Goal: Task Accomplishment & Management: Complete application form

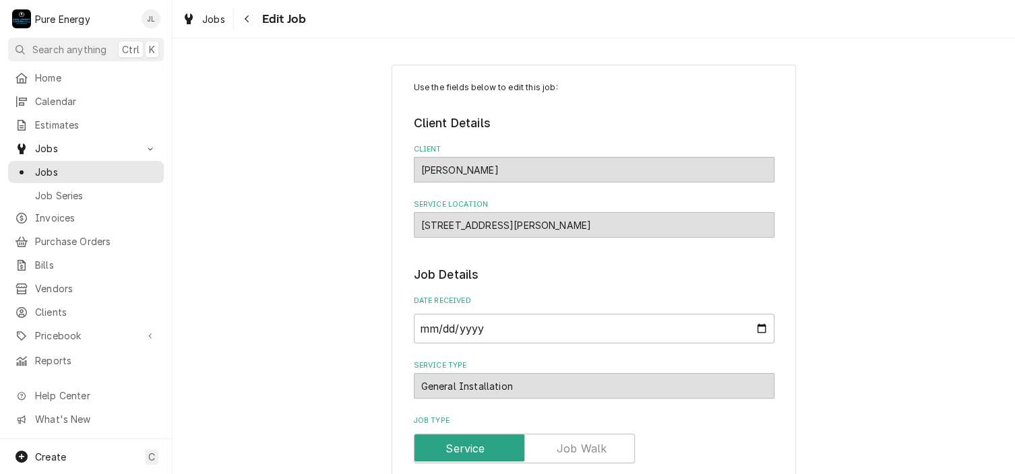
type textarea "x"
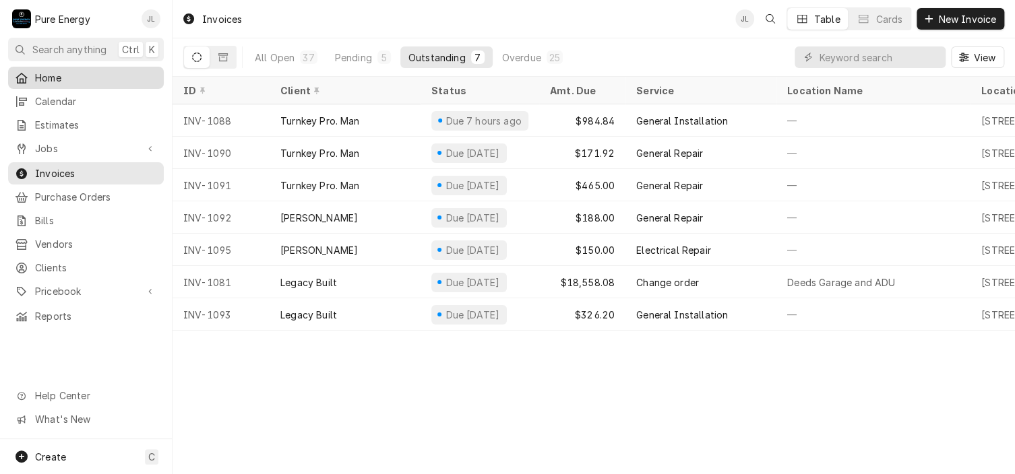
click at [79, 71] on span "Home" at bounding box center [96, 78] width 122 height 14
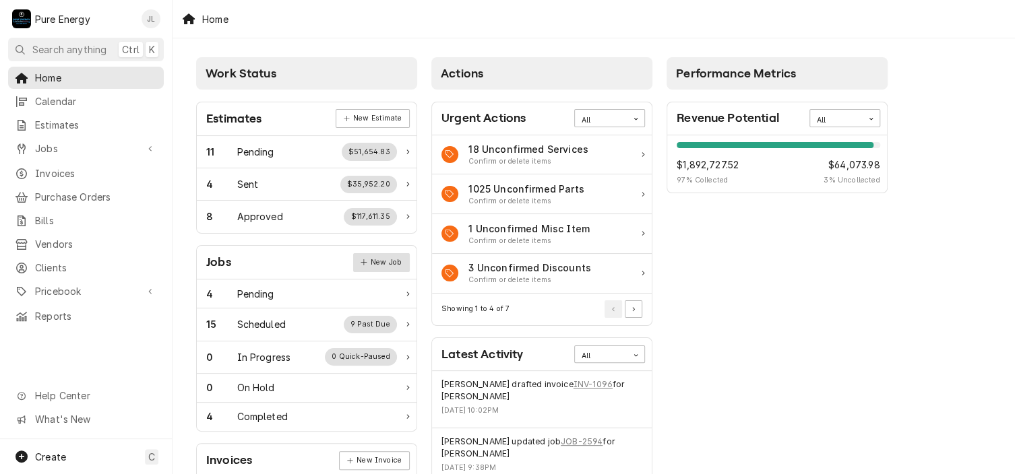
click at [381, 260] on link "New Job" at bounding box center [381, 262] width 57 height 19
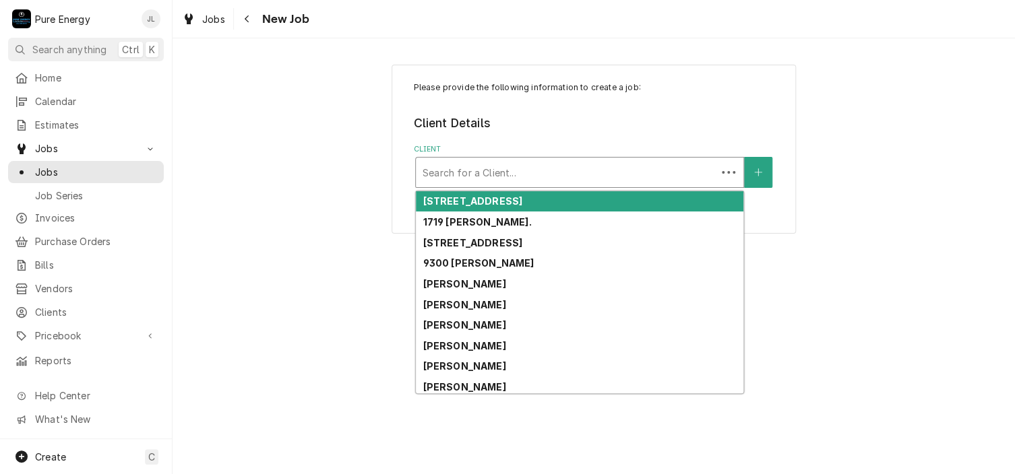
click at [453, 179] on div "Client" at bounding box center [565, 172] width 287 height 24
type input "Chris se"
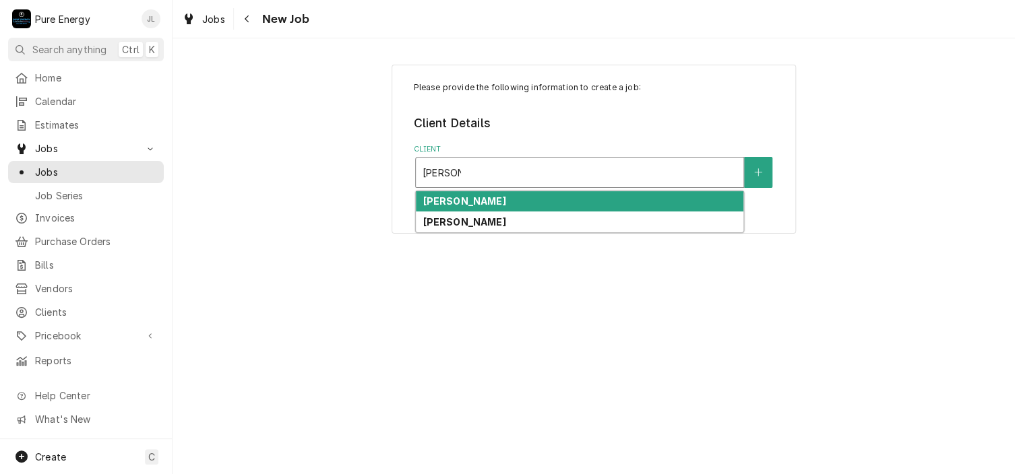
click at [499, 199] on div "Chris Sesto" at bounding box center [579, 201] width 327 height 21
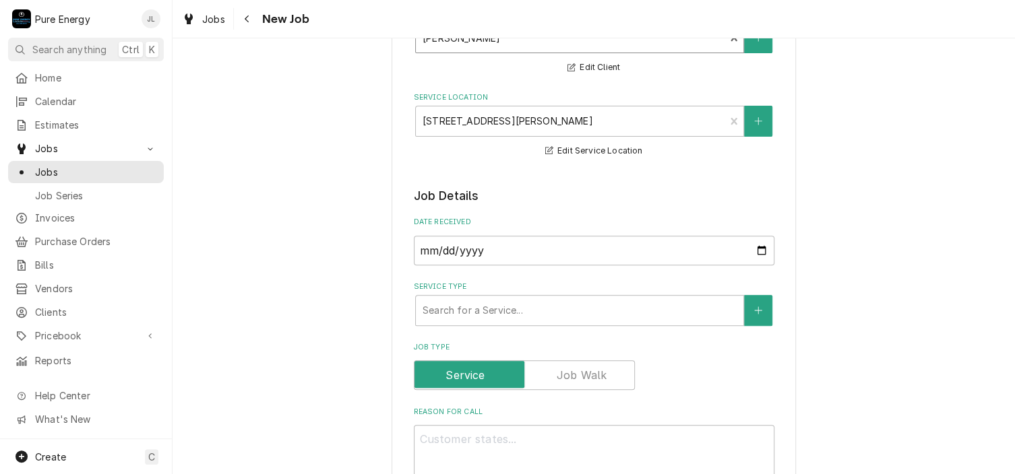
scroll to position [337, 0]
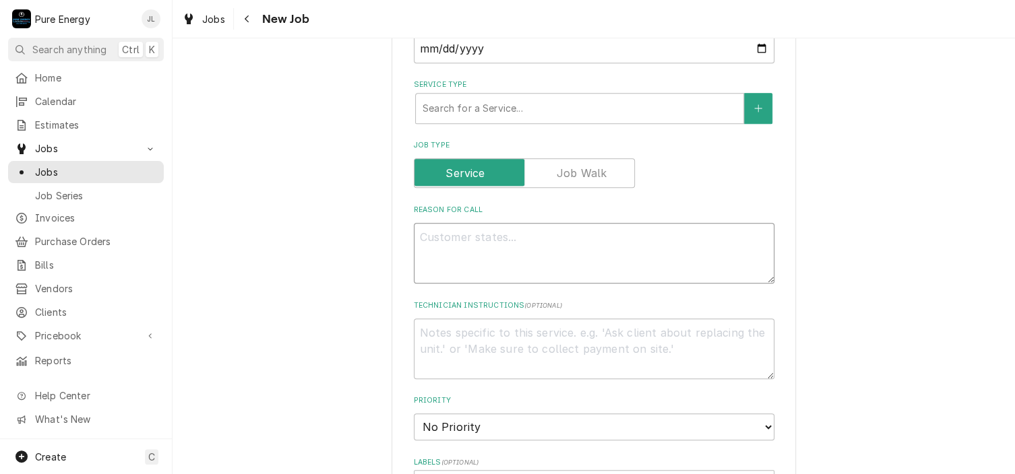
click at [534, 236] on textarea "Reason For Call" at bounding box center [594, 253] width 360 height 61
type textarea "x"
type textarea "W"
type textarea "x"
type textarea "Wa"
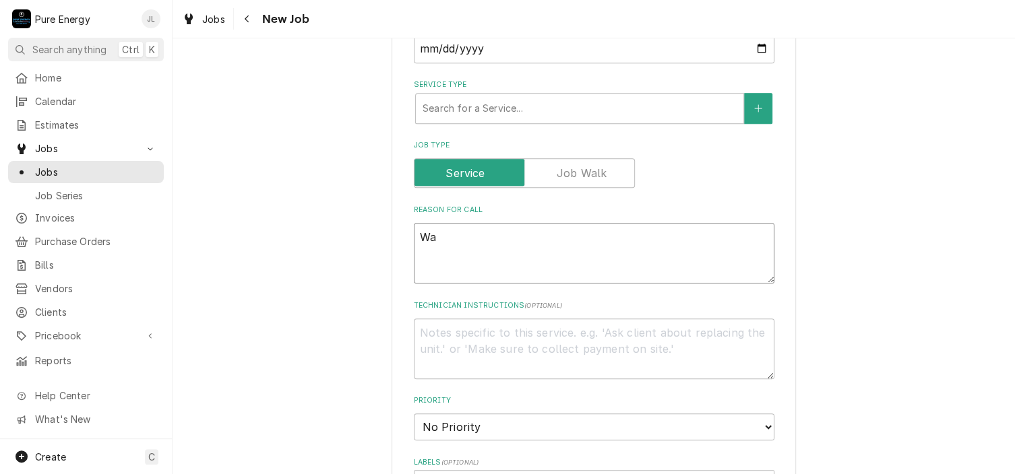
type textarea "x"
type textarea "Wan"
type textarea "x"
type textarea "Want"
type textarea "x"
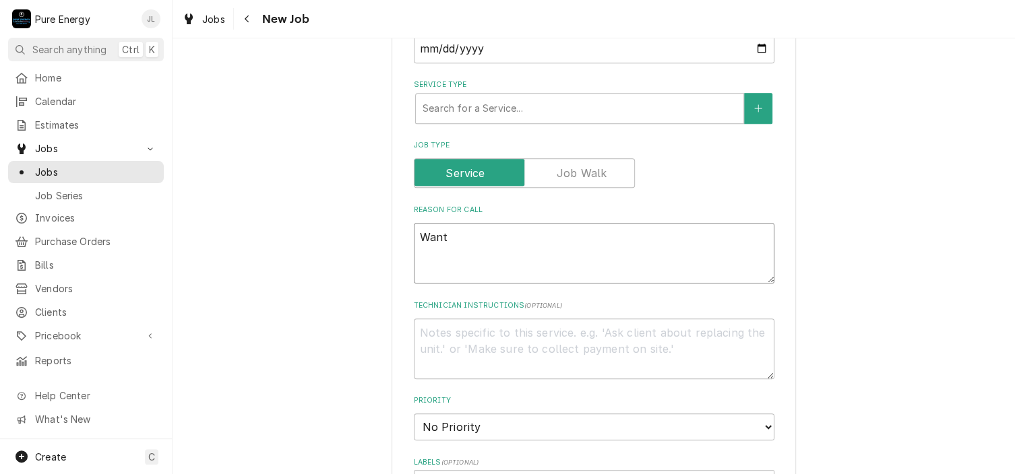
type textarea "Wants"
type textarea "x"
type textarea "Wants"
type textarea "x"
type textarea "Wants to"
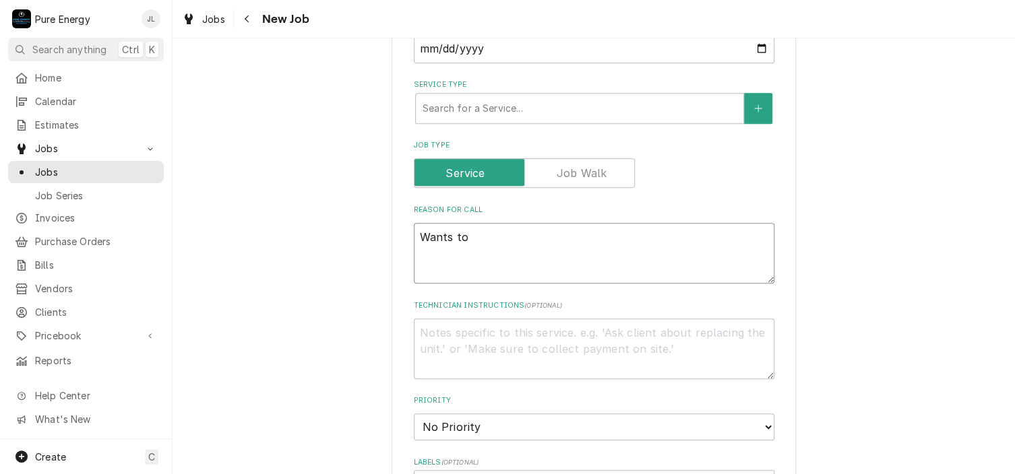
type textarea "x"
type textarea "Wants to"
type textarea "x"
type textarea "Wants to i"
type textarea "x"
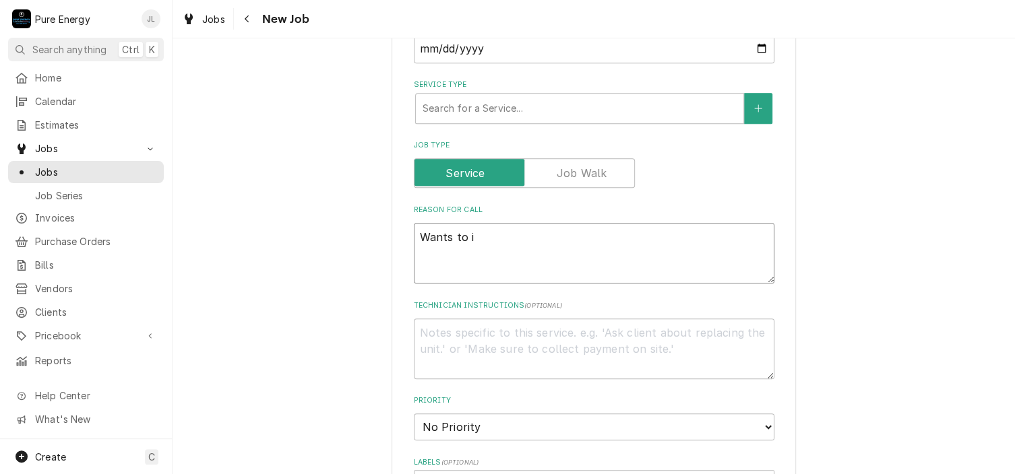
type textarea "Wants to in"
type textarea "x"
type textarea "Wants to ins"
type textarea "x"
type textarea "Wants to inst"
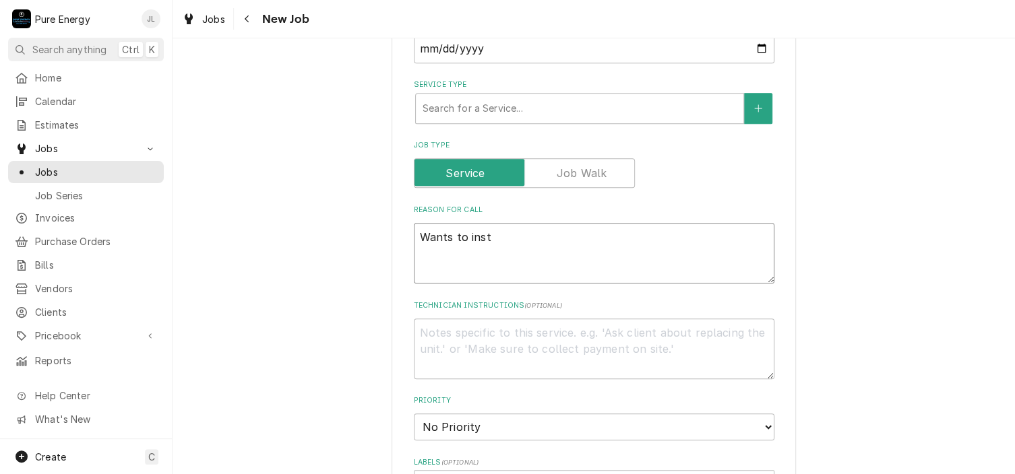
type textarea "x"
type textarea "Wants to insta"
type textarea "x"
type textarea "Wants to instal"
type textarea "x"
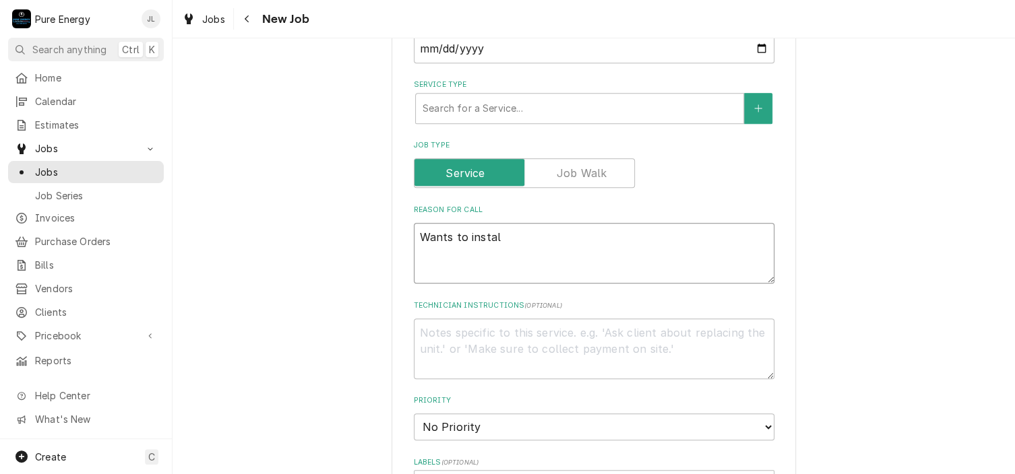
type textarea "Wants to install"
type textarea "x"
type textarea "Wants to install"
type textarea "x"
type textarea "Wants to install a"
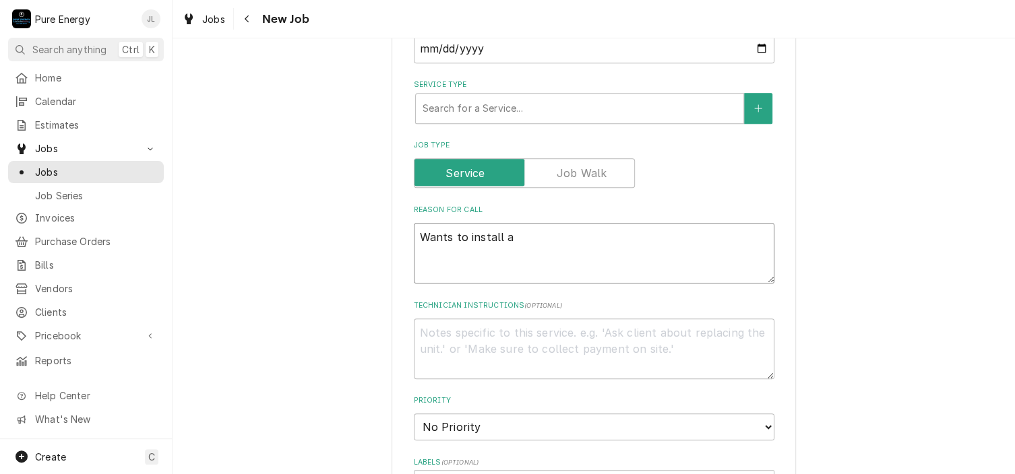
type textarea "x"
type textarea "Wants to install a o"
type textarea "x"
type textarea "Wants to install a ov"
type textarea "x"
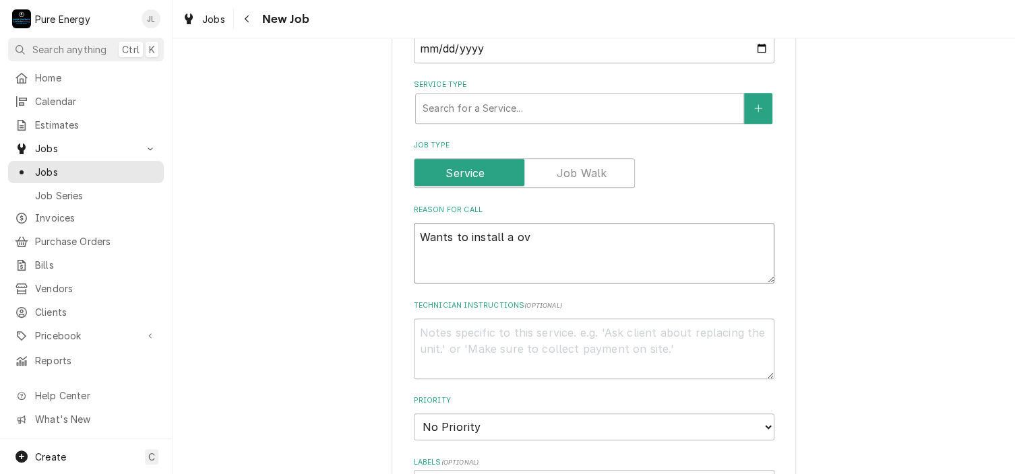
type textarea "Wants to install a ove"
type textarea "x"
type textarea "Wants to install a over"
type textarea "x"
type textarea "Wants to install a overh"
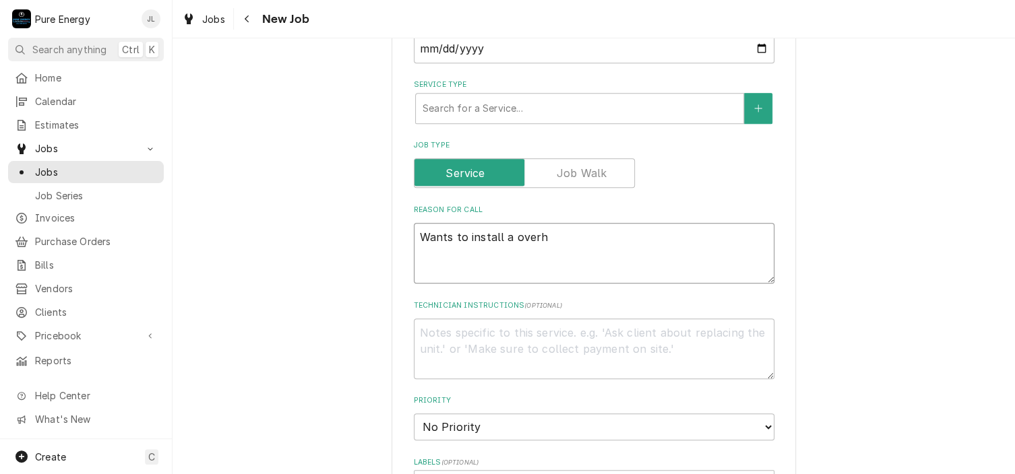
type textarea "x"
type textarea "Wants to install a overhe"
type textarea "x"
type textarea "Wants to install a overhea"
type textarea "x"
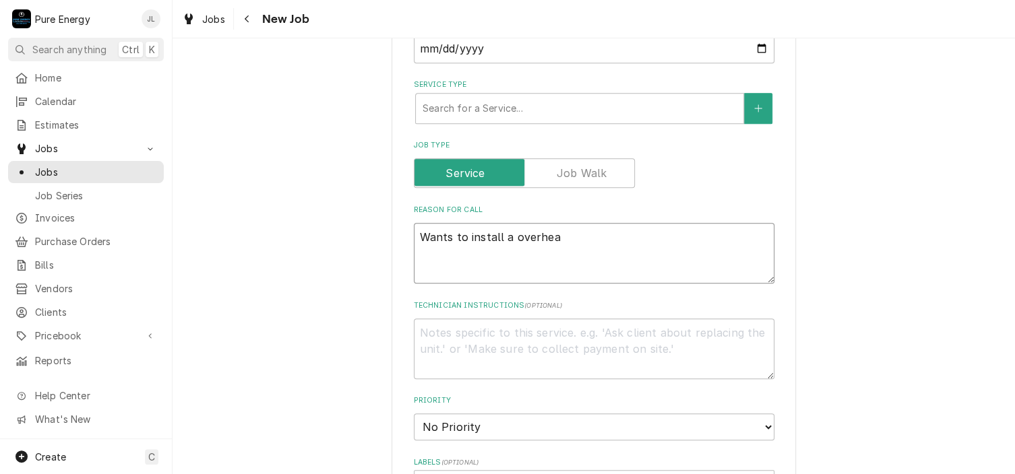
type textarea "Wants to install a overhead"
type textarea "x"
type textarea "Wants to install a overhead"
type textarea "x"
type textarea "Wants to install a overhead l"
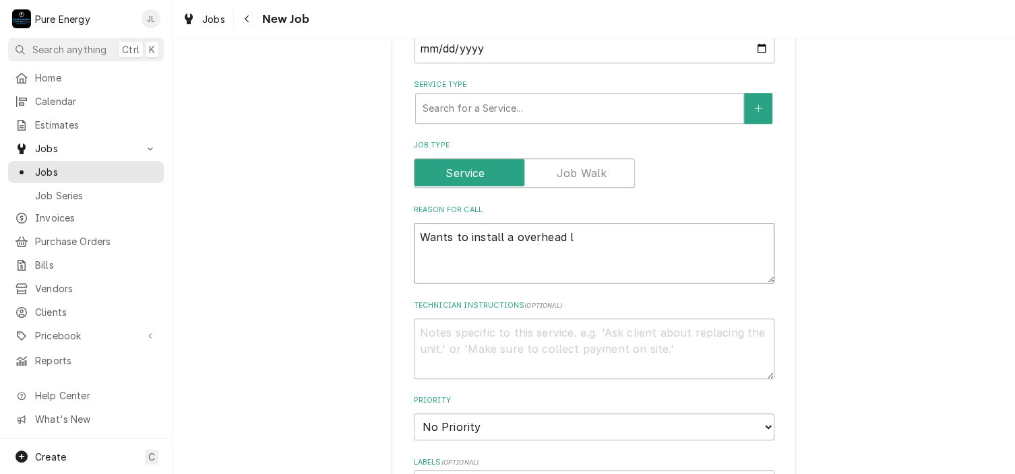
type textarea "x"
type textarea "Wants to install a overhead li"
type textarea "x"
type textarea "Wants to install a overhead lig"
type textarea "x"
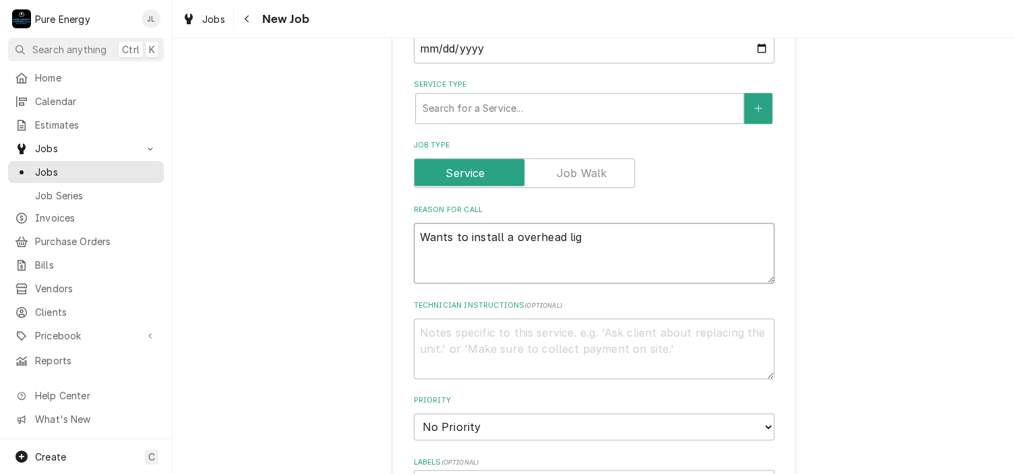
type textarea "Wants to install a overhead ligh"
type textarea "x"
type textarea "Wants to install a overhead light"
type textarea "x"
type textarea "Wants to install a overhead light"
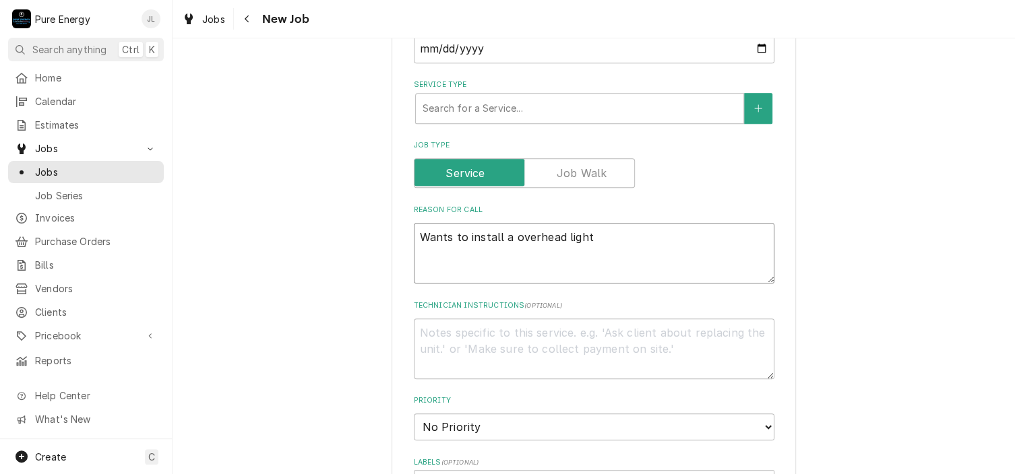
type textarea "x"
type textarea "Wants to install a overhead light i"
type textarea "x"
type textarea "Wants to install a overhead light in"
type textarea "x"
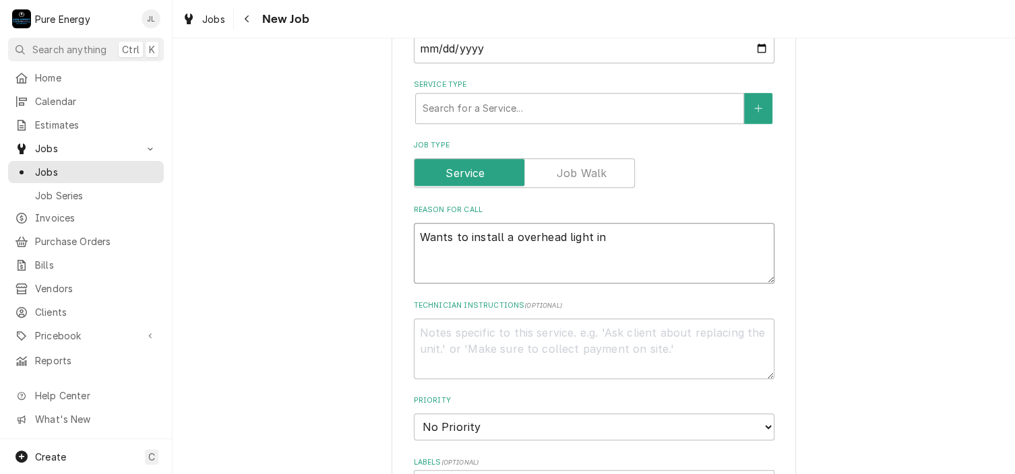
type textarea "Wants to install a overhead light in"
type textarea "x"
type textarea "Wants to install a overhead light in th"
type textarea "x"
type textarea "Wants to install a overhead light in the"
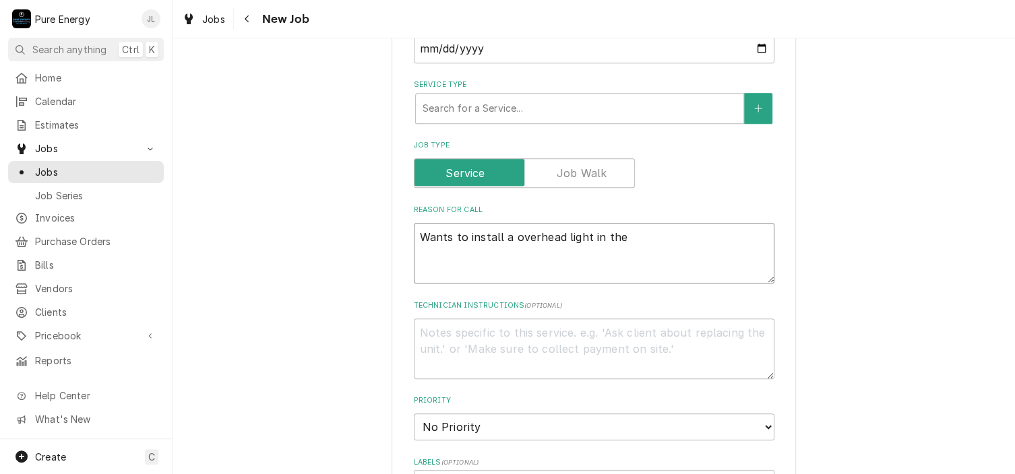
type textarea "x"
type textarea "Wants to install a overhead light in the f"
type textarea "x"
type textarea "Wants to install a overhead light in the fr"
type textarea "x"
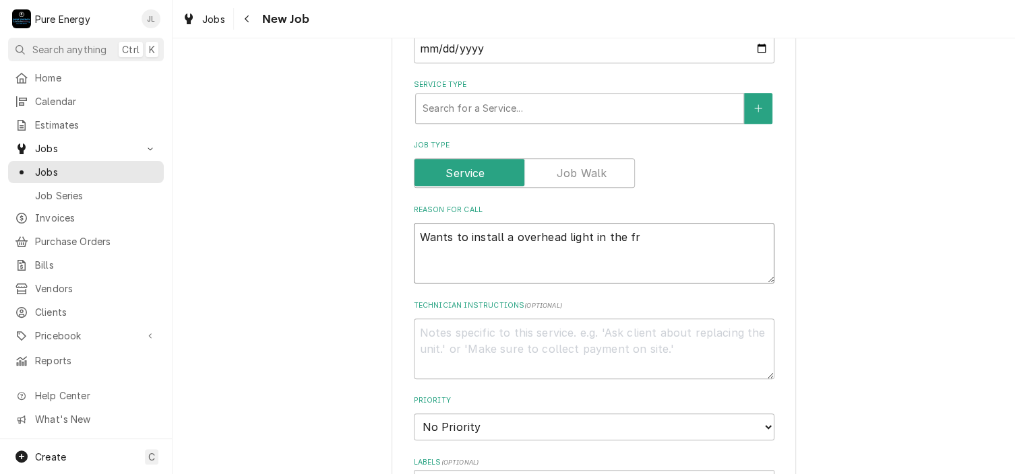
type textarea "Wants to install a overhead light in the fro"
type textarea "x"
type textarea "Wants to install a overhead light in the fron"
type textarea "x"
type textarea "Wants to install a overhead light in the front"
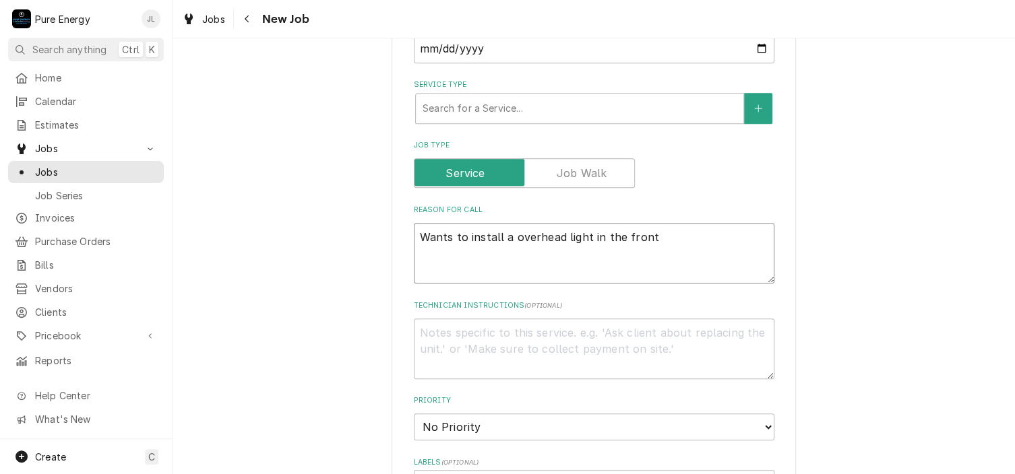
type textarea "x"
type textarea "Wants to install a overhead light in the front"
type textarea "x"
type textarea "Wants to install a overhead light in the front e"
type textarea "x"
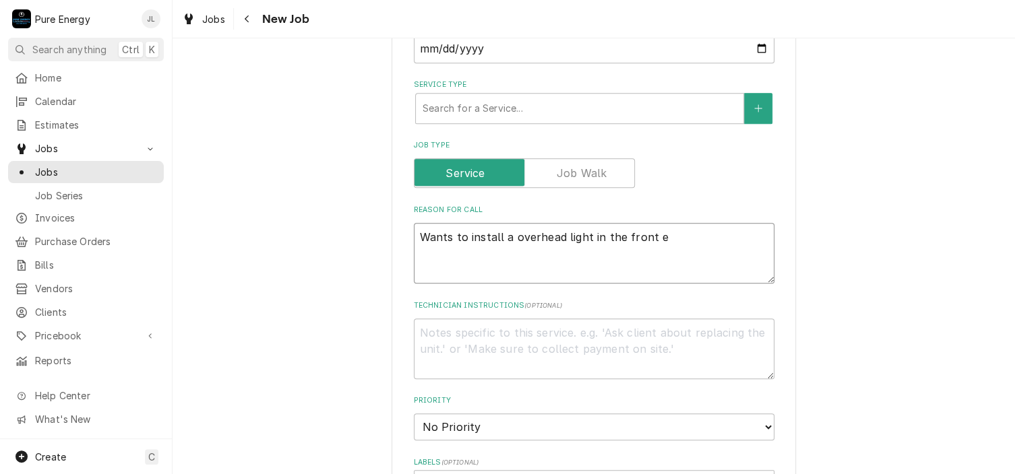
type textarea "Wants to install a overhead light in the front ex"
type textarea "x"
type textarea "Wants to install a overhead light in the front ext"
type textarea "x"
type textarea "Wants to install a overhead light in the front exte"
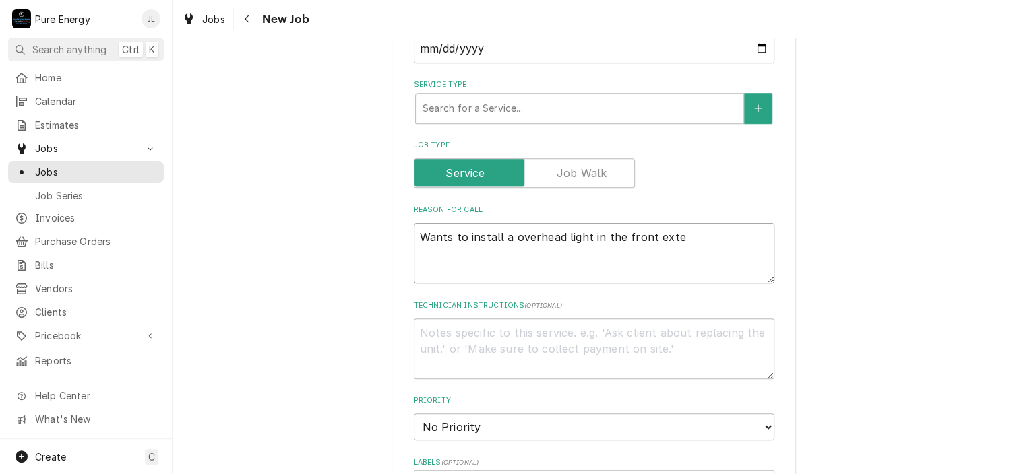
type textarea "x"
type textarea "Wants to install a overhead light in the front exter"
type textarea "x"
type textarea "Wants to install a overhead light in the front exteri"
type textarea "x"
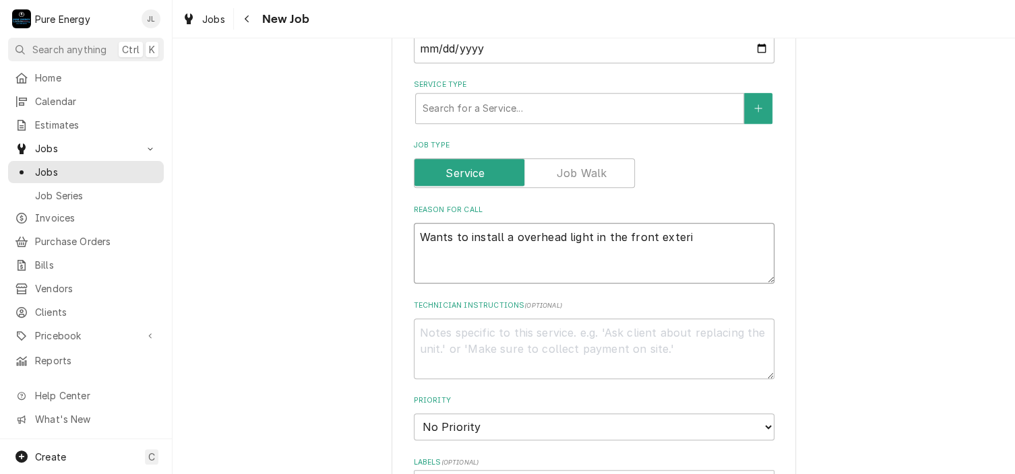
type textarea "Wants to install a overhead light in the front exterio"
type textarea "x"
type textarea "Wants to install a overhead light in the front exterior"
type textarea "x"
type textarea "Wants to install a overhead light in the front exterior"
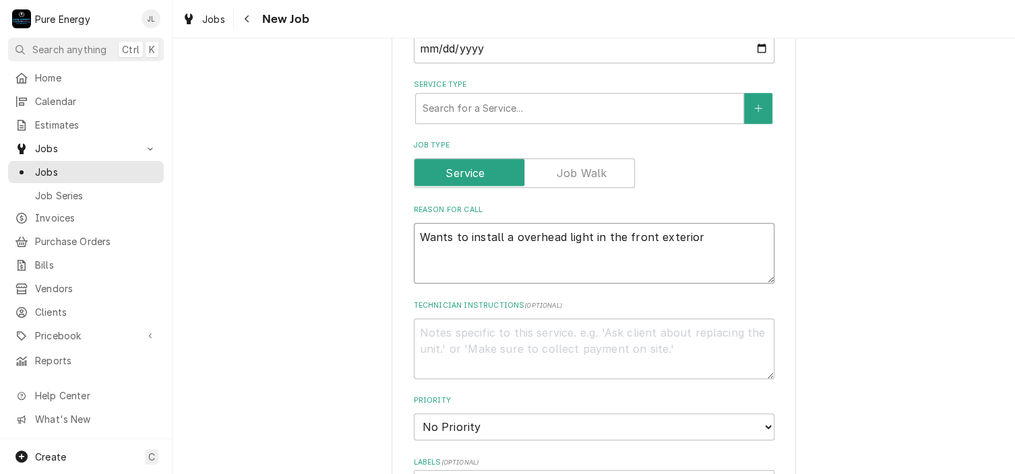
type textarea "x"
type textarea "Wants to install a overhead light in the front exterior e"
type textarea "x"
type textarea "Wants to install a overhead light in the front exterior en"
type textarea "x"
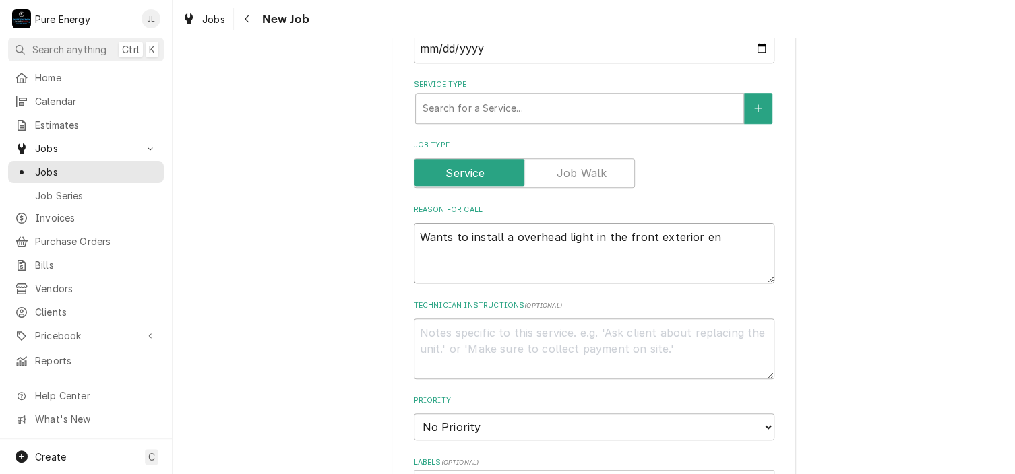
type textarea "Wants to install a overhead light in the front exterior ent"
type textarea "x"
type textarea "Wants to install a overhead light in the front exterior entry"
type textarea "x"
type textarea "Wants to install a overhead light in the front exterior entry."
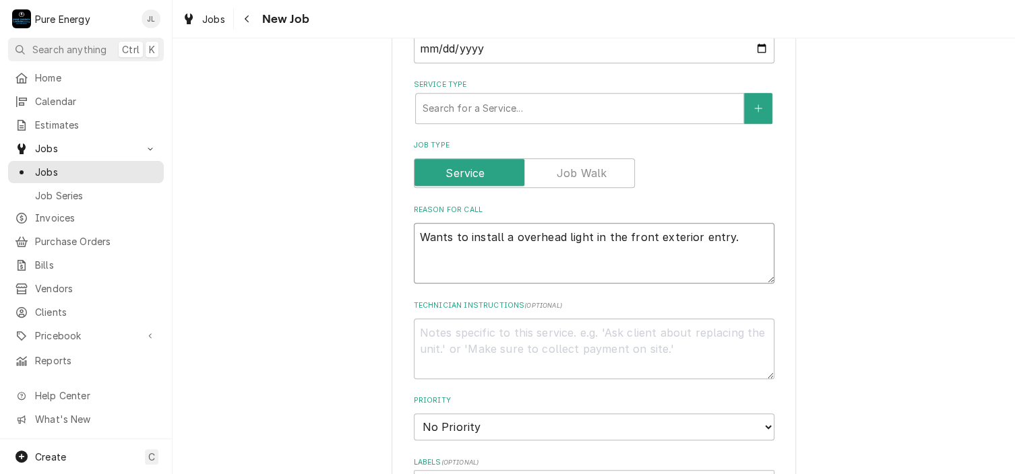
type textarea "x"
type textarea "Wants to install a overhead light in the front exterior entry."
type textarea "x"
type textarea "Wants to install a overhead light in the front exterior entry."
type textarea "x"
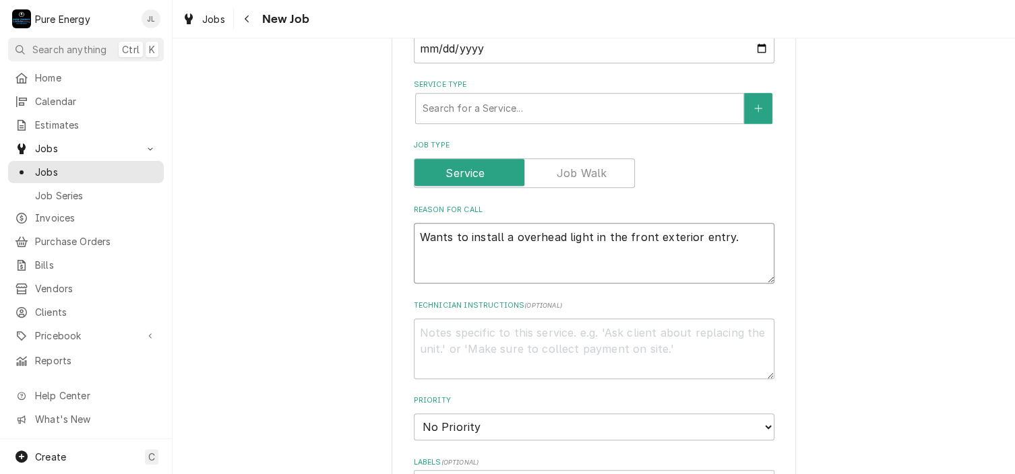
type textarea "Wants to install a overhead light in the front exterior entry."
type textarea "x"
type textarea "Wants to install a overhead light in the front exterior entry. M"
type textarea "x"
type textarea "Wants to install a overhead light in the front exterior entry. Ma"
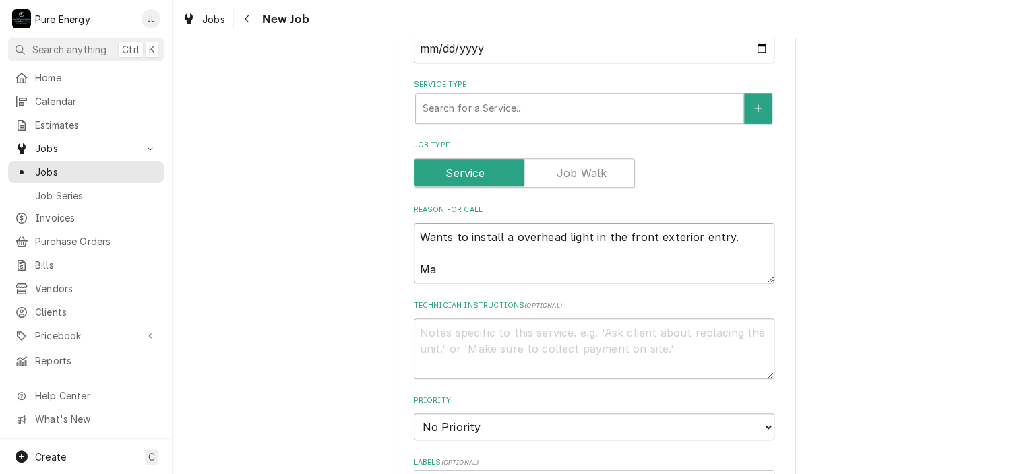
type textarea "x"
type textarea "Wants to install a overhead light in the front exterior entry. May"
type textarea "x"
type textarea "Wants to install a overhead light in the front exterior entry. Mayb"
type textarea "x"
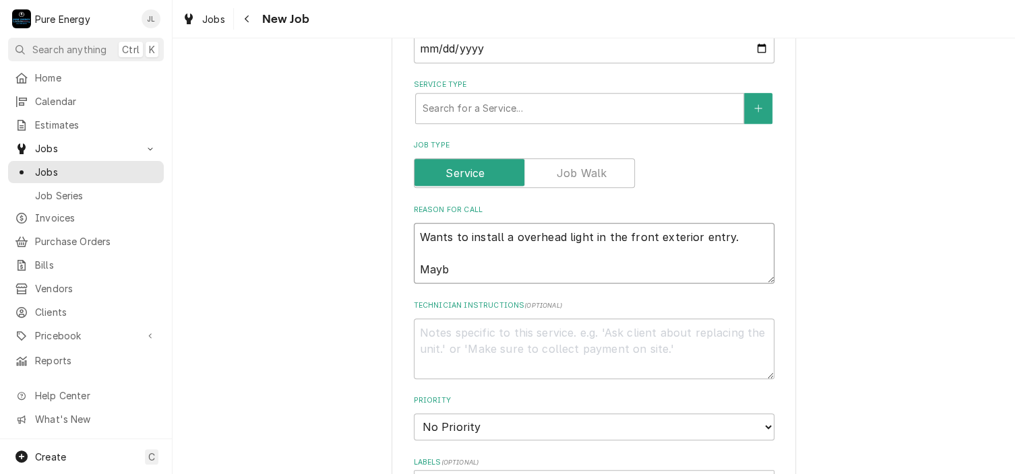
type textarea "Wants to install a overhead light in the front exterior entry. Maybe"
type textarea "x"
type textarea "Wants to install a overhead light in the front exterior entry. Maybe"
type textarea "x"
type textarea "Wants to install a overhead light in the front exterior entry. Maybe t"
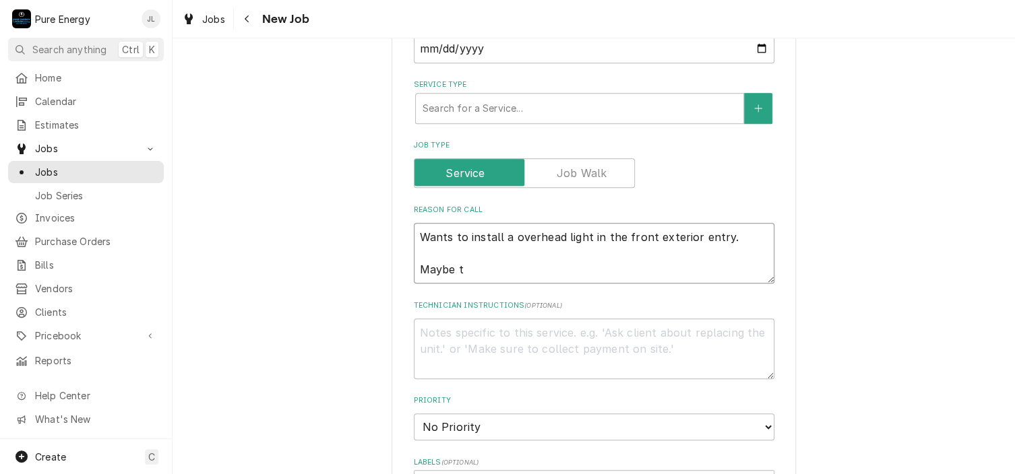
type textarea "x"
type textarea "Wants to install a overhead light in the front exterior entry. Maybe ti"
type textarea "x"
type textarea "Wants to install a overhead light in the front exterior entry. Maybe tie"
type textarea "x"
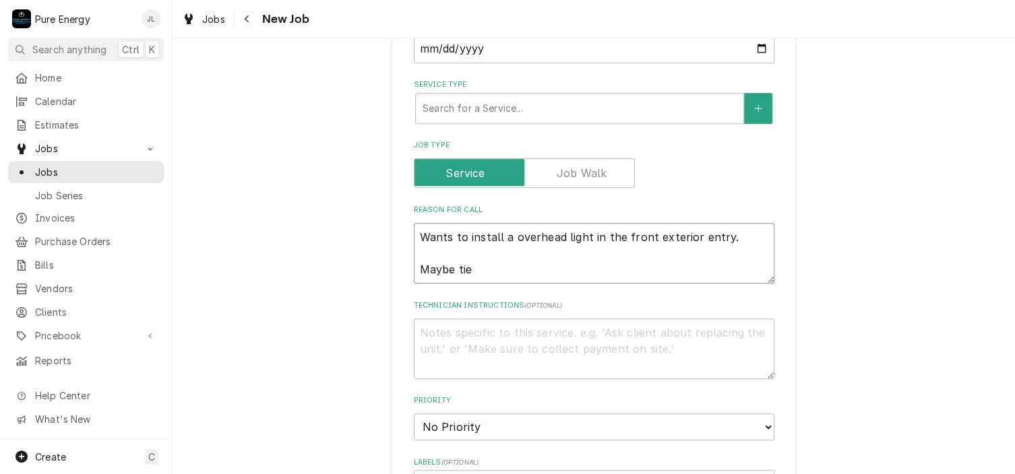
type textarea "Wants to install a overhead light in the front exterior entry. Maybe tie"
type textarea "x"
type textarea "Wants to install a overhead light in the front exterior entry. Maybe tie i"
type textarea "x"
type textarea "Wants to install a overhead light in the front exterior entry. Maybe tie in"
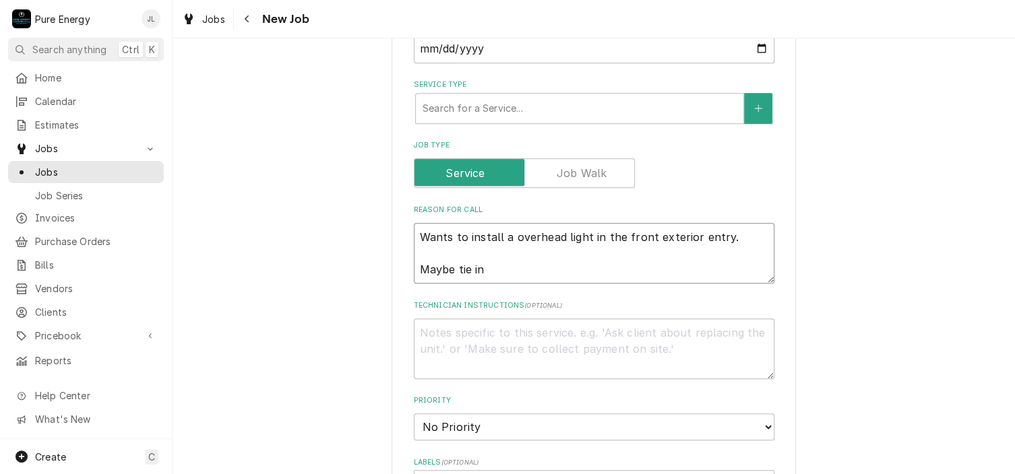
type textarea "x"
type textarea "Wants to install a overhead light in the front exterior entry. Maybe tie int"
type textarea "x"
type textarea "Wants to install a overhead light in the front exterior entry. Maybe tie into"
type textarea "x"
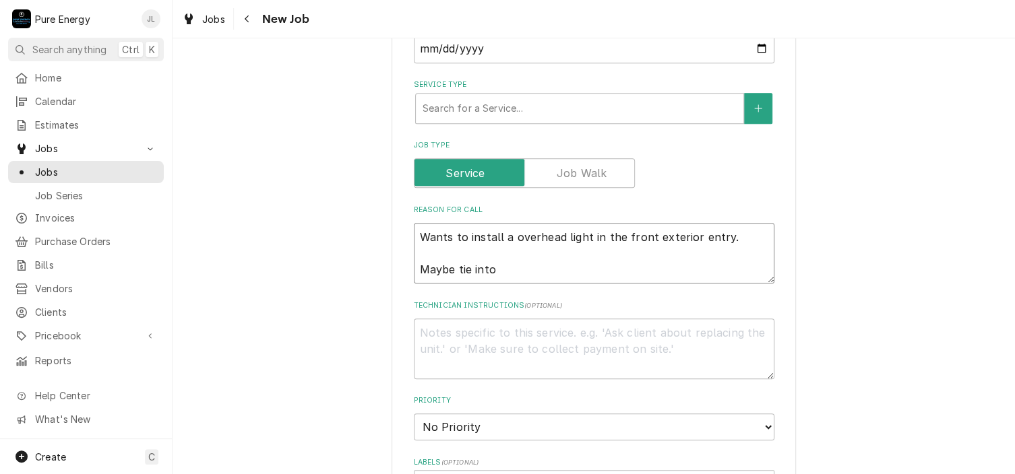
type textarea "Wants to install a overhead light in the front exterior entry. Maybe tie into"
type textarea "x"
type textarea "Wants to install a overhead light in the front exterior entry. Maybe tie into e"
type textarea "x"
type textarea "Wants to install a overhead light in the front exterior entry. Maybe tie into e…"
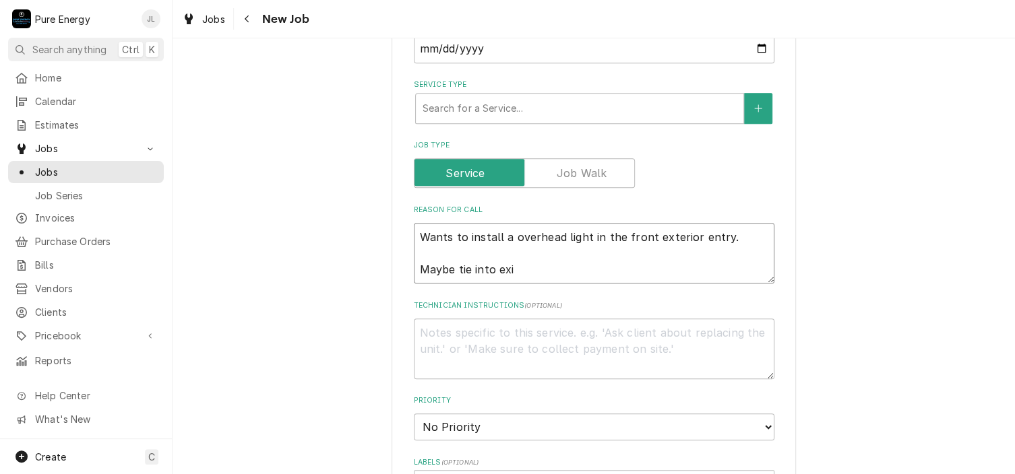
type textarea "x"
type textarea "Wants to install a overhead light in the front exterior entry. Maybe tie into e…"
type textarea "x"
type textarea "Wants to install a overhead light in the front exterior entry. Maybe tie into e…"
type textarea "x"
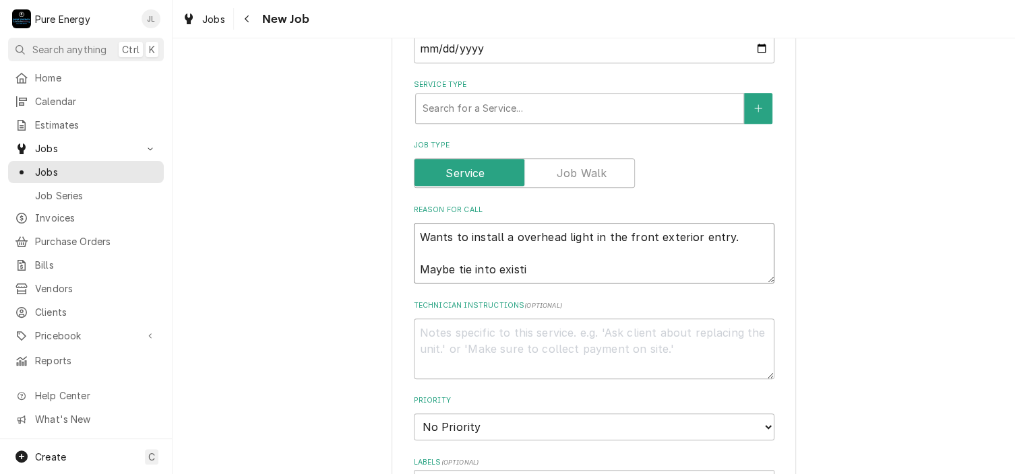
type textarea "Wants to install a overhead light in the front exterior entry. Maybe tie into e…"
type textarea "x"
type textarea "Wants to install a overhead light in the front exterior entry. Maybe tie into e…"
type textarea "x"
type textarea "Wants to install a overhead light in the front exterior entry. Maybe tie into e…"
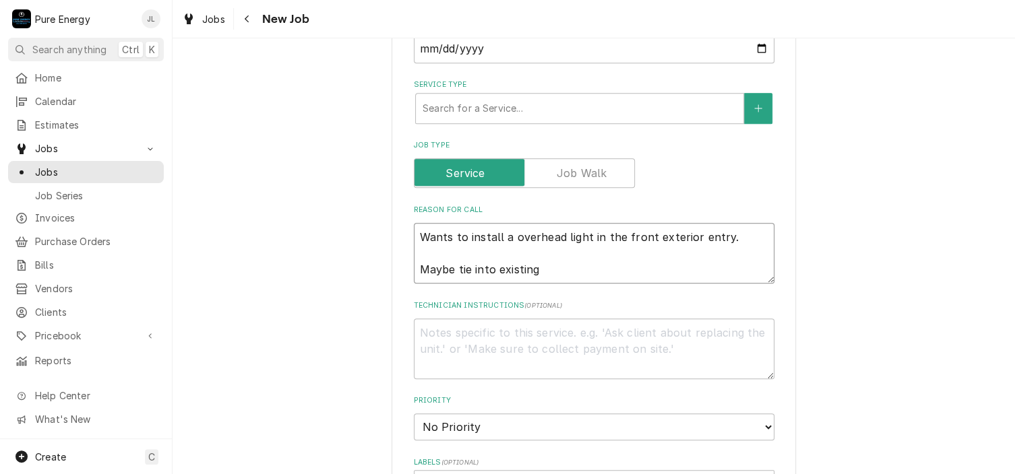
type textarea "x"
type textarea "Wants to install a overhead light in the front exterior entry. Maybe tie into e…"
type textarea "x"
type textarea "Wants to install a overhead light in the front exterior entry. Maybe tie into e…"
type textarea "x"
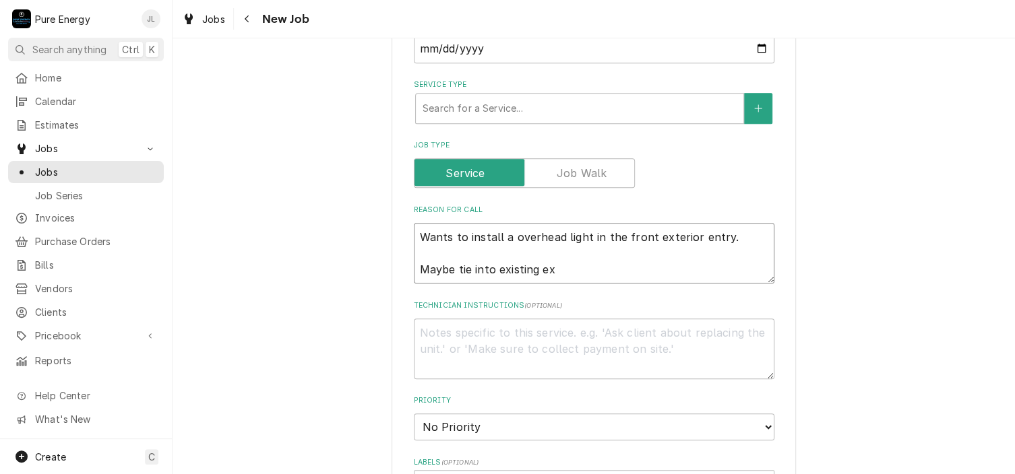
type textarea "Wants to install a overhead light in the front exterior entry. Maybe tie into e…"
type textarea "x"
type textarea "Wants to install a overhead light in the front exterior entry. Maybe tie into e…"
type textarea "x"
type textarea "Wants to install a overhead light in the front exterior entry. Maybe tie into e…"
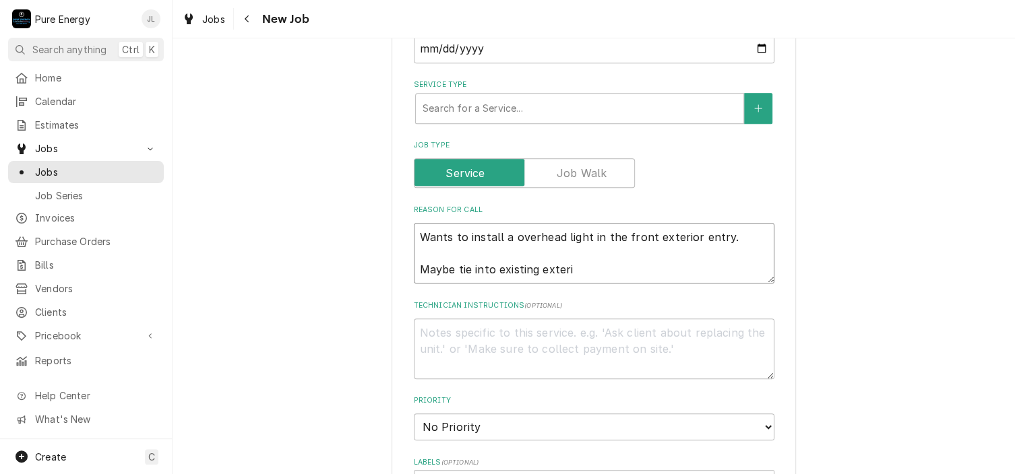
type textarea "x"
type textarea "Wants to install a overhead light in the front exterior entry. Maybe tie into e…"
type textarea "x"
type textarea "Wants to install a overhead light in the front exterior entry. Maybe tie into e…"
type textarea "x"
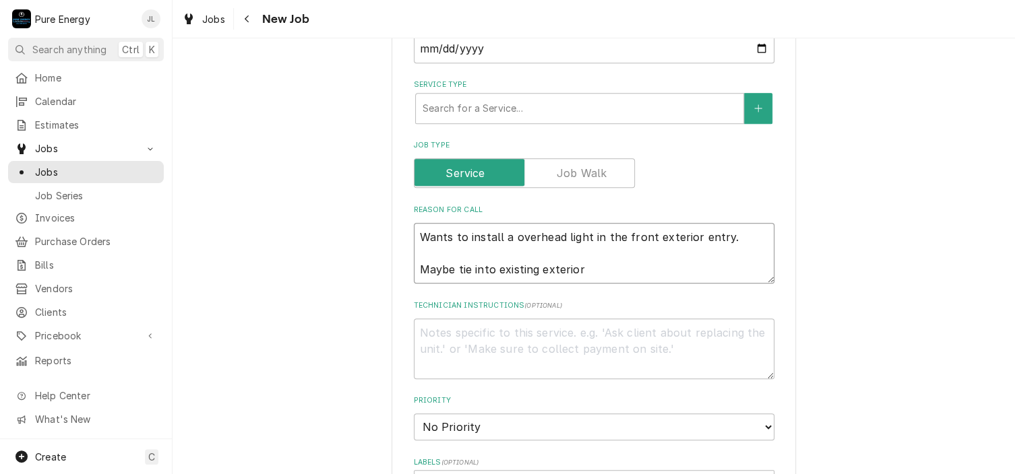
type textarea "Wants to install a overhead light in the front exterior entry. Maybe tie into e…"
type textarea "x"
type textarea "Wants to install a overhead light in the front exterior entry. Maybe tie into e…"
type textarea "x"
type textarea "Wants to install a overhead light in the front exterior entry. Maybe tie into e…"
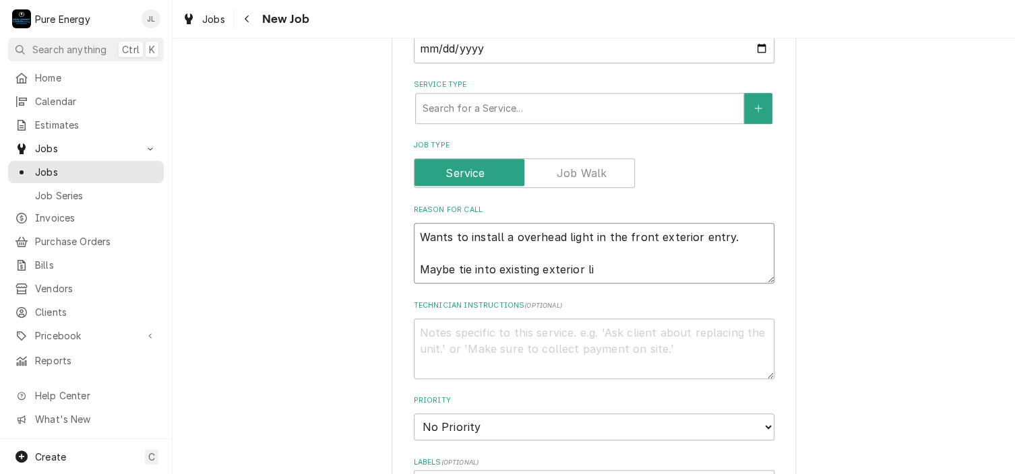
type textarea "x"
type textarea "Wants to install a overhead light in the front exterior entry. Maybe tie into e…"
type textarea "x"
type textarea "Wants to install a overhead light in the front exterior entry. Maybe tie into e…"
type textarea "x"
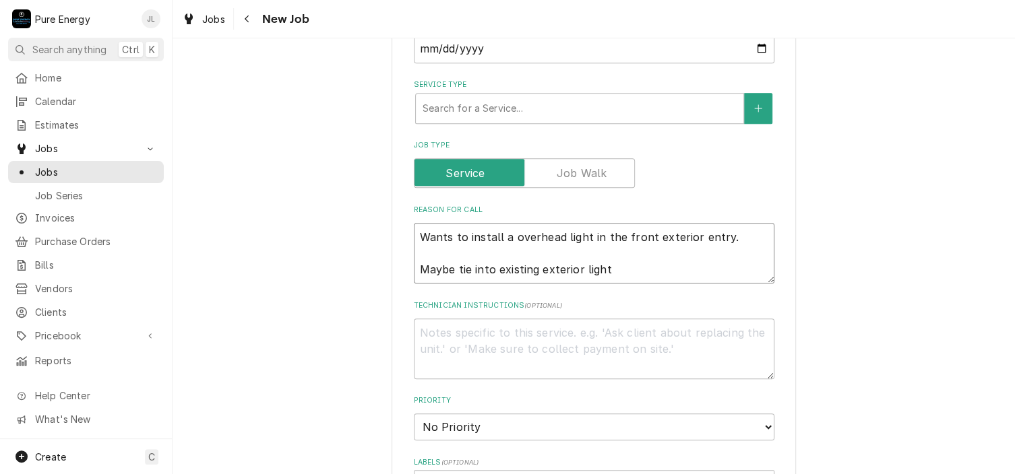
type textarea "Wants to install a overhead light in the front exterior entry. Maybe tie into e…"
type textarea "x"
type textarea "Wants to install a overhead light in the front exterior entry. Maybe tie into e…"
type textarea "x"
type textarea "Wants to install a overhead light in the front exterior entry. Maybe tie into e…"
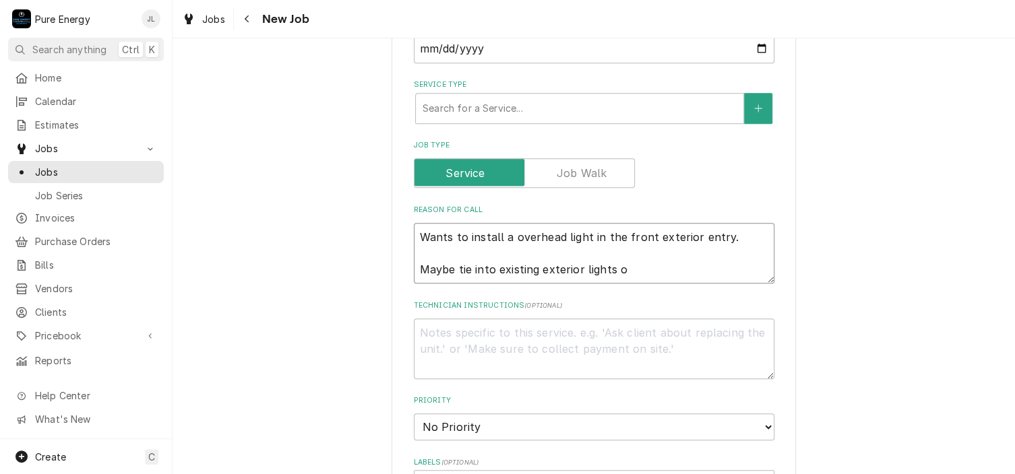
type textarea "x"
type textarea "Wants to install a overhead light in the front exterior entry. Maybe tie into e…"
type textarea "x"
type textarea "Wants to install a overhead light in the front exterior entry. Maybe tie into e…"
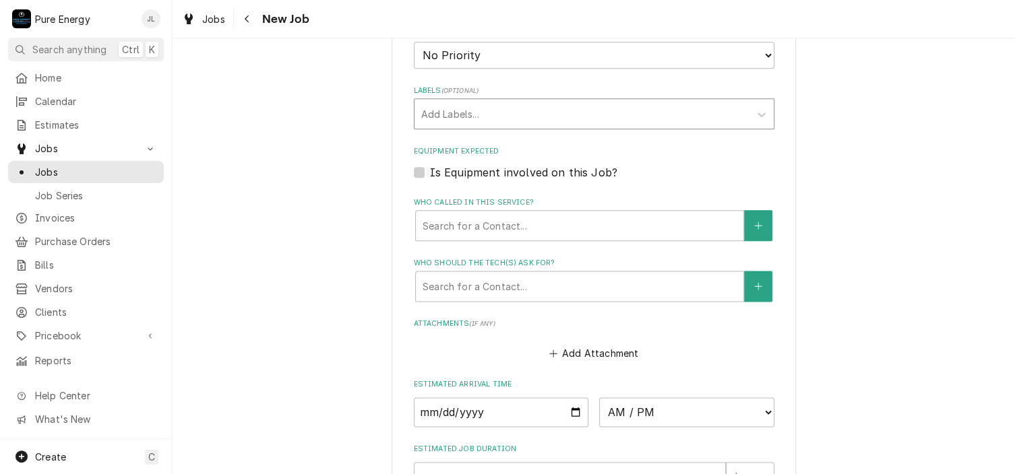
scroll to position [808, 0]
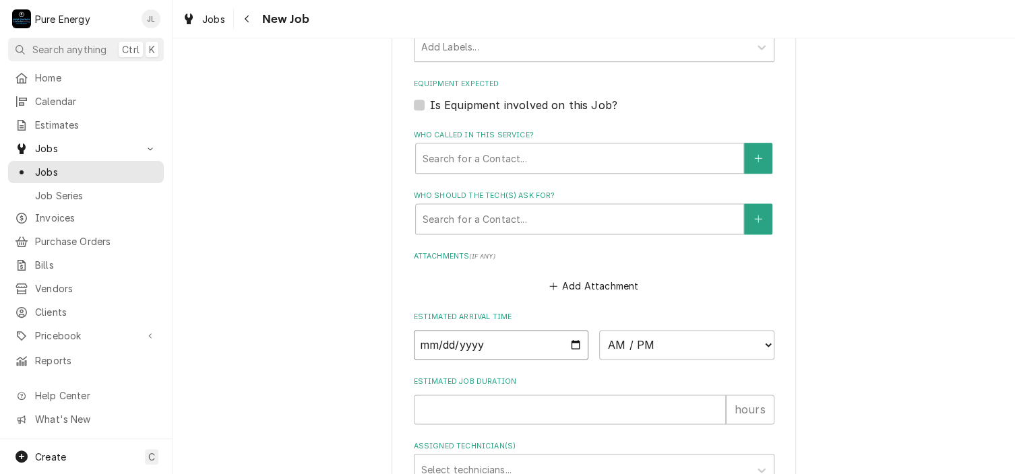
click at [568, 338] on input "Date" at bounding box center [501, 345] width 175 height 30
click at [760, 340] on select "AM / PM 6:00 AM 6:15 AM 6:30 AM 6:45 AM 7:00 AM 7:15 AM 7:30 AM 7:45 AM 8:00 AM…" at bounding box center [686, 345] width 175 height 30
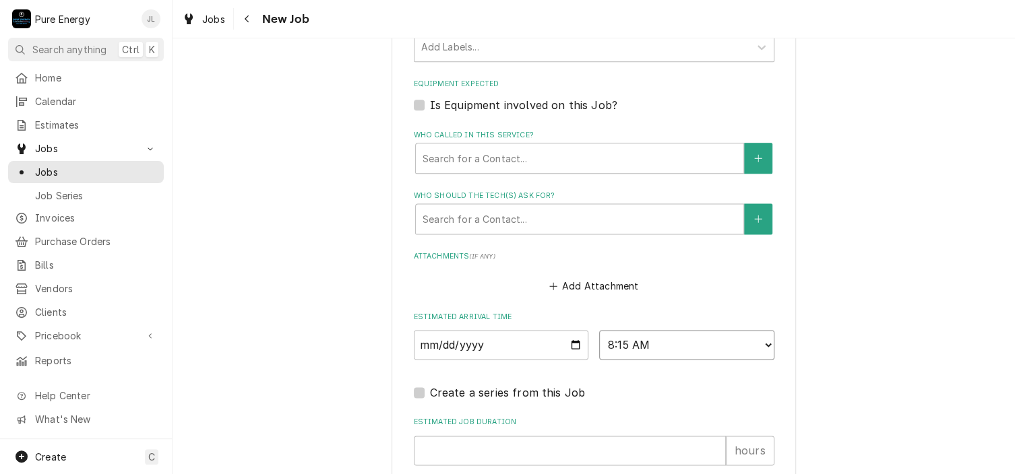
scroll to position [973, 0]
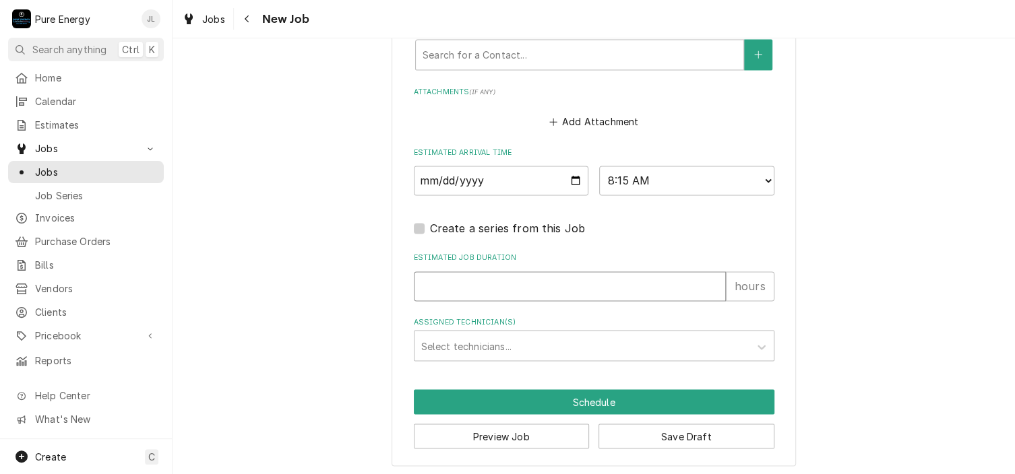
click at [527, 296] on input "Estimated Job Duration" at bounding box center [570, 286] width 312 height 30
click at [531, 347] on div "Assigned Technician(s)" at bounding box center [581, 345] width 321 height 24
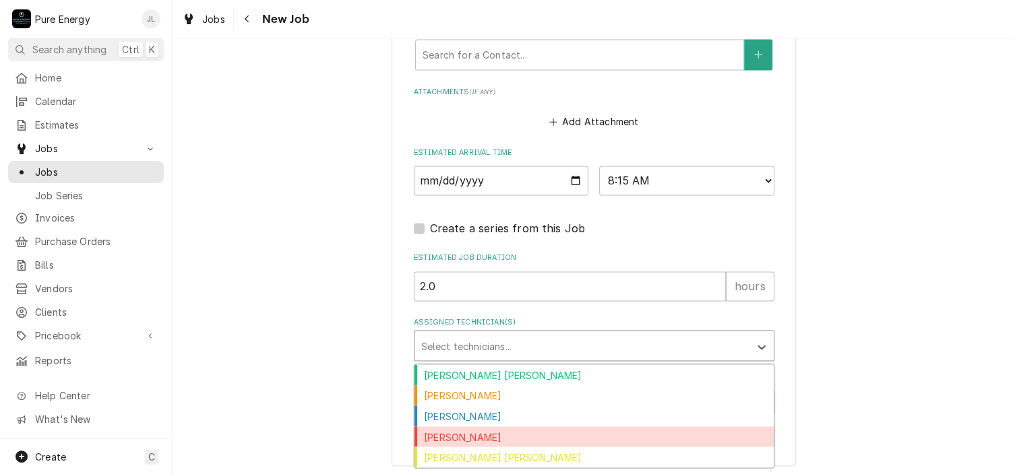
click at [503, 430] on div "James Linnenkamp" at bounding box center [593, 436] width 359 height 21
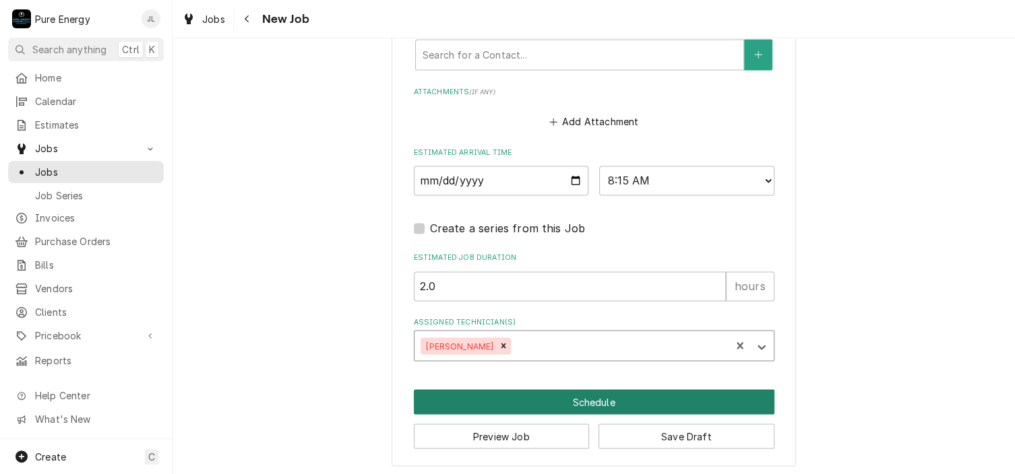
click at [571, 401] on button "Schedule" at bounding box center [594, 401] width 360 height 25
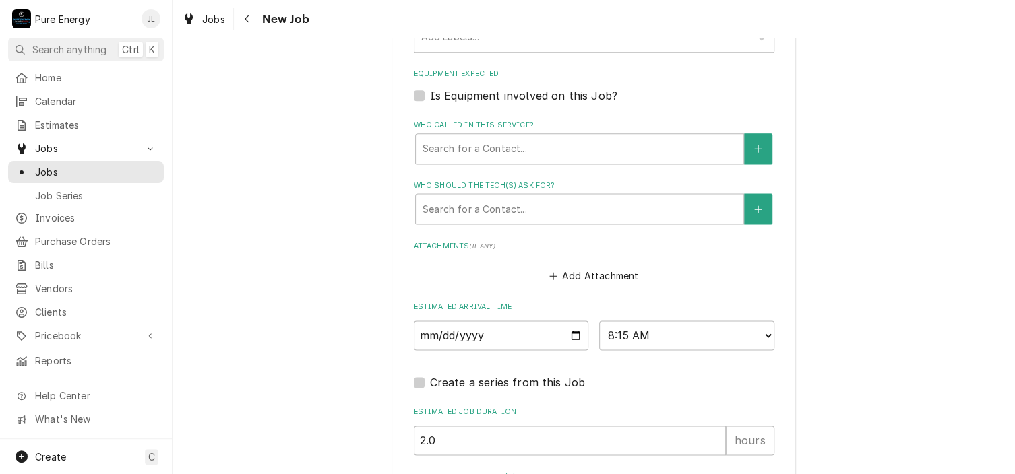
scroll to position [1002, 0]
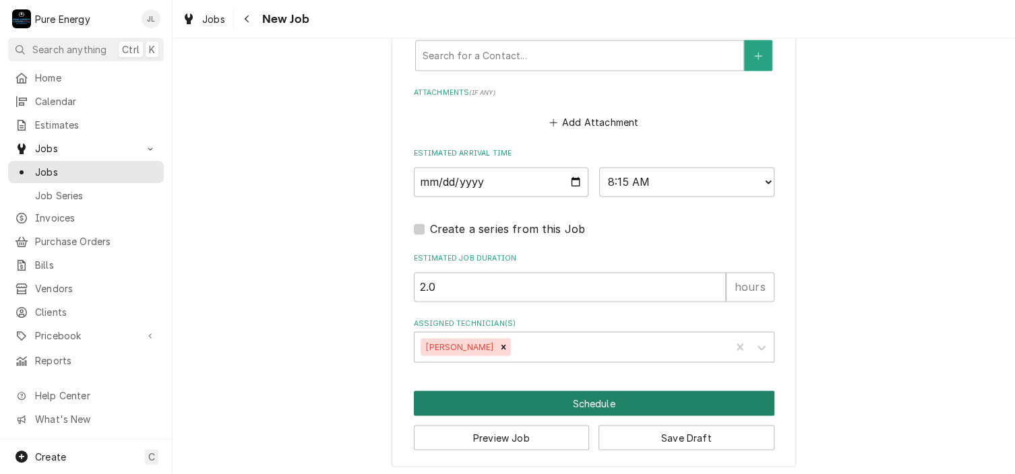
click at [598, 391] on button "Schedule" at bounding box center [594, 403] width 360 height 25
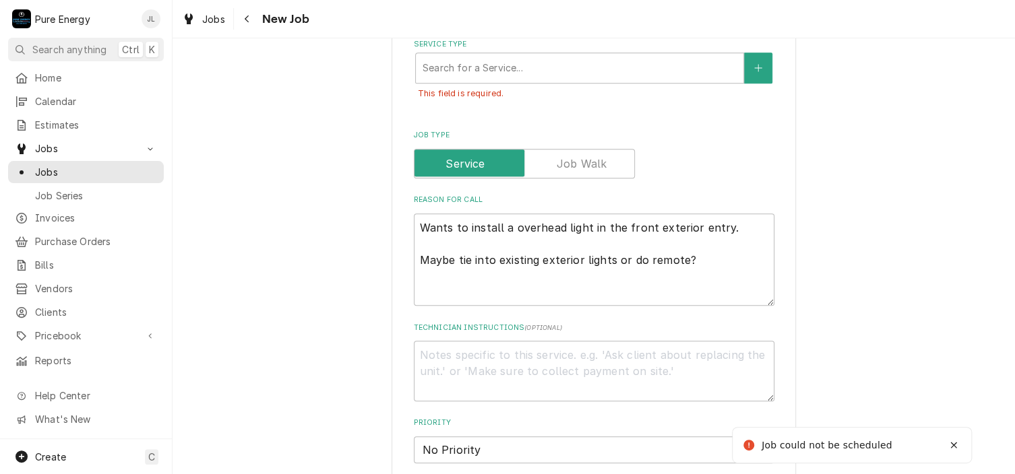
scroll to position [243, 0]
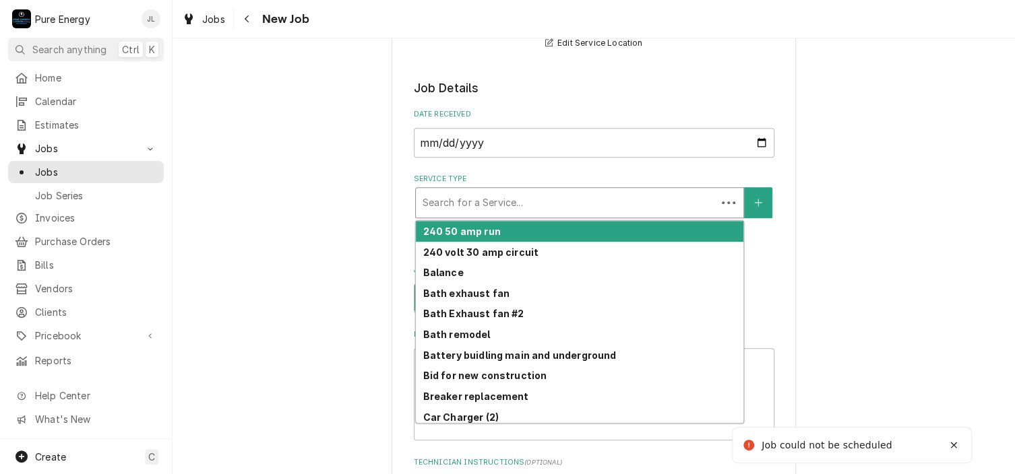
click at [562, 199] on div "Service Type" at bounding box center [565, 203] width 287 height 24
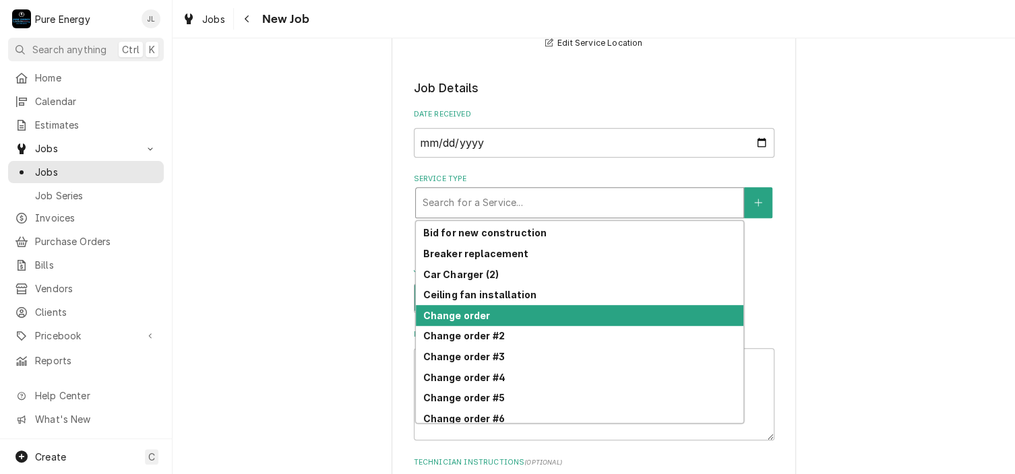
scroll to position [416, 0]
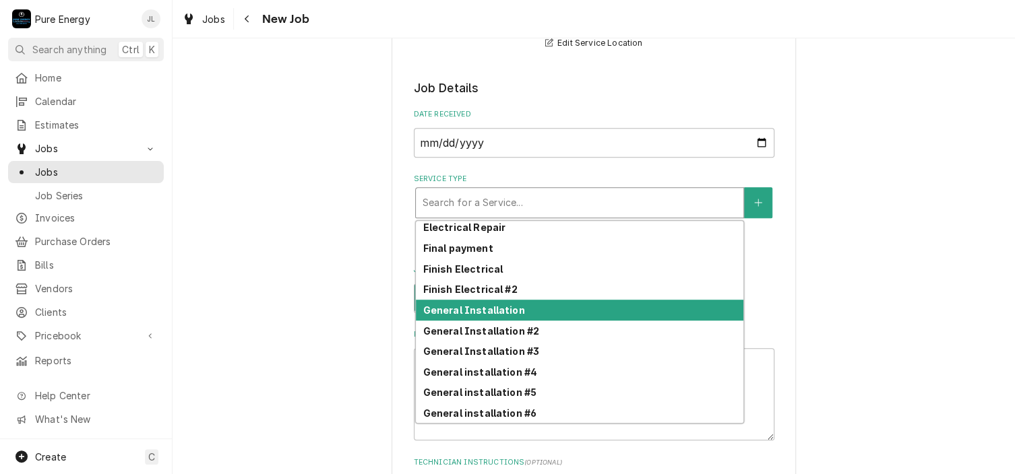
click at [484, 308] on strong "General Installation" at bounding box center [473, 309] width 102 height 11
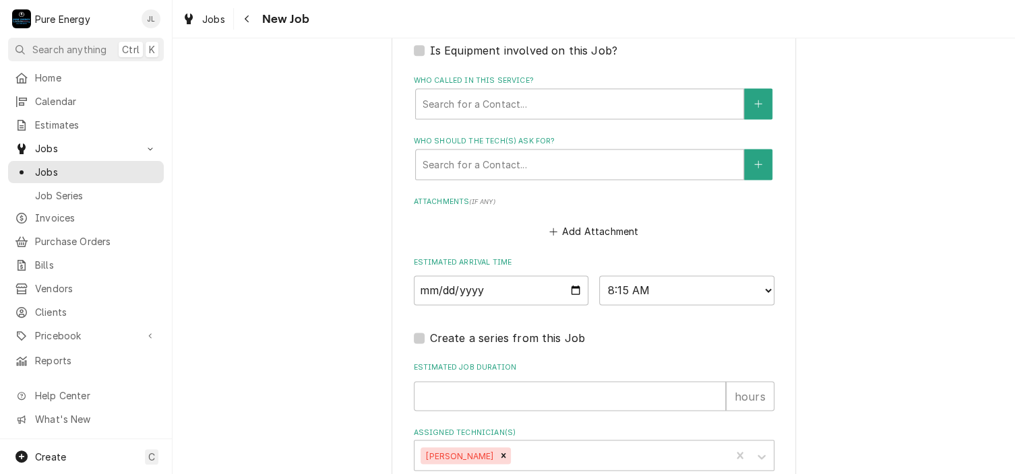
scroll to position [1025, 0]
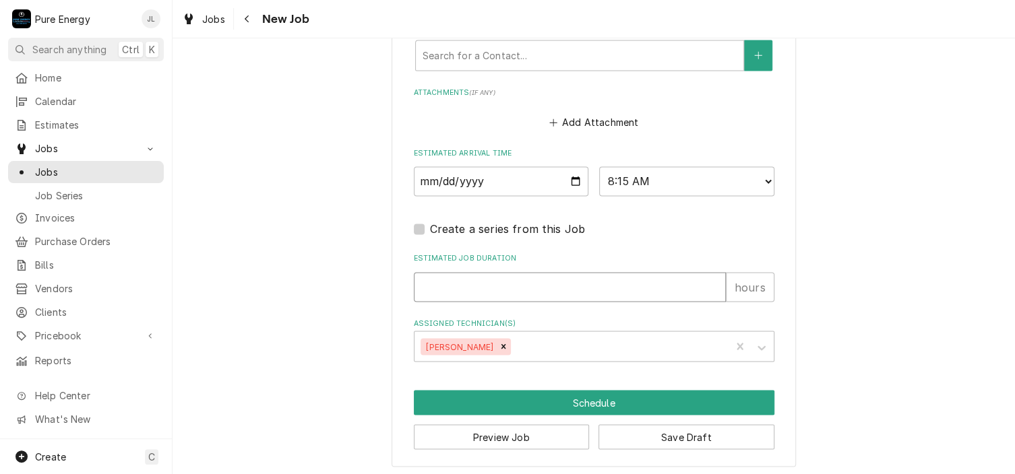
click at [496, 285] on input "Estimated Job Duration" at bounding box center [570, 287] width 312 height 30
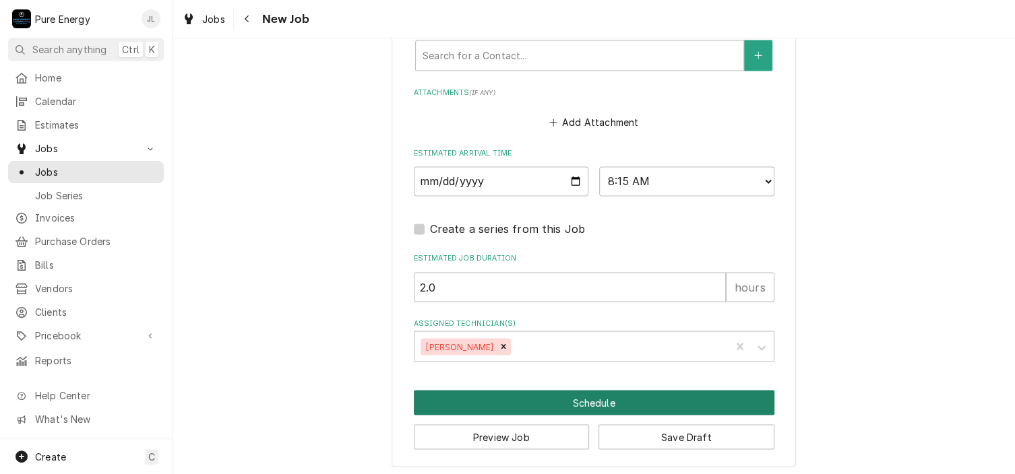
click at [571, 397] on button "Schedule" at bounding box center [594, 402] width 360 height 25
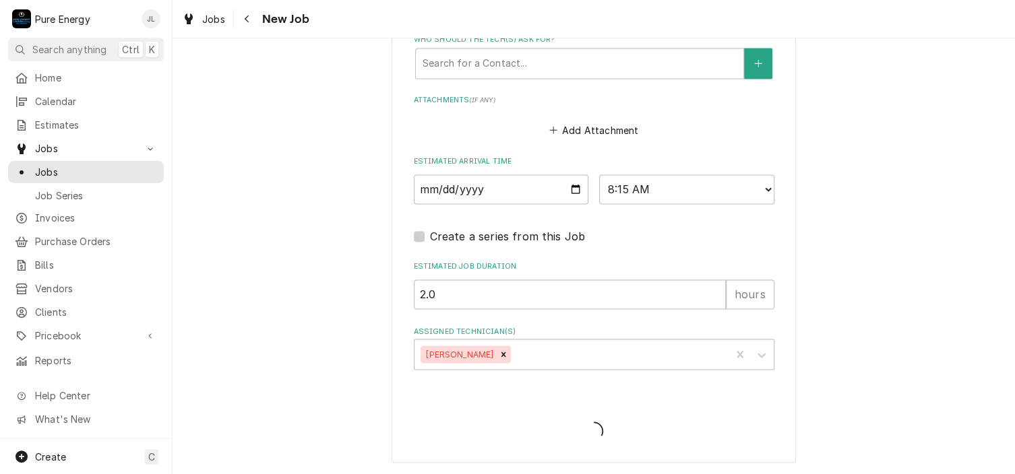
scroll to position [984, 0]
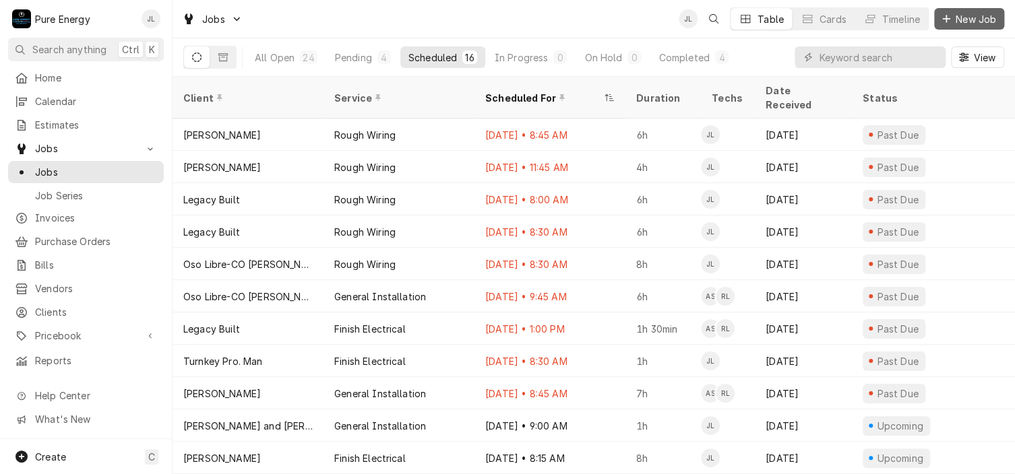
click at [957, 17] on span "New Job" at bounding box center [976, 19] width 46 height 14
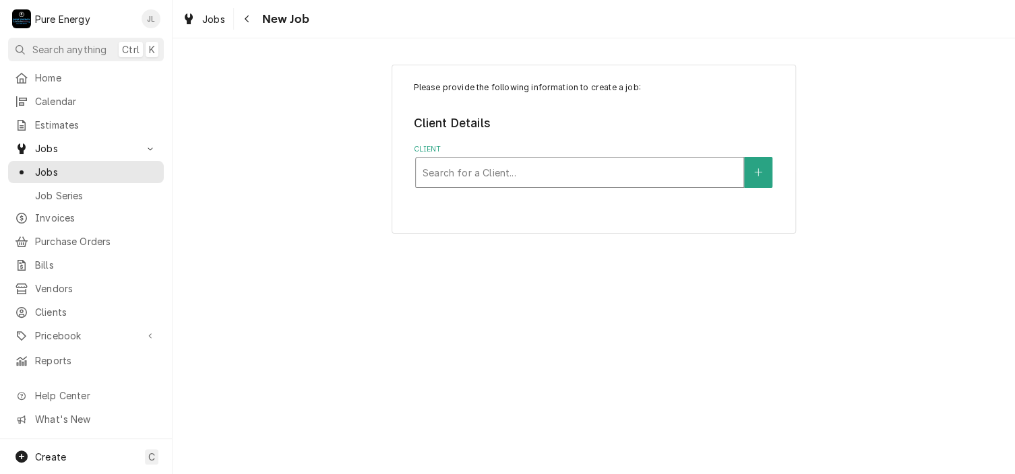
click at [485, 169] on div "Client" at bounding box center [579, 172] width 314 height 24
type input "[PERSON_NAME]"
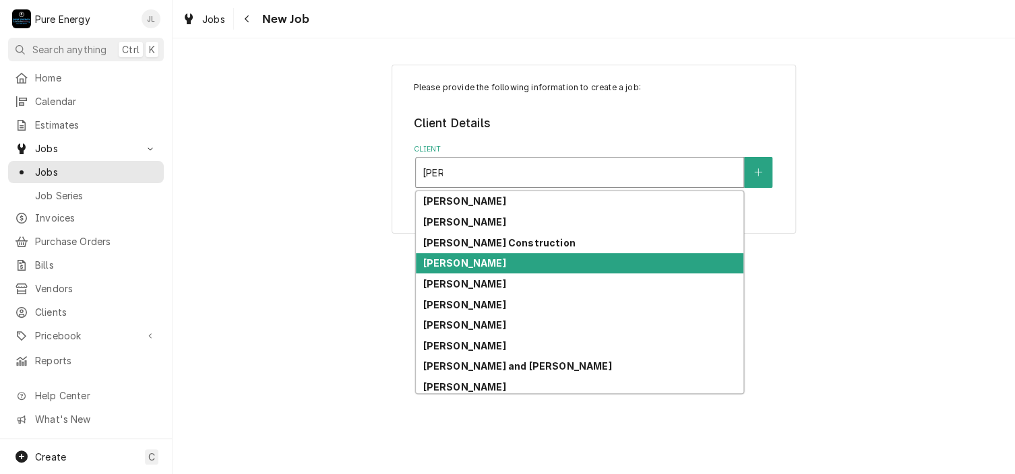
scroll to position [210, 0]
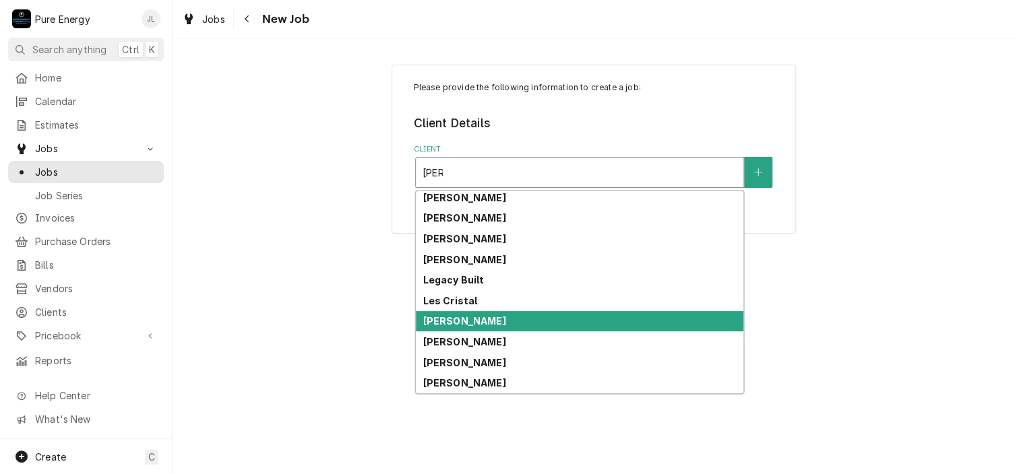
click at [471, 315] on div "[PERSON_NAME]" at bounding box center [579, 321] width 327 height 21
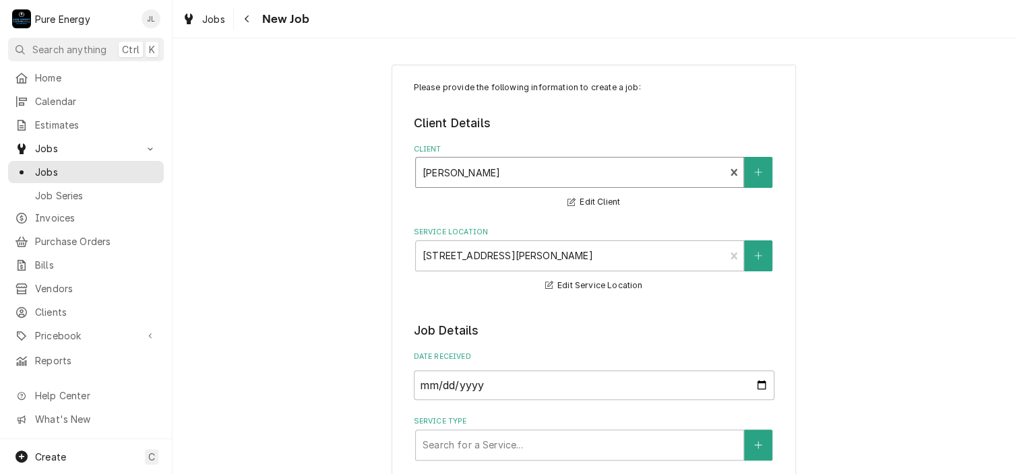
scroll to position [269, 0]
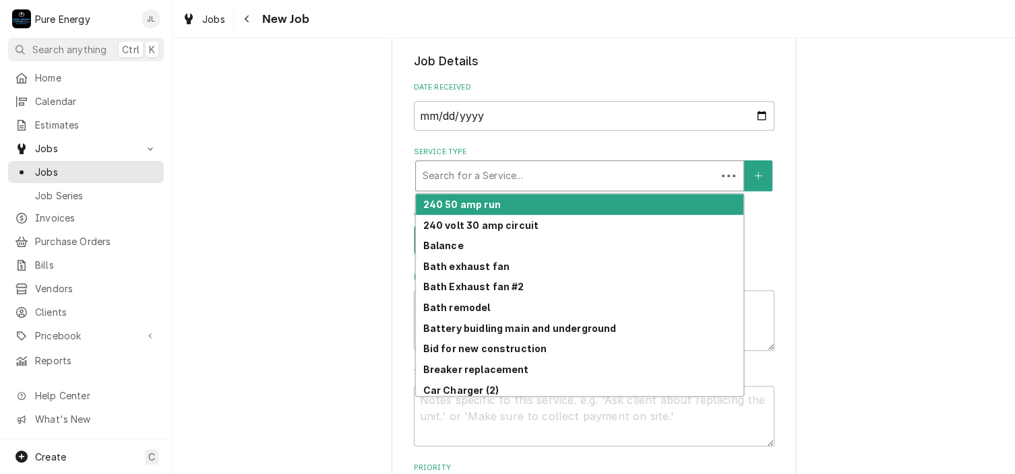
click at [480, 173] on div "Service Type" at bounding box center [565, 176] width 287 height 24
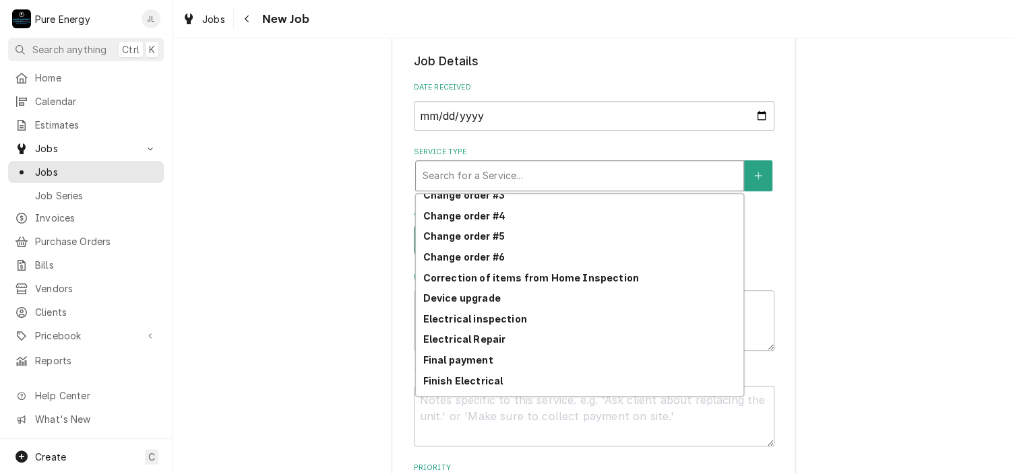
scroll to position [345, 0]
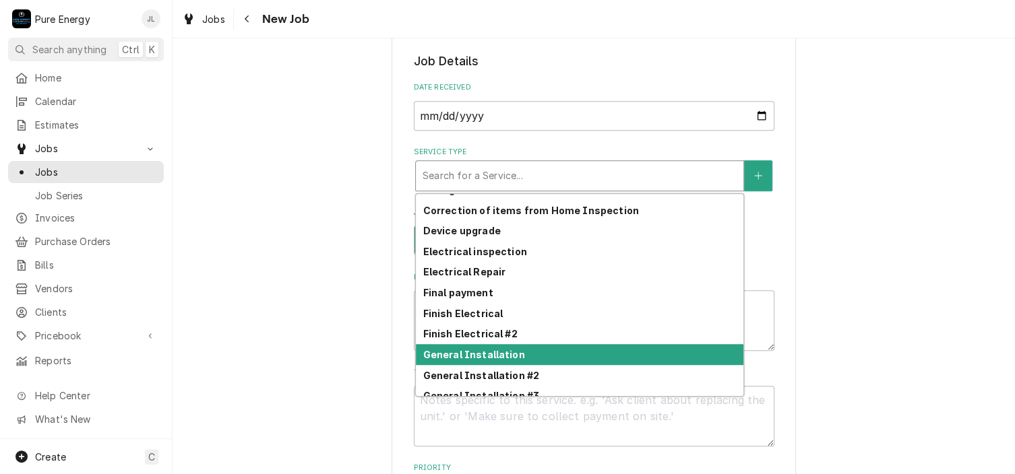
click at [485, 349] on strong "General Installation" at bounding box center [473, 354] width 102 height 11
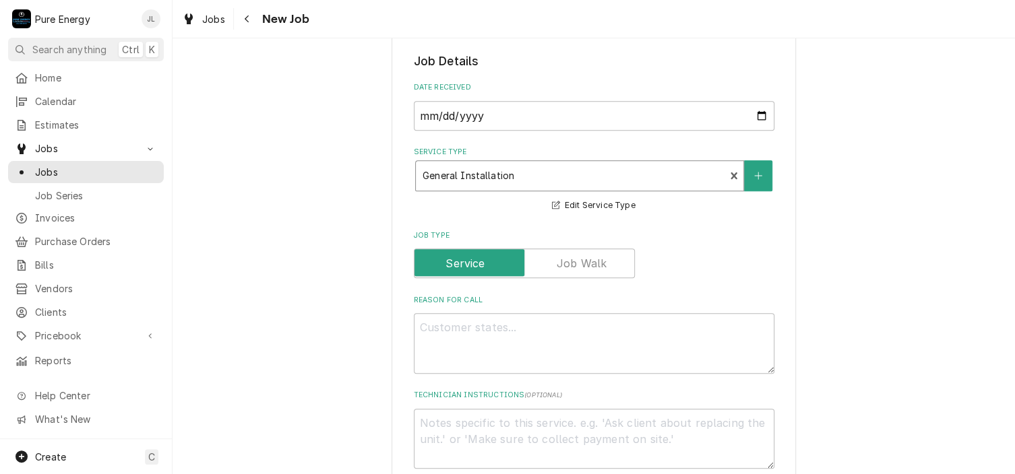
scroll to position [404, 0]
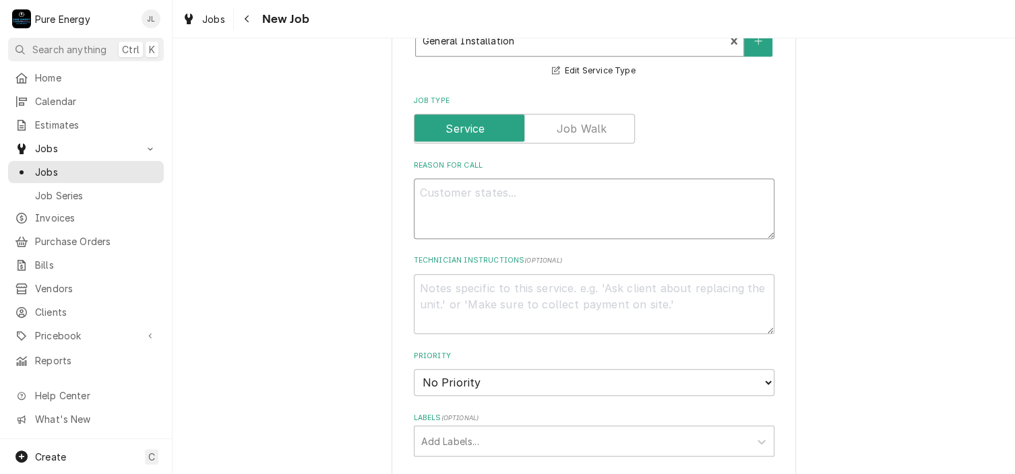
click at [450, 208] on textarea "Reason For Call" at bounding box center [594, 209] width 360 height 61
type textarea "x"
type textarea "D"
type textarea "x"
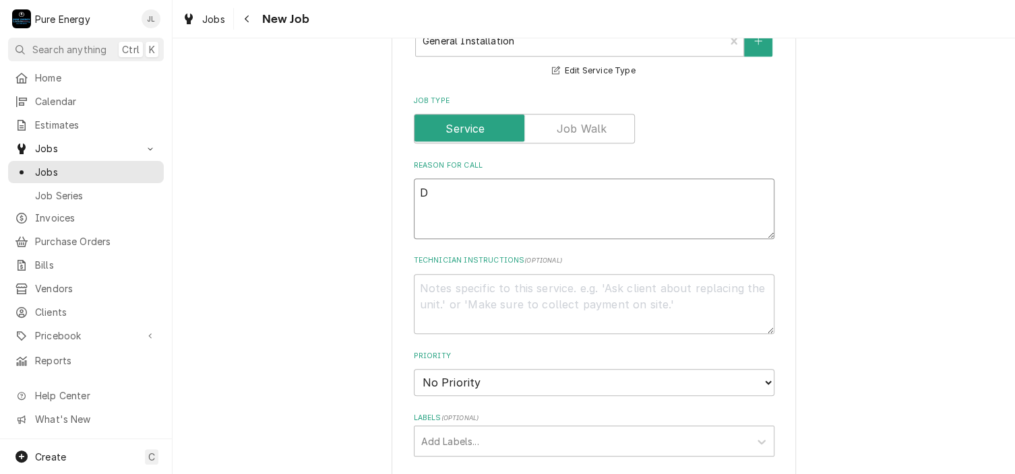
type textarea "Do"
type textarea "x"
type textarea "Do"
type textarea "x"
type textarea "Do th"
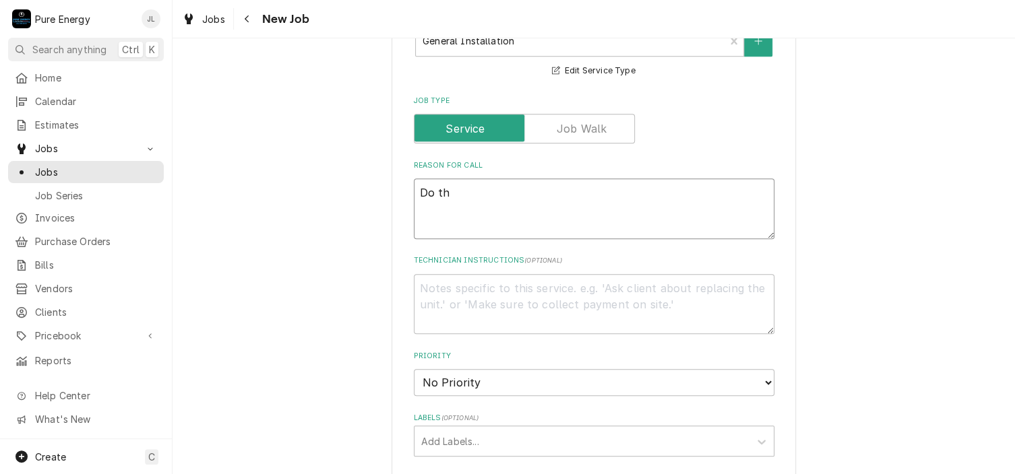
type textarea "x"
type textarea "Do the"
type textarea "x"
type textarea "Do the"
type textarea "x"
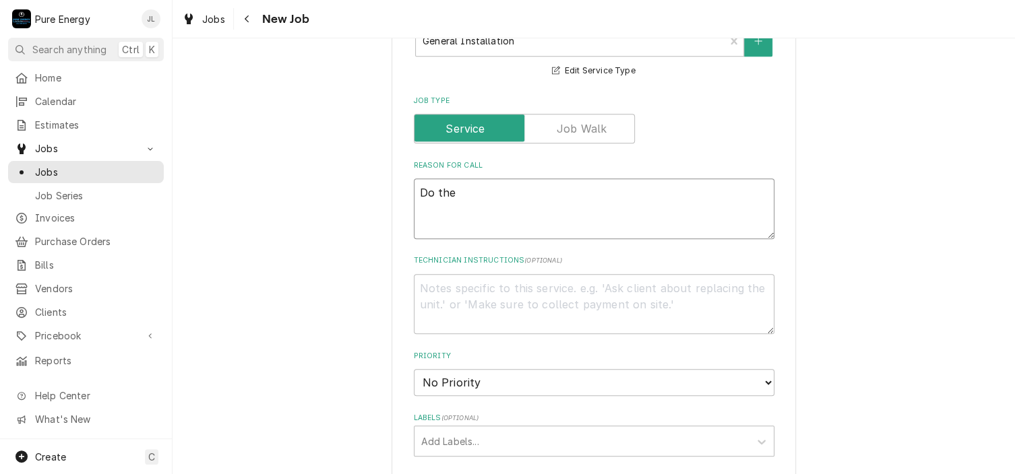
type textarea "Do the e"
type textarea "x"
type textarea "Do the ex"
type textarea "x"
type textarea "Do the ext"
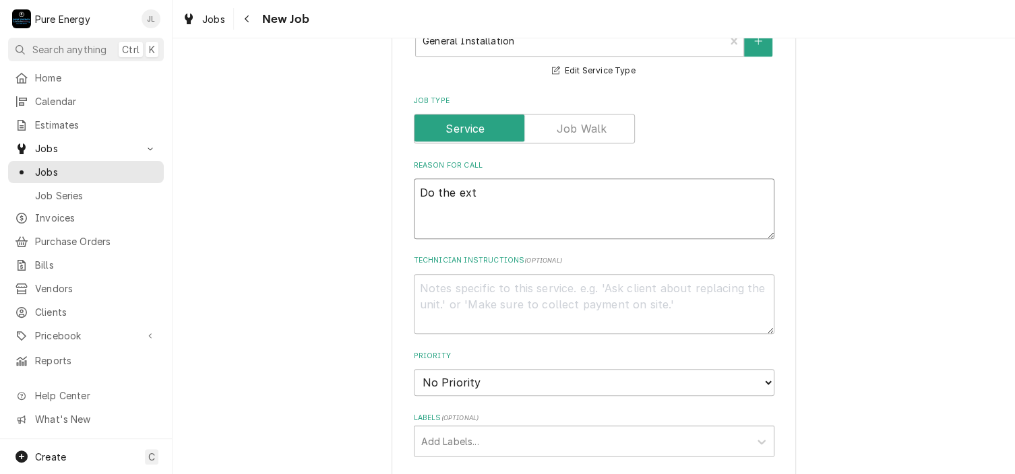
type textarea "x"
type textarea "Do the exte"
type textarea "x"
type textarea "Do the exter"
type textarea "x"
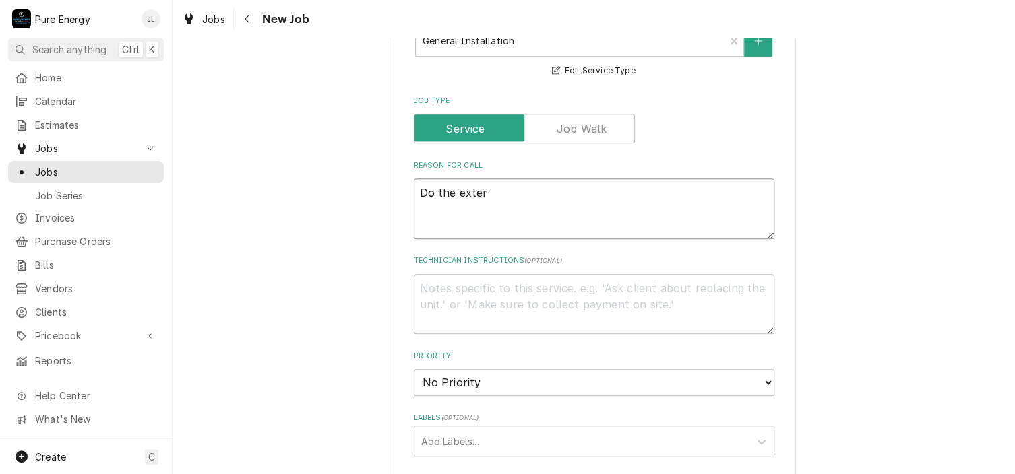
type textarea "Do the exteri"
type textarea "x"
type textarea "Do the exterio"
type textarea "x"
type textarea "Do the exterior"
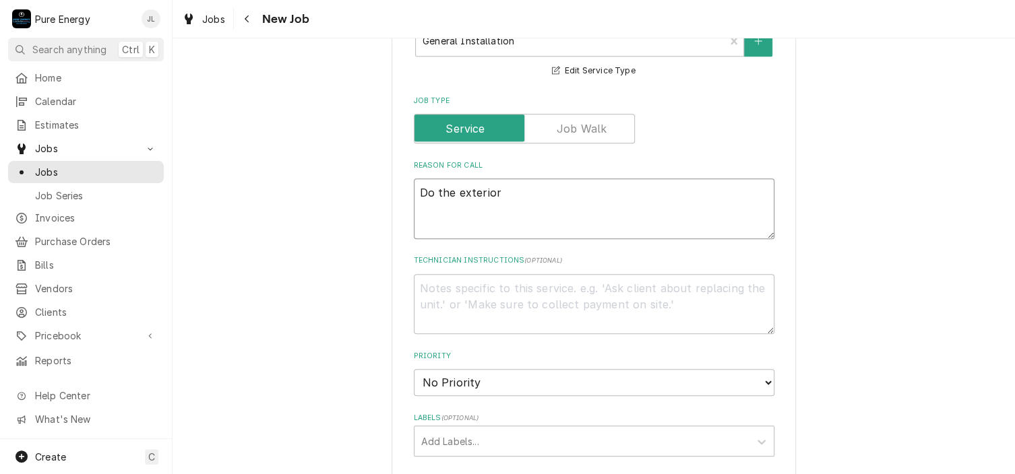
type textarea "x"
type textarea "Do the exterior"
type textarea "x"
type textarea "Do the exterior f"
type textarea "x"
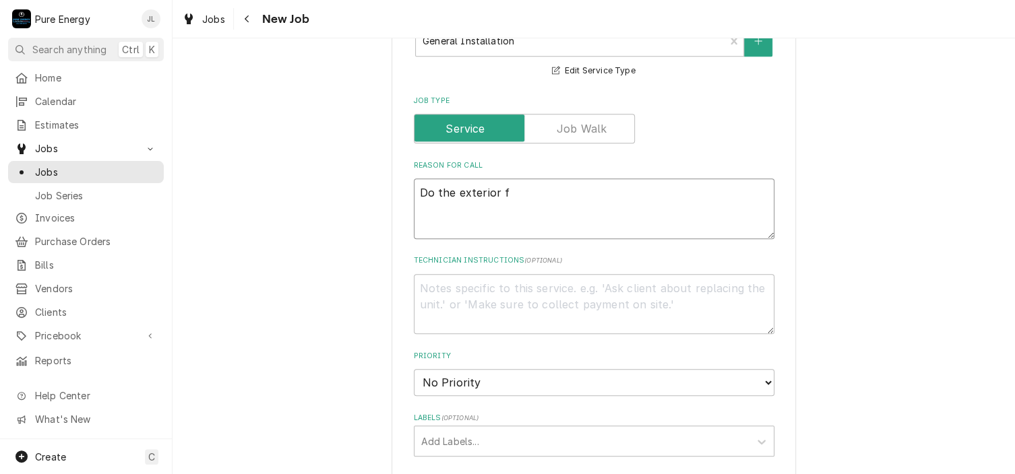
type textarea "Do the exterior fr"
type textarea "x"
type textarea "Do the exterior fro"
type textarea "x"
type textarea "Do the exterior fron"
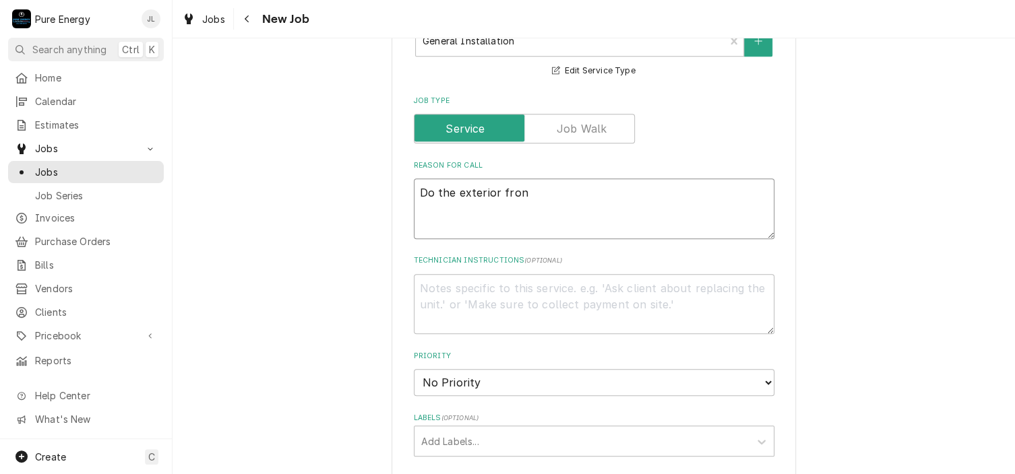
type textarea "x"
type textarea "Do the exterior front"
type textarea "x"
type textarea "Do the exterior front"
type textarea "x"
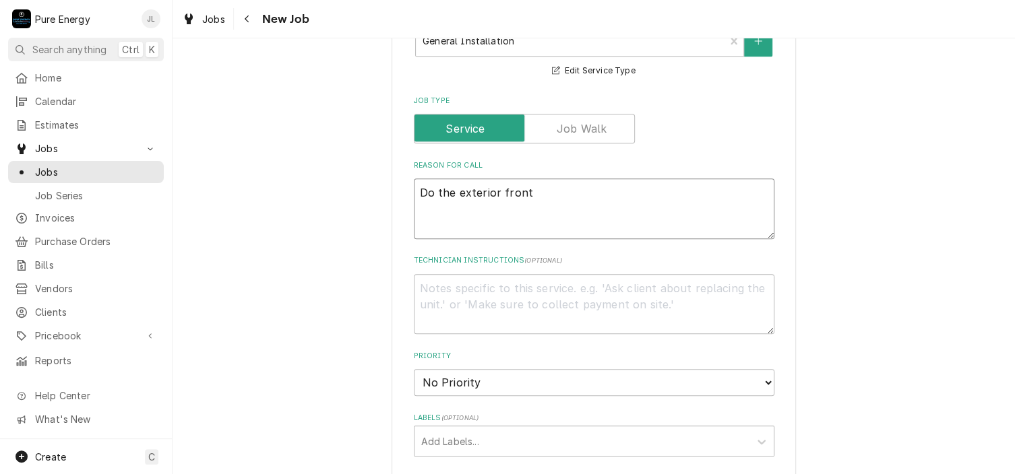
type textarea "Do the exterior front l"
type textarea "x"
type textarea "Do the exterior front li"
type textarea "x"
type textarea "Do the exterior front lig"
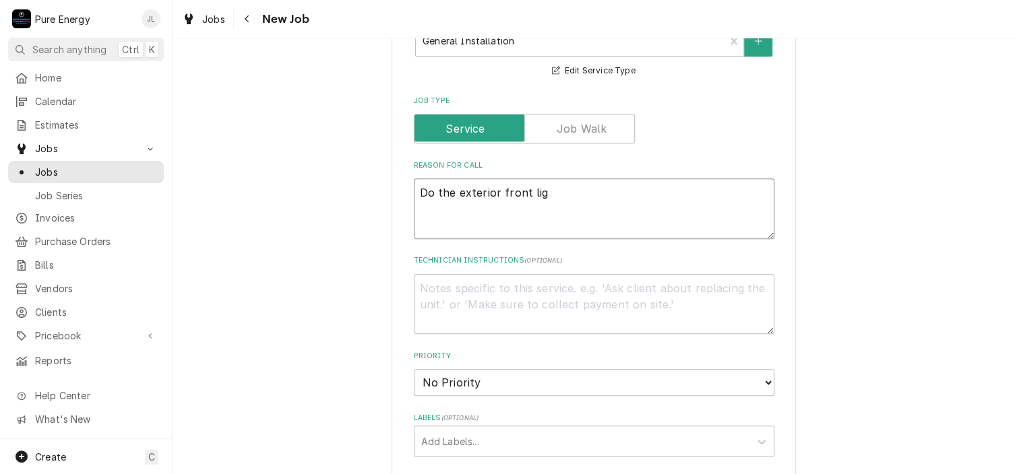
type textarea "x"
type textarea "Do the exterior front light"
type textarea "x"
type textarea "Do the exterior front lights"
type textarea "x"
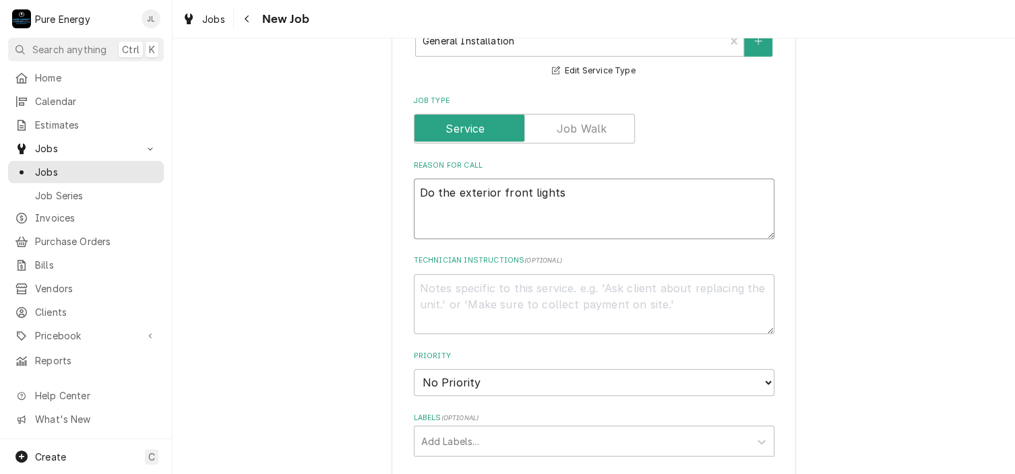
type textarea "Do the exterior front lights."
type textarea "x"
type textarea "Do the exterior front lights."
type textarea "x"
type textarea "Do the exterior front lights."
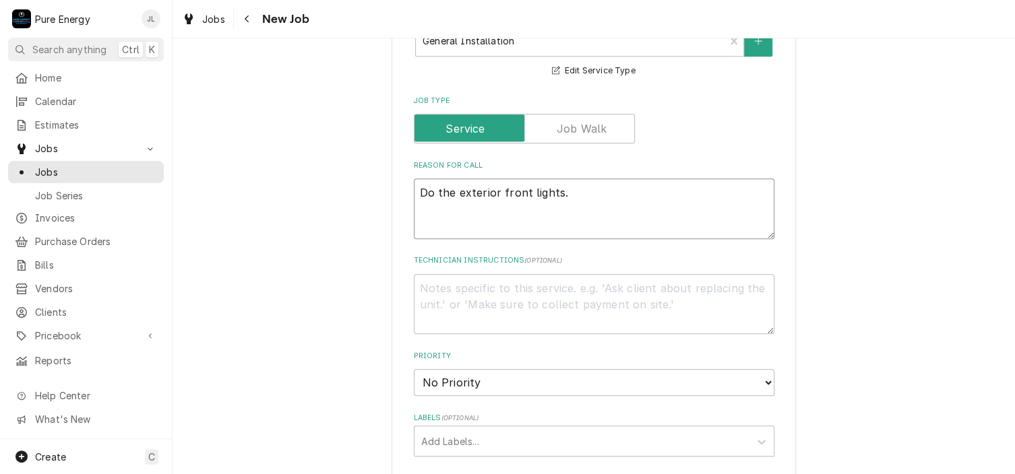
type textarea "x"
type textarea "Do the exterior front lights."
type textarea "x"
type textarea "Do the exterior front lights. B"
type textarea "x"
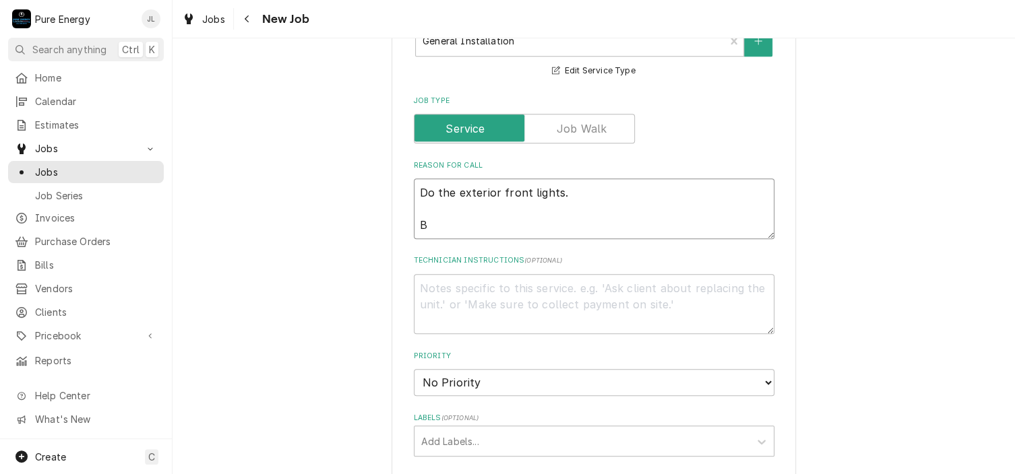
type textarea "Do the exterior front lights. Br"
type textarea "x"
type textarea "Do the exterior front lights. Bri"
type textarea "x"
type textarea "Do the exterior front lights. Brin"
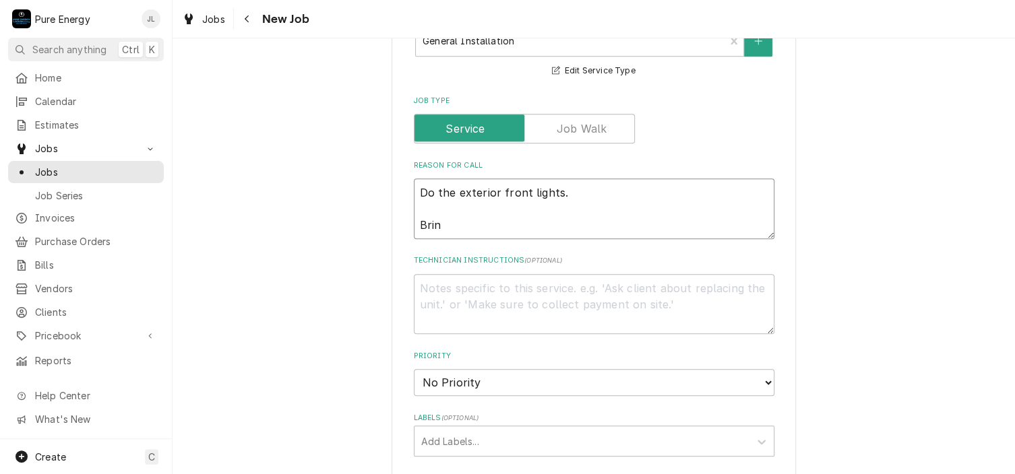
type textarea "x"
type textarea "Do the exterior front lights. Bring"
type textarea "x"
type textarea "Do the exterior front lights. Brin"
type textarea "x"
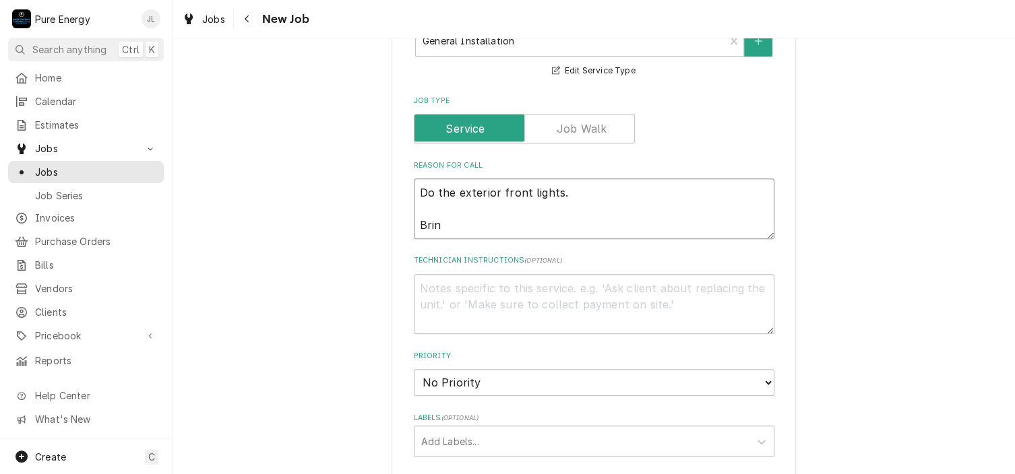
type textarea "Do the exterior front lights. Bri"
type textarea "x"
type textarea "Do the exterior front lights. Br"
type textarea "x"
type textarea "Do the exterior front lights. B"
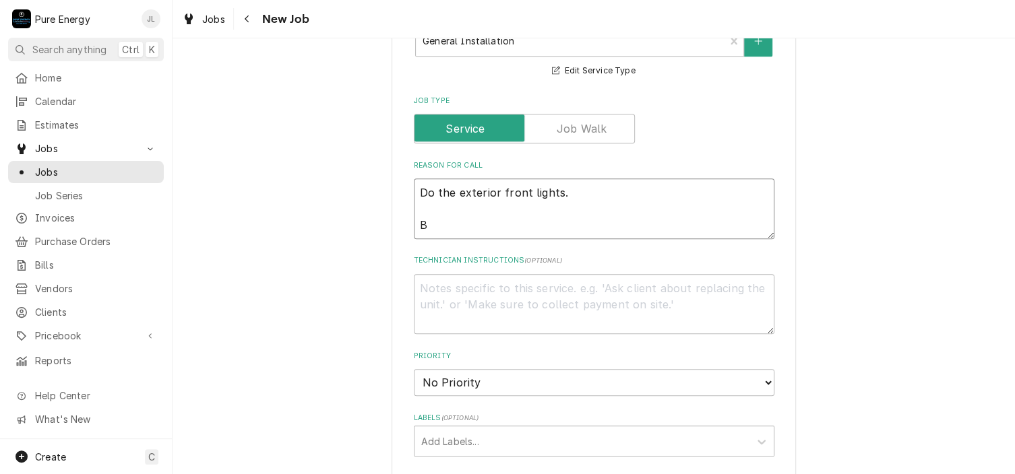
type textarea "x"
type textarea "Do the exterior front lights."
type textarea "x"
type textarea "Do the exterior front lights."
type textarea "x"
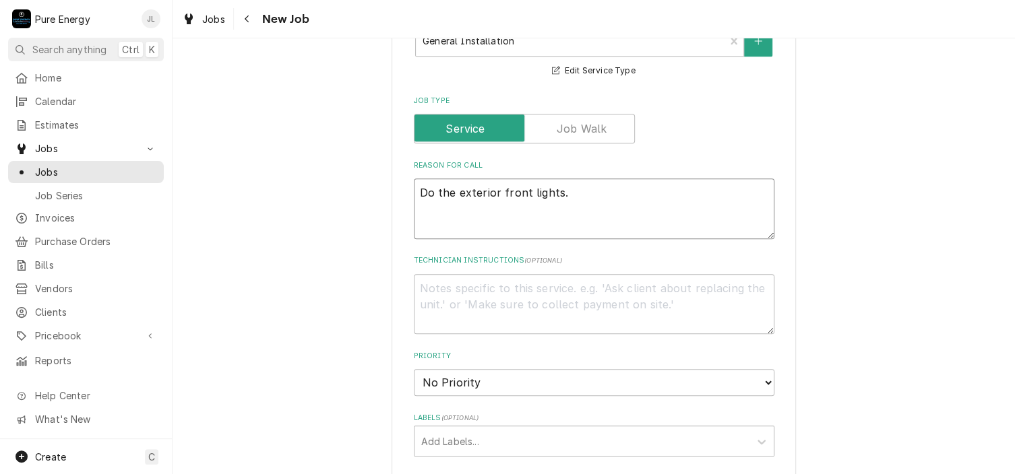
type textarea "Do the exterior front lights."
type textarea "x"
type textarea "Do the exterior front lights."
type textarea "x"
type textarea "Do the exterior front lights."
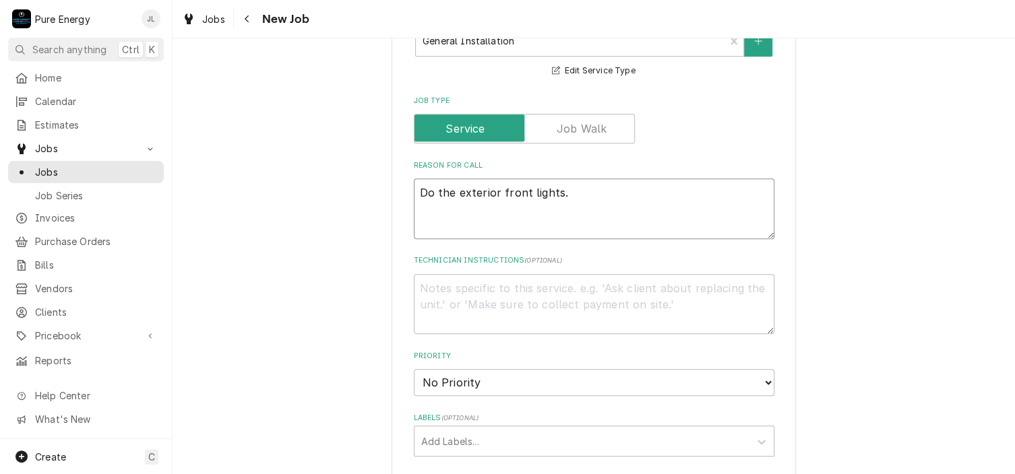
type textarea "x"
type textarea "Do the exterior front lights. A"
type textarea "x"
type textarea "Do the exterior front lights."
type textarea "x"
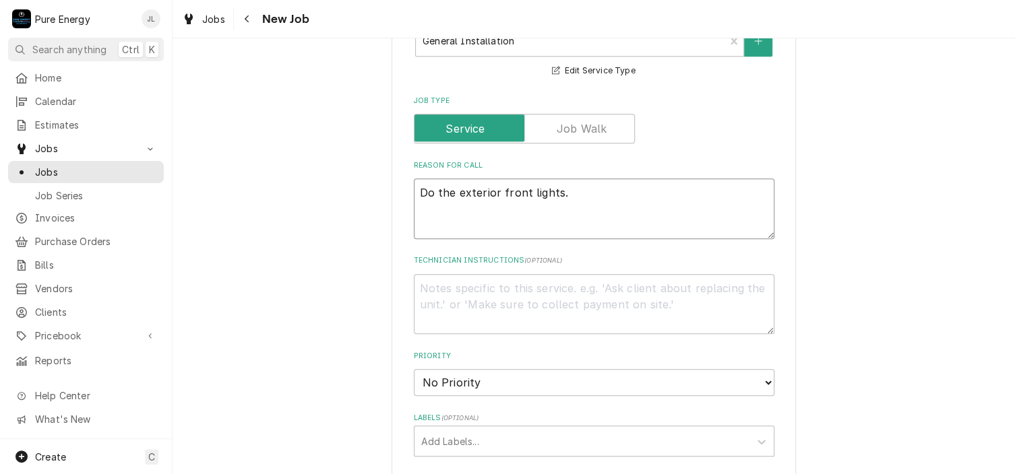
type textarea "Do the exterior front lights."
type textarea "x"
type textarea "Do the exterior front lights."
type textarea "x"
type textarea "Do the exterior front lights."
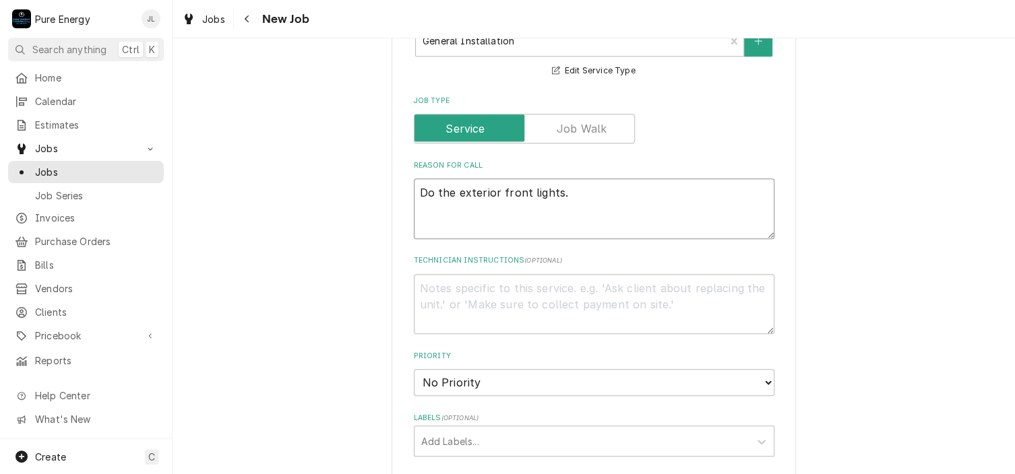
type textarea "x"
type textarea "Do the exterior front lights. D"
type textarea "x"
type textarea "Do the exterior front lights. Do"
type textarea "x"
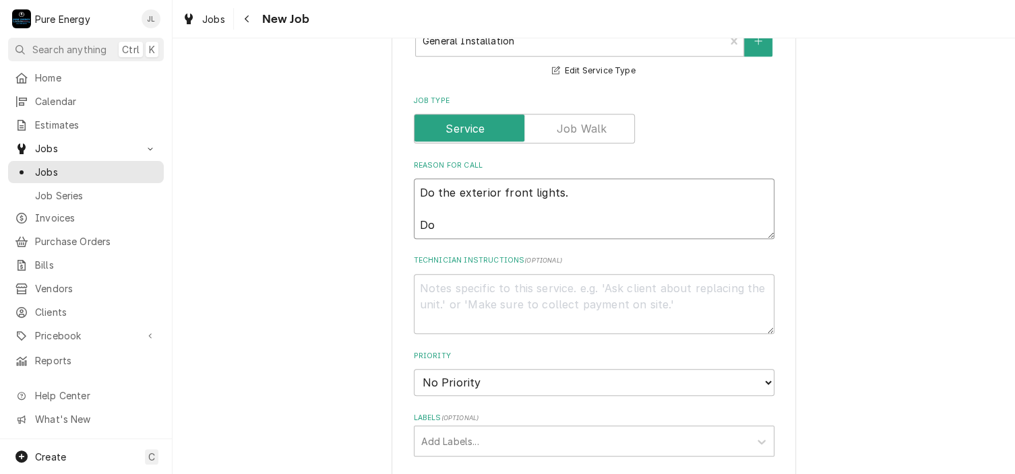
type textarea "Do the exterior front lights. Do"
type textarea "x"
type textarea "Do the exterior front lights. Do th"
type textarea "x"
type textarea "Do the exterior front lights. Do the"
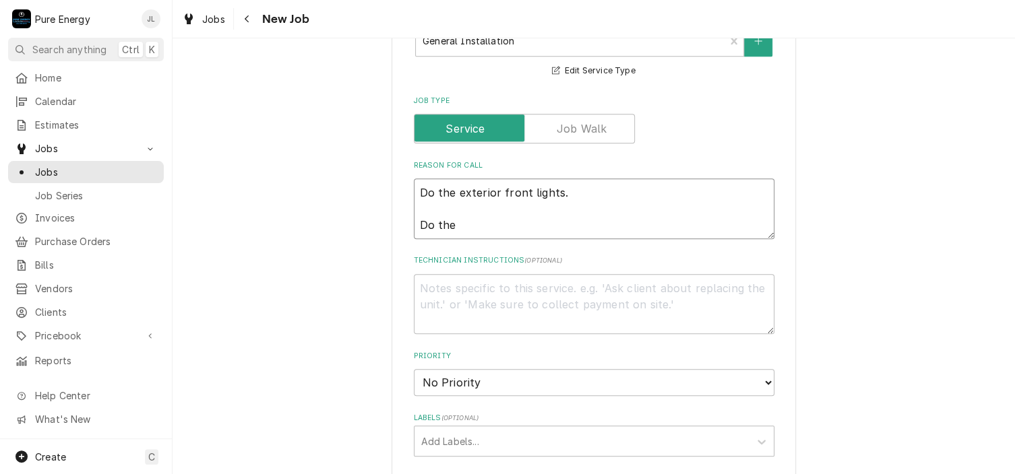
type textarea "x"
type textarea "Do the exterior front lights. Do the t"
type textarea "x"
type textarea "Do the exterior front lights. Do the tw"
type textarea "x"
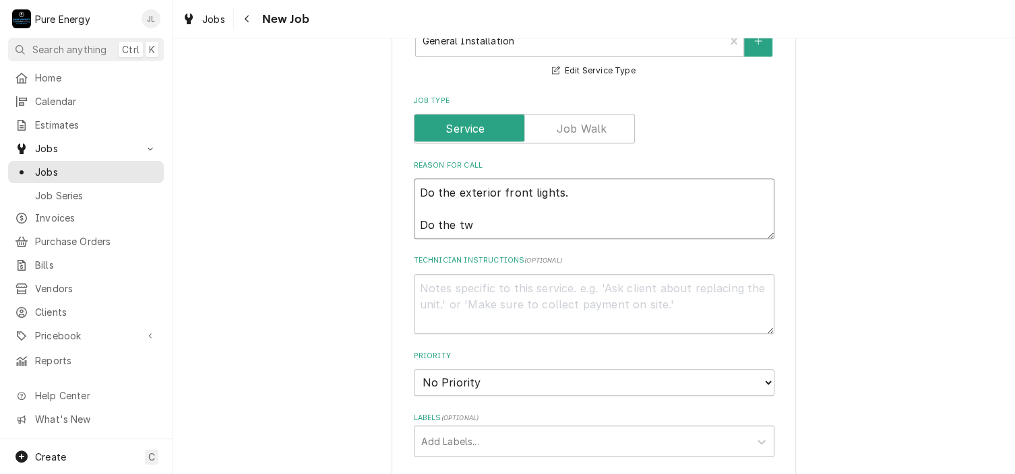
type textarea "Do the exterior front lights. Do the two"
type textarea "x"
type textarea "Do the exterior front lights. Do the two"
type textarea "x"
type textarea "Do the exterior front lights. Do the two a"
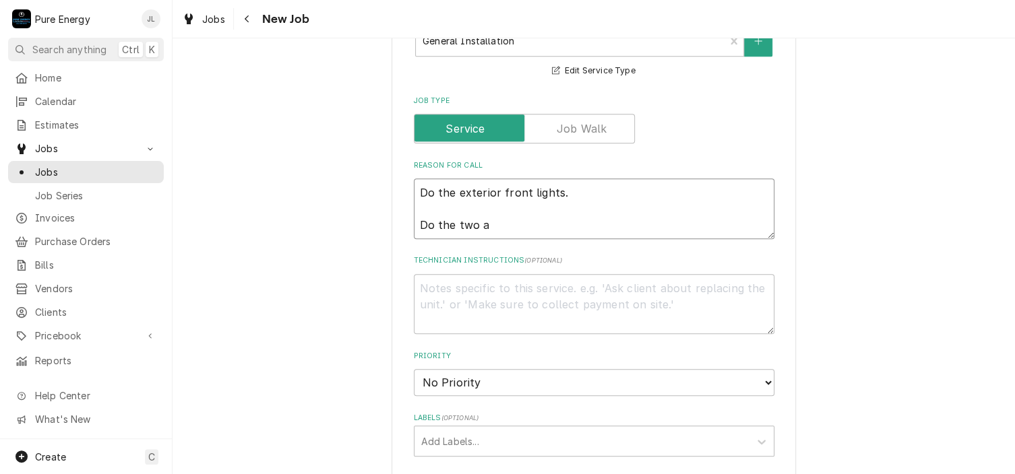
type textarea "x"
type textarea "Do the exterior front lights. Do the two al"
type textarea "x"
type textarea "Do the exterior front lights. Do the two all"
type textarea "x"
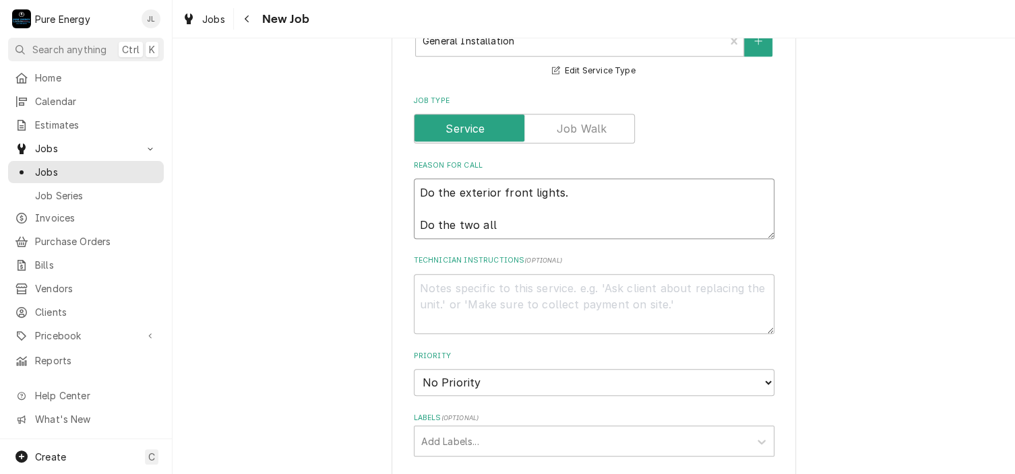
type textarea "Do the exterior front lights. Do the two all"
type textarea "x"
type textarea "Do the exterior front lights. Do the two all l"
type textarea "x"
type textarea "Do the exterior front lights. Do the two all li"
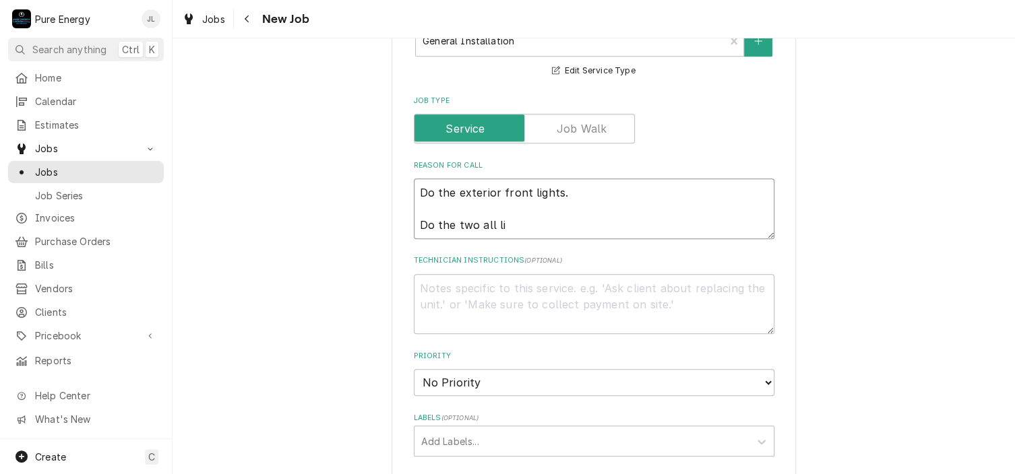
type textarea "x"
type textarea "Do the exterior front lights. Do the two all ligh"
type textarea "x"
type textarea "Do the exterior front lights. Do the two all light"
type textarea "x"
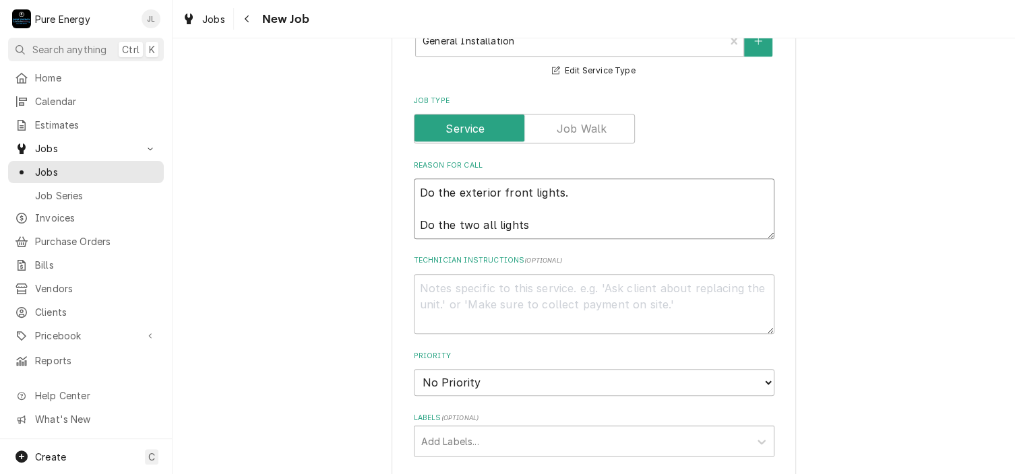
type textarea "Do the exterior front lights. Do the two all lights"
type textarea "x"
type textarea "Do the exterior front lights. Do the two all lights t"
type textarea "x"
type textarea "Do the exterior front lights. Do the two all lights"
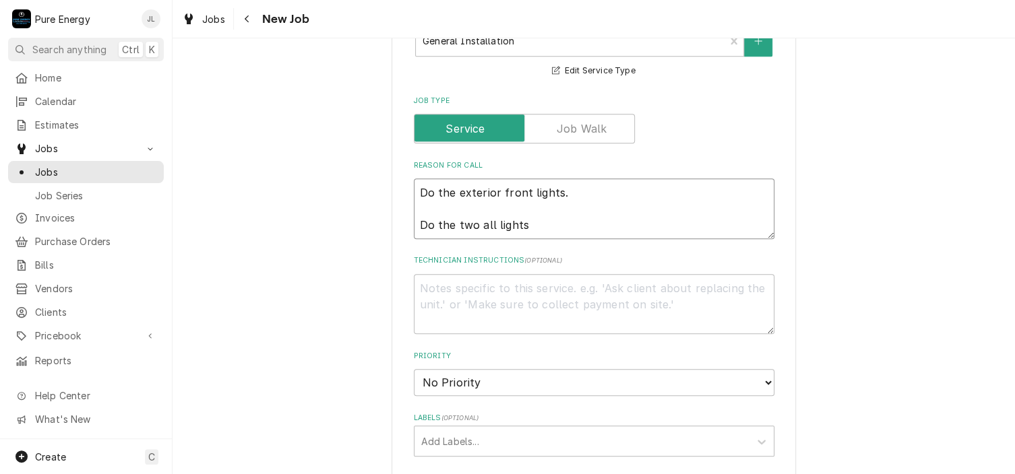
type textarea "x"
type textarea "Do the exterior front lights. Do the two all lights b"
type textarea "x"
type textarea "Do the exterior front lights. Do the two all lights by"
type textarea "x"
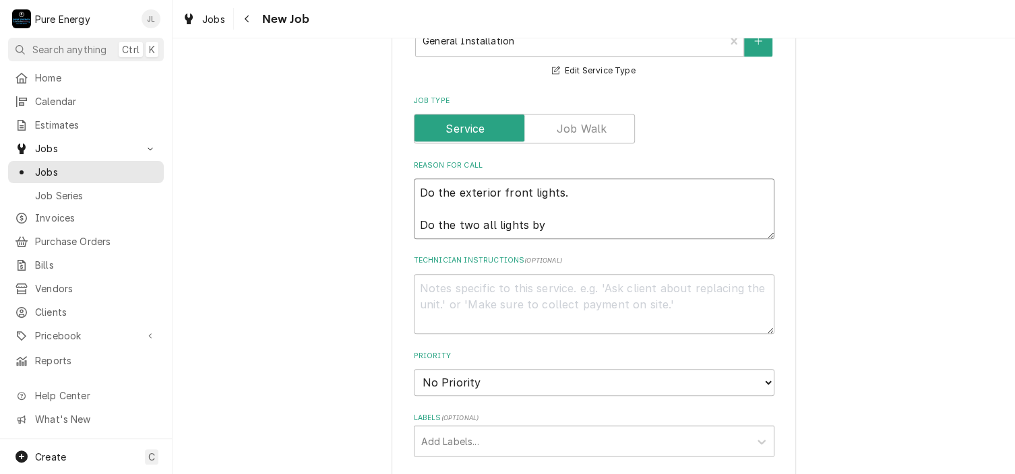
type textarea "Do the exterior front lights. Do the two all lights by"
type textarea "x"
type textarea "Do the exterior front lights. Do the two all lights by e"
type textarea "x"
type textarea "Do the exterior front lights. Do the two all lights by ea"
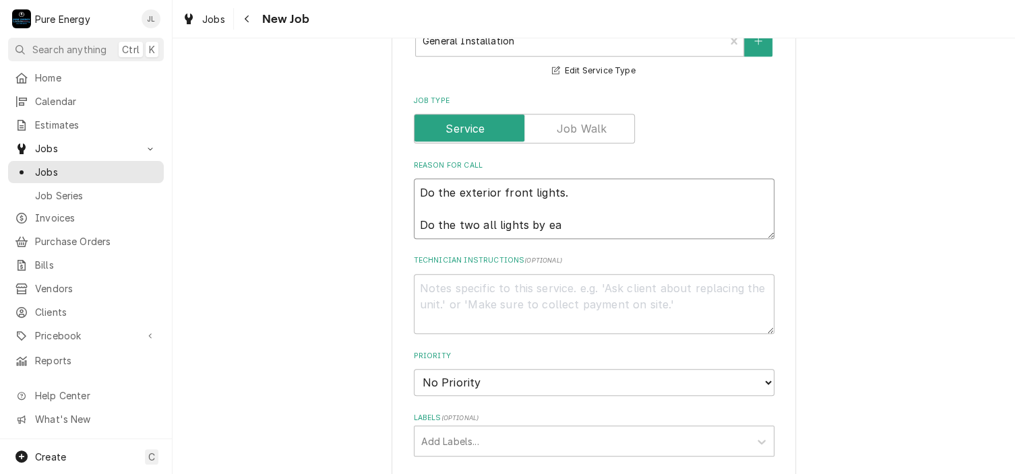
type textarea "x"
type textarea "Do the exterior front lights. Do the two all lights by eac"
type textarea "x"
type textarea "Do the exterior front lights. Do the two all lights by each"
type textarea "x"
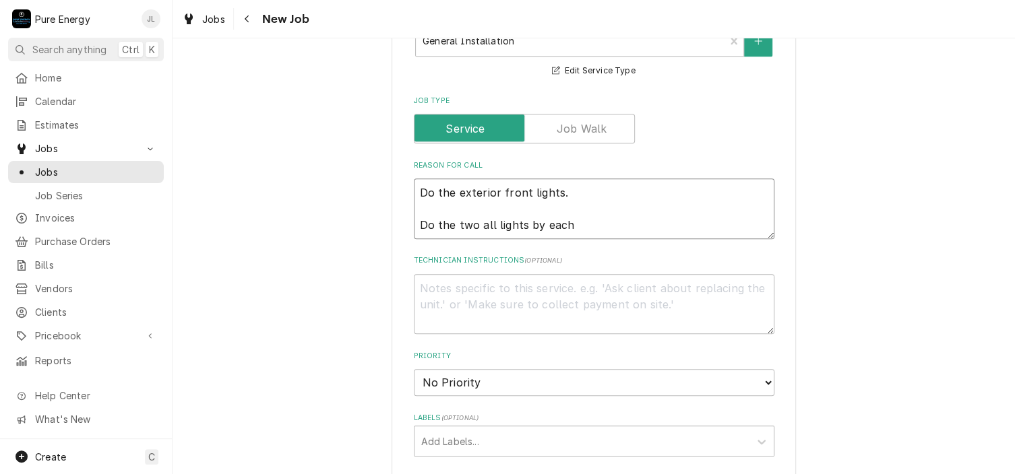
type textarea "Do the exterior front lights. Do the two all lights by each"
type textarea "x"
type textarea "Do the exterior front lights. Do the two all lights by each s"
type textarea "x"
type textarea "Do the exterior front lights. Do the two all lights by each si"
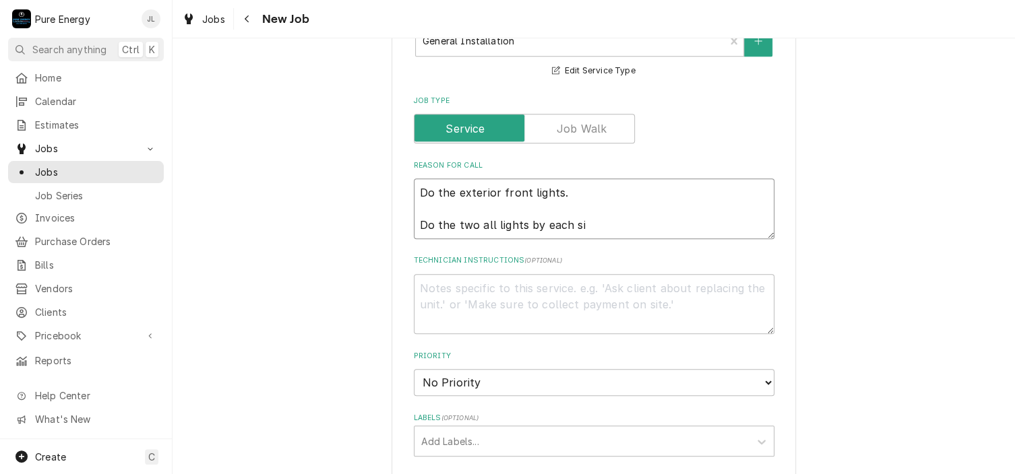
type textarea "x"
type textarea "Do the exterior front lights. Do the two all lights by each sid"
type textarea "x"
type textarea "Do the exterior front lights. Do the two all lights by each side"
type textarea "x"
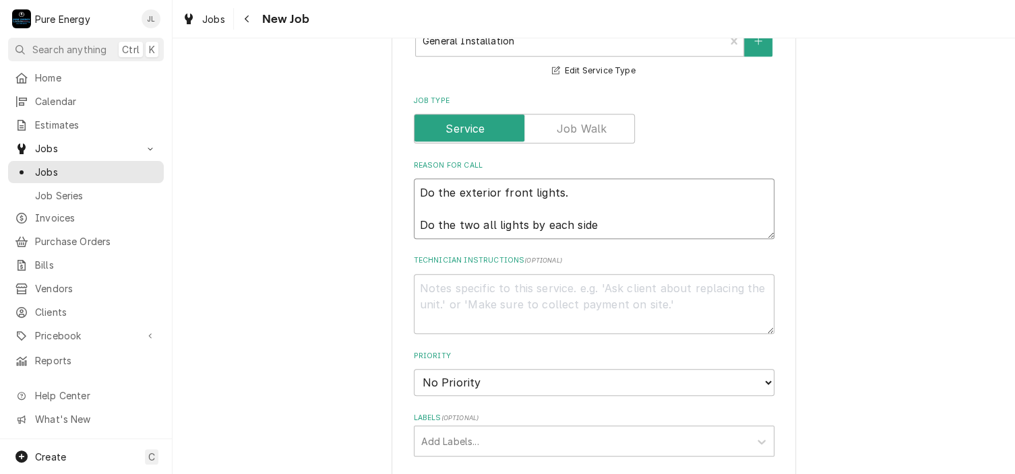
type textarea "Do the exterior front lights. Do the two all lights by each side o"
type textarea "x"
type textarea "Do the exterior front lights. Do the two all lights by each side of"
type textarea "x"
type textarea "Do the exterior front lights. Do the two all lights by each side of th"
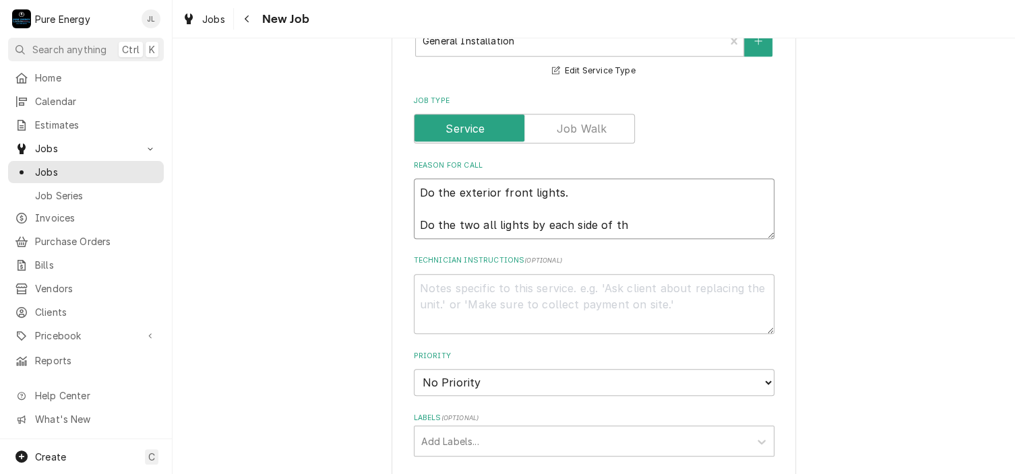
type textarea "x"
type textarea "Do the exterior front lights. Do the two all lights by each side of the"
type textarea "x"
type textarea "Do the exterior front lights. Do the two all lights by each side of the r"
type textarea "x"
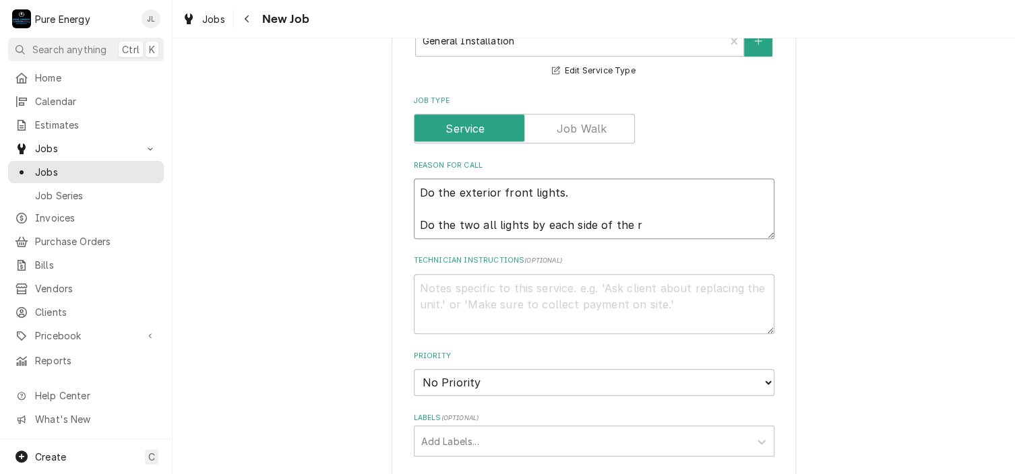
type textarea "Do the exterior front lights. Do the two all lights by each side of the"
type textarea "x"
type textarea "Do the exterior front lights. Do the two all lights by each side of the f"
type textarea "x"
type textarea "Do the exterior front lights. Do the two all lights by each side of the fr"
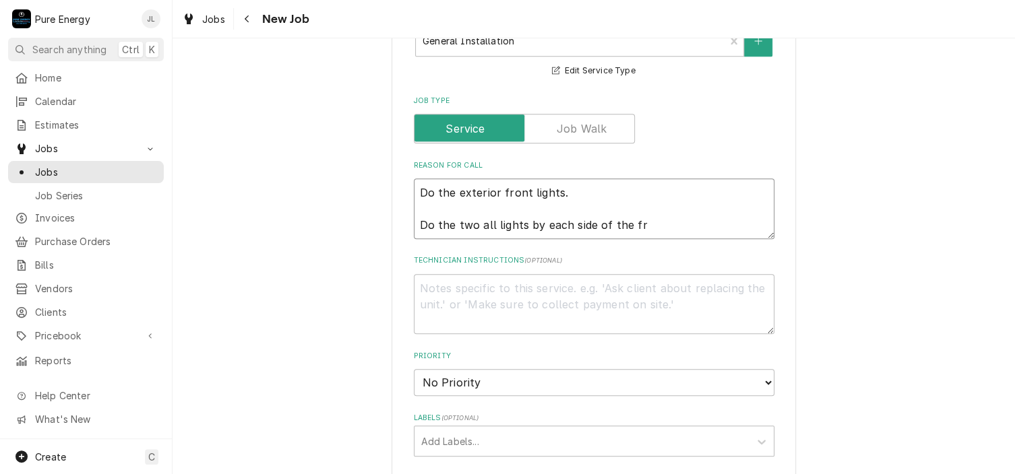
type textarea "x"
type textarea "Do the exterior front lights. Do the two all lights by each side of the fro"
type textarea "x"
type textarea "Do the exterior front lights. Do the two all lights by each side of the fron"
type textarea "x"
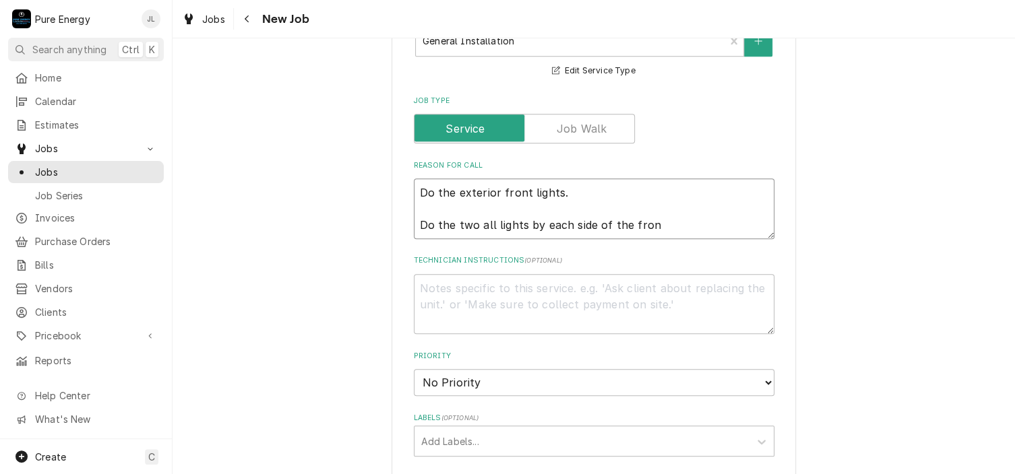
type textarea "Do the exterior front lights. Do the two all lights by each side of the front"
type textarea "x"
type textarea "Do the exterior front lights. Do the two all lights by each side of the front"
type textarea "x"
type textarea "Do the exterior front lights. Do the two all lights by each side of the front do"
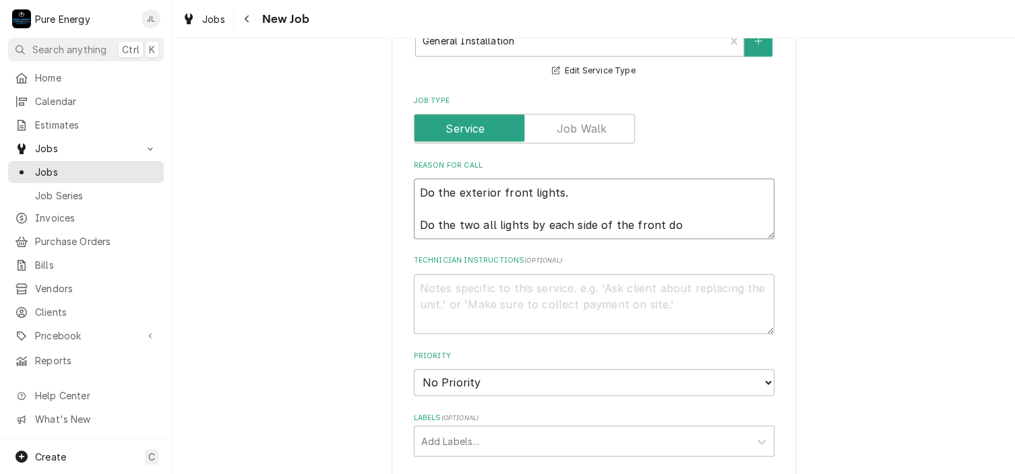
type textarea "x"
type textarea "Do the exterior front lights. Do the two all lights by each side of the front d…"
type textarea "x"
type textarea "Do the exterior front lights. Do the two all lights by each side of the front d…"
type textarea "x"
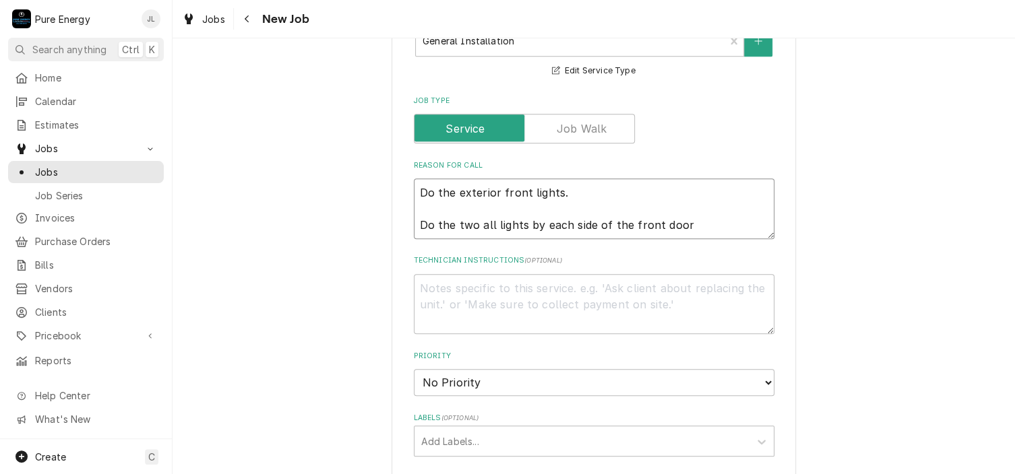
type textarea "Do the exterior front lights. Do the two all lights by each side of the front d…"
type textarea "x"
type textarea "Do the exterior front lights. Do the two all lights by each side of the front d…"
type textarea "x"
type textarea "Do the exterior front lights. Do the two all lights by each side of the front d…"
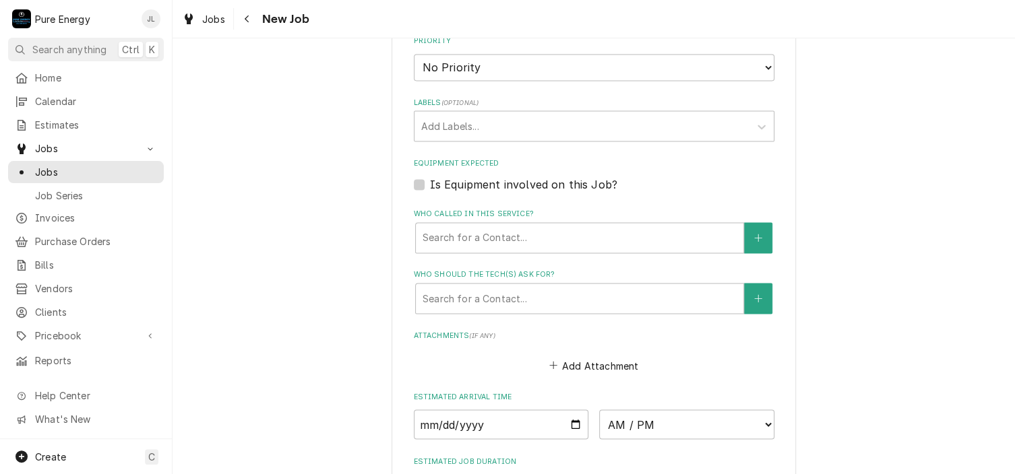
scroll to position [1213, 0]
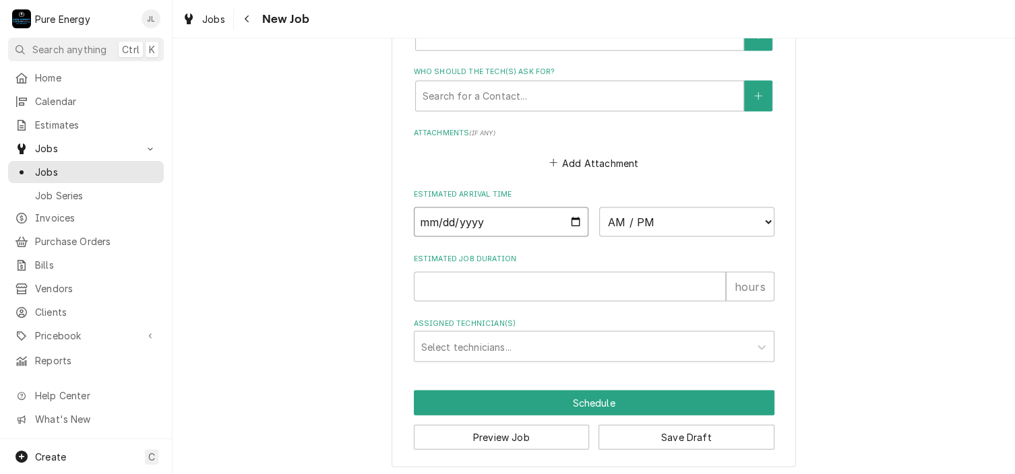
click at [573, 219] on input "Date" at bounding box center [501, 222] width 175 height 30
click at [761, 220] on select "AM / PM 6:00 AM 6:15 AM 6:30 AM 6:45 AM 7:00 AM 7:15 AM 7:30 AM 7:45 AM 8:00 AM…" at bounding box center [686, 222] width 175 height 30
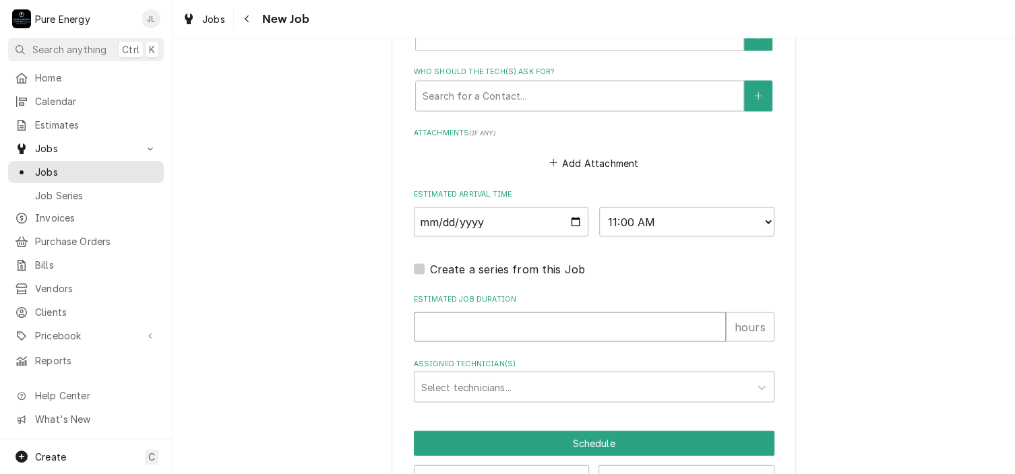
click at [550, 323] on input "Estimated Job Duration" at bounding box center [570, 327] width 312 height 30
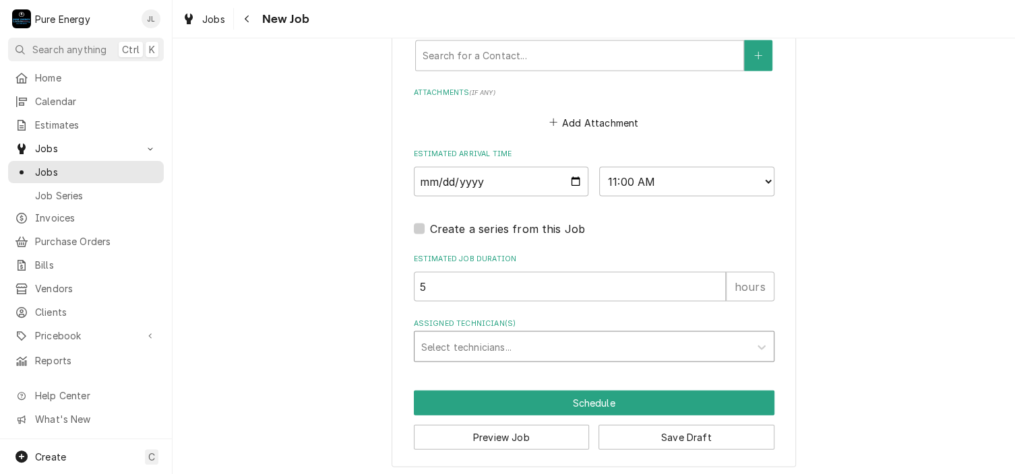
click at [499, 334] on div "Assigned Technician(s)" at bounding box center [581, 346] width 321 height 24
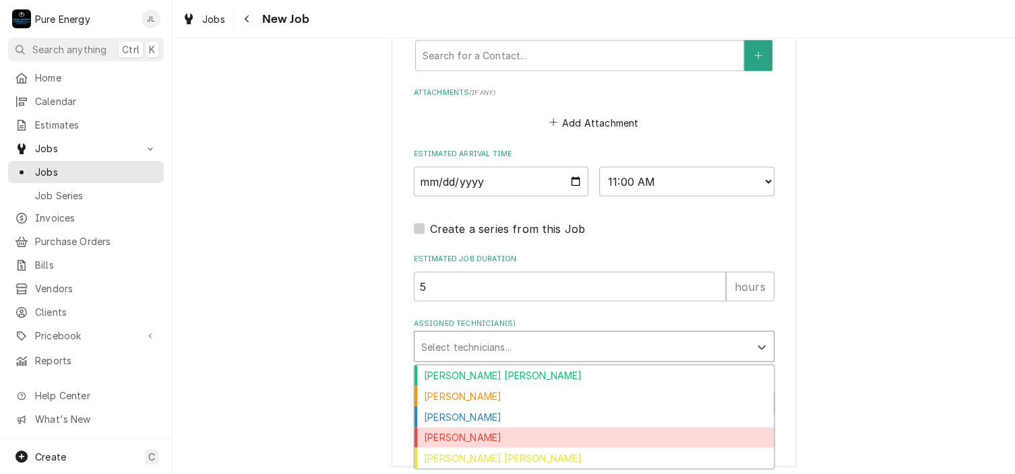
click at [512, 432] on div "James Linnenkamp" at bounding box center [593, 437] width 359 height 21
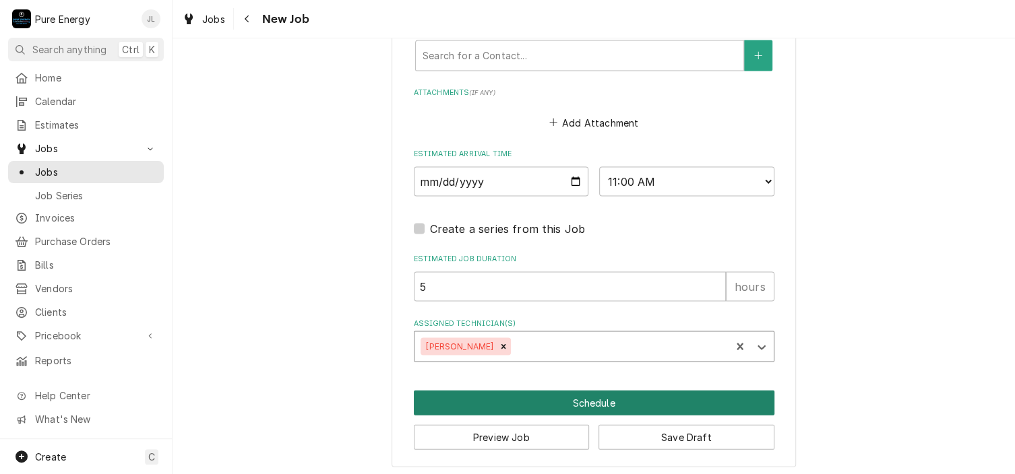
click at [541, 394] on button "Schedule" at bounding box center [594, 402] width 360 height 25
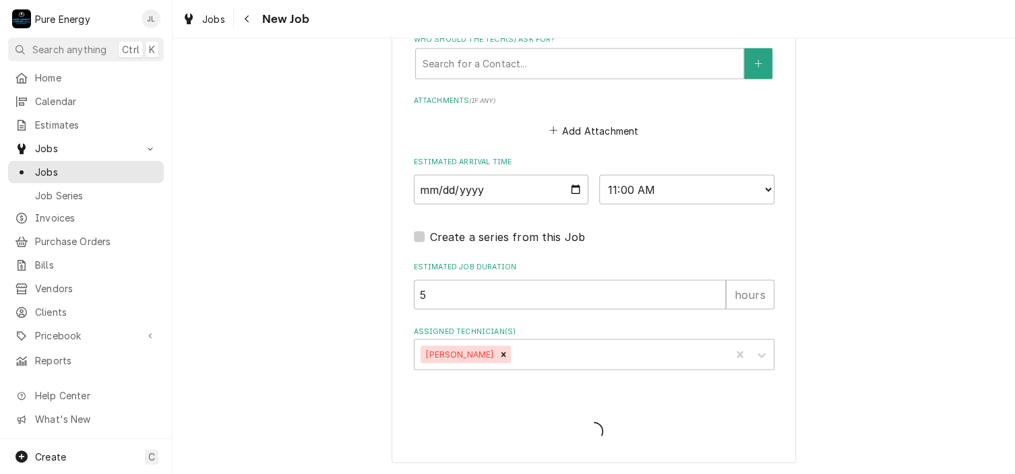
scroll to position [1242, 0]
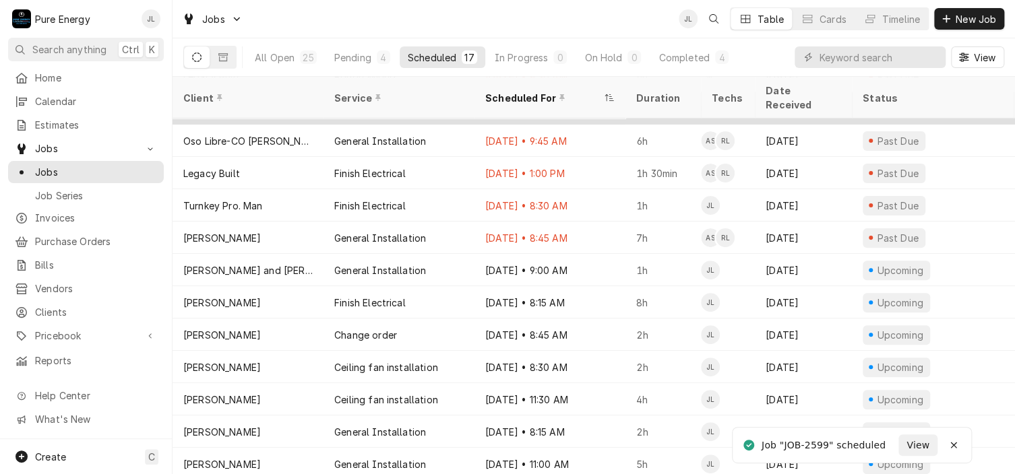
scroll to position [188, 0]
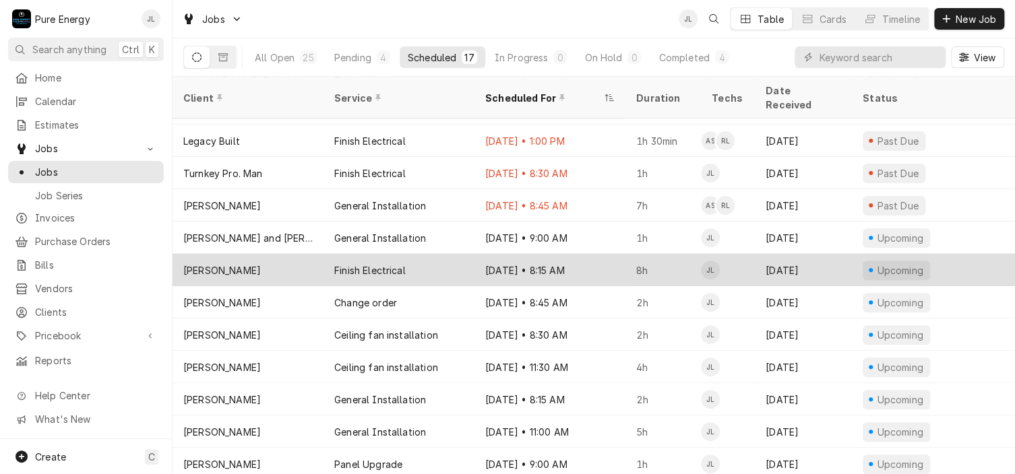
click at [587, 254] on div "[DATE] • 8:15 AM" at bounding box center [549, 270] width 151 height 32
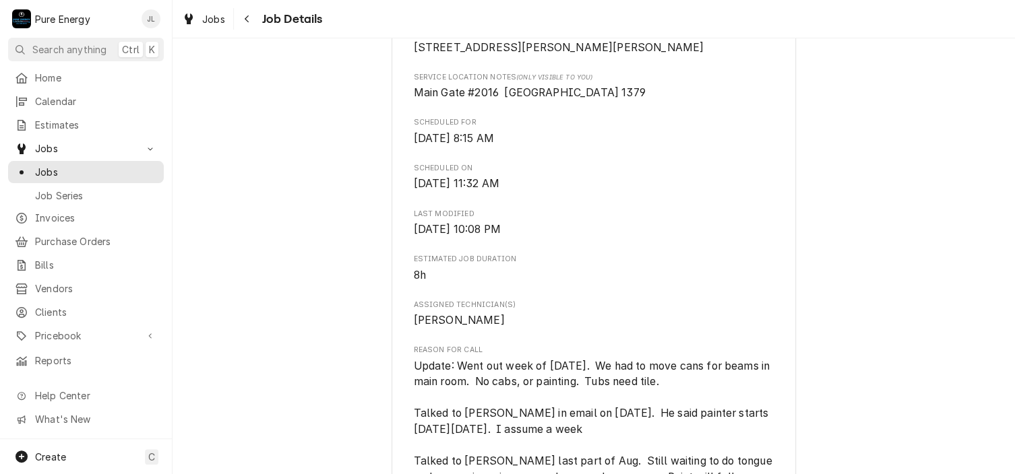
scroll to position [876, 0]
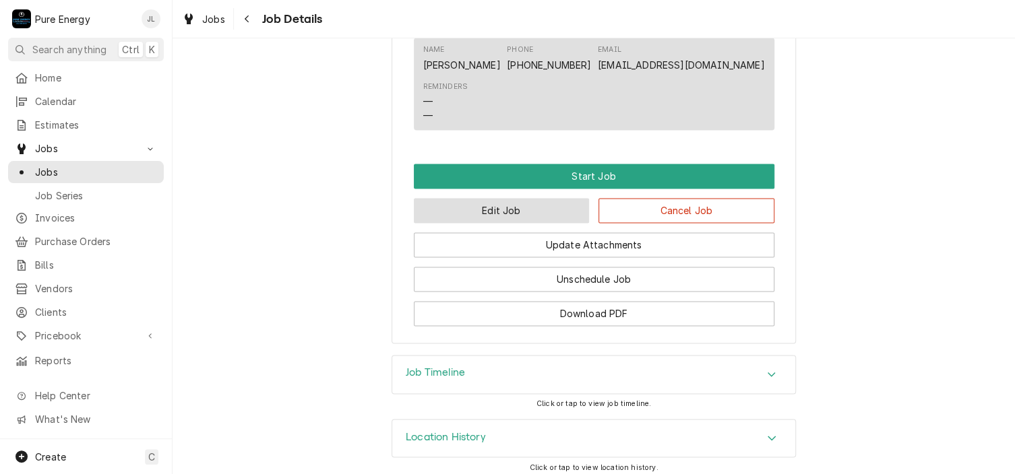
click at [554, 220] on button "Edit Job" at bounding box center [502, 210] width 176 height 25
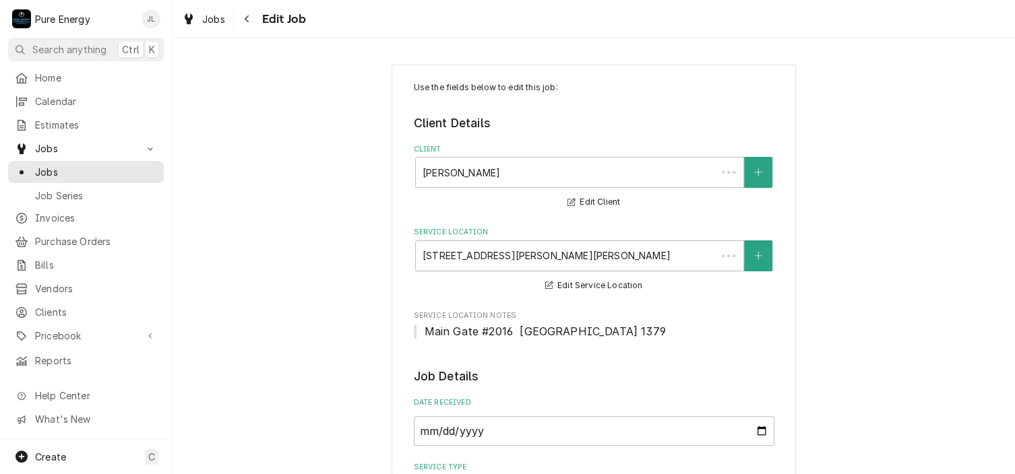
type textarea "x"
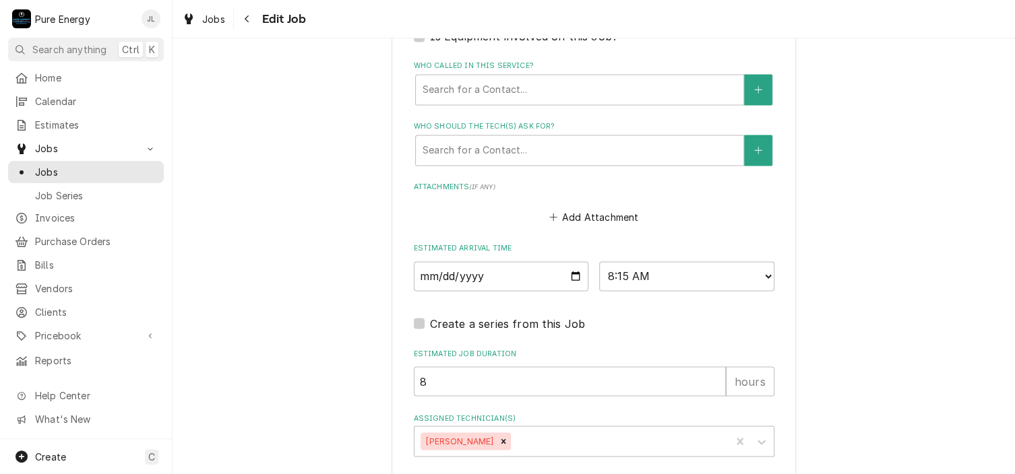
scroll to position [1071, 0]
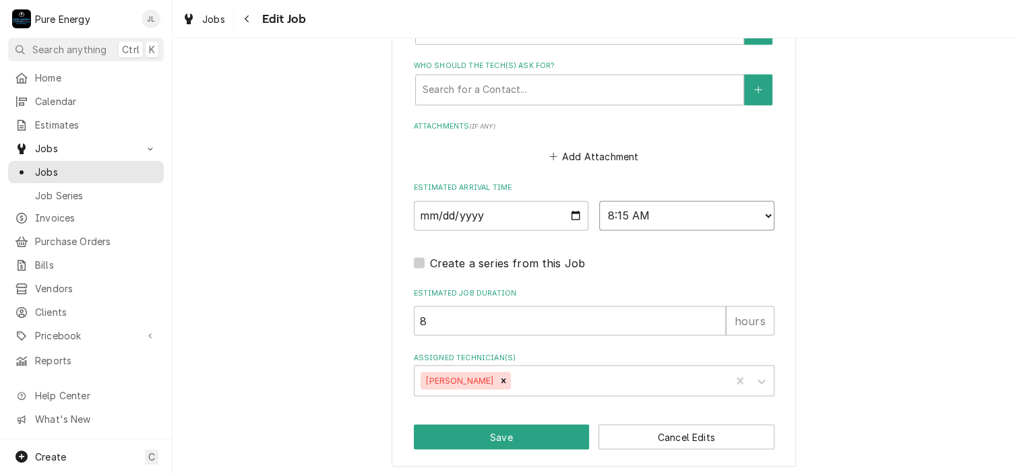
click at [763, 212] on select "AM / PM 6:00 AM 6:15 AM 6:30 AM 6:45 AM 7:00 AM 7:15 AM 7:30 AM 7:45 AM 8:00 AM…" at bounding box center [686, 216] width 175 height 30
click at [538, 226] on input "2025-10-03" at bounding box center [501, 216] width 175 height 30
click at [570, 212] on input "2025-10-03" at bounding box center [501, 216] width 175 height 30
type input "2025-10-17"
click at [527, 429] on button "Save" at bounding box center [502, 436] width 176 height 25
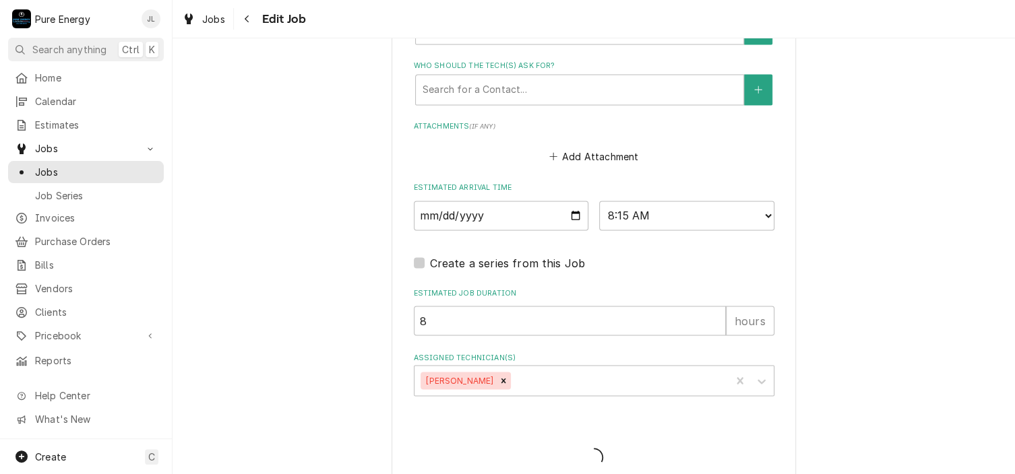
type textarea "x"
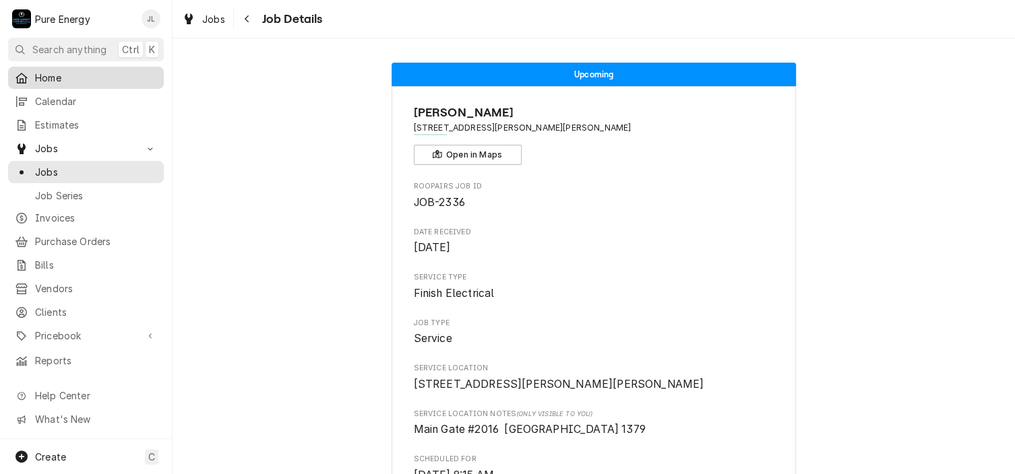
click at [105, 71] on span "Home" at bounding box center [96, 78] width 122 height 14
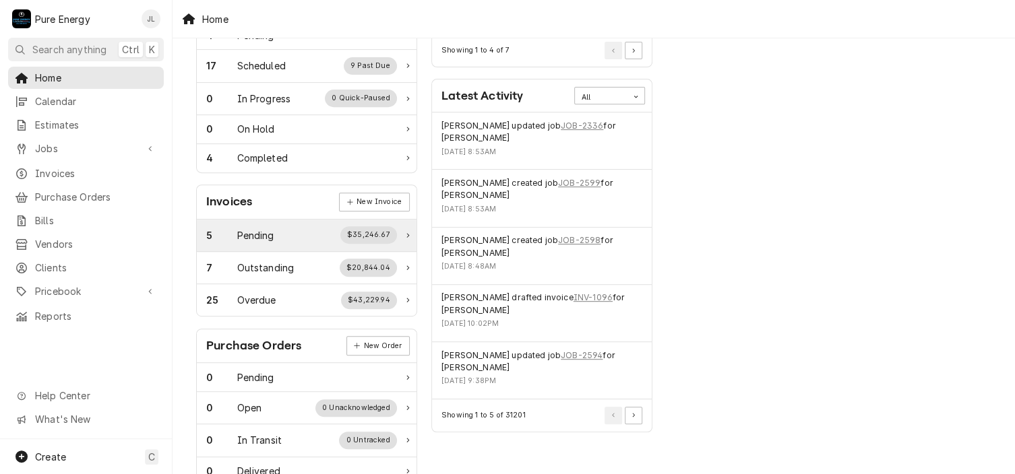
scroll to position [124, 0]
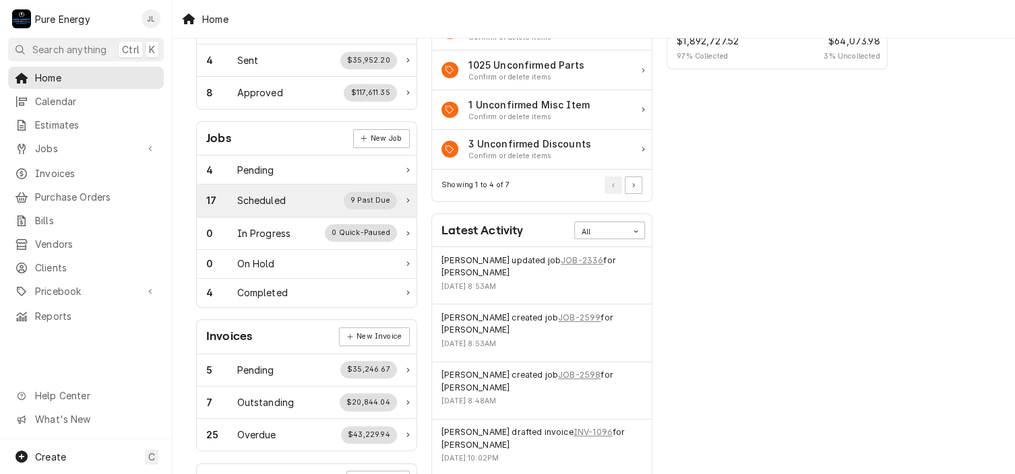
click at [273, 193] on div "Scheduled" at bounding box center [261, 200] width 49 height 14
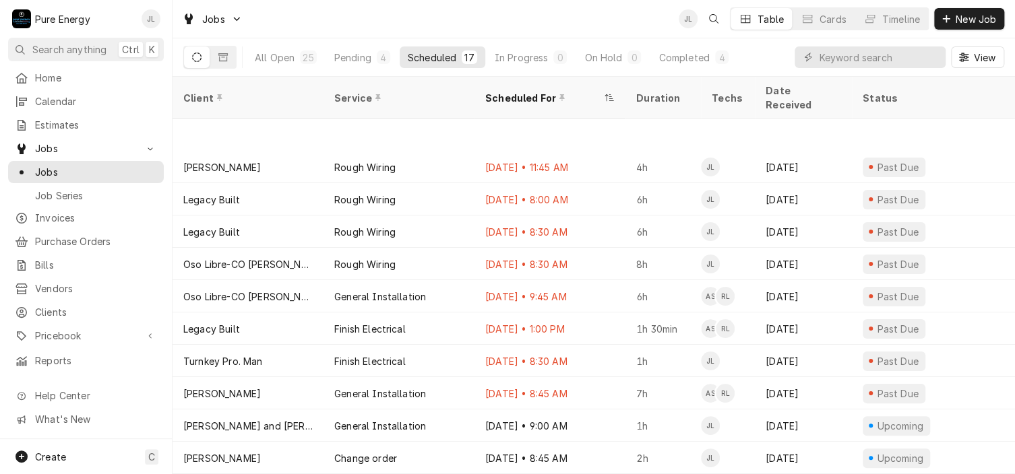
scroll to position [91, 0]
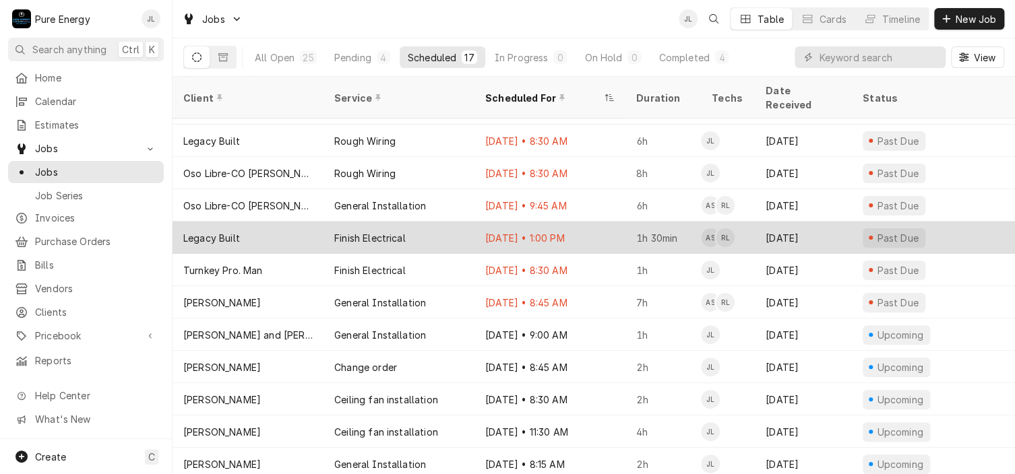
click at [590, 222] on div "[DATE] • 1:00 PM" at bounding box center [549, 238] width 151 height 32
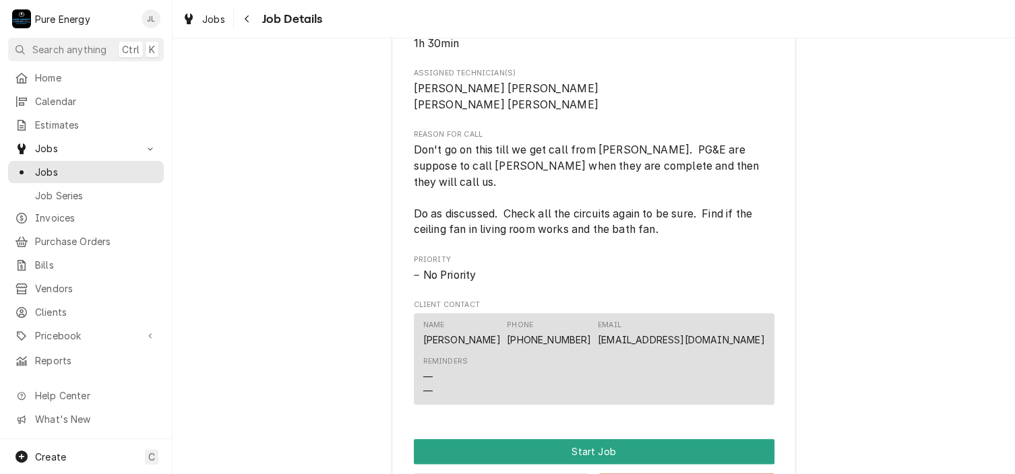
scroll to position [674, 0]
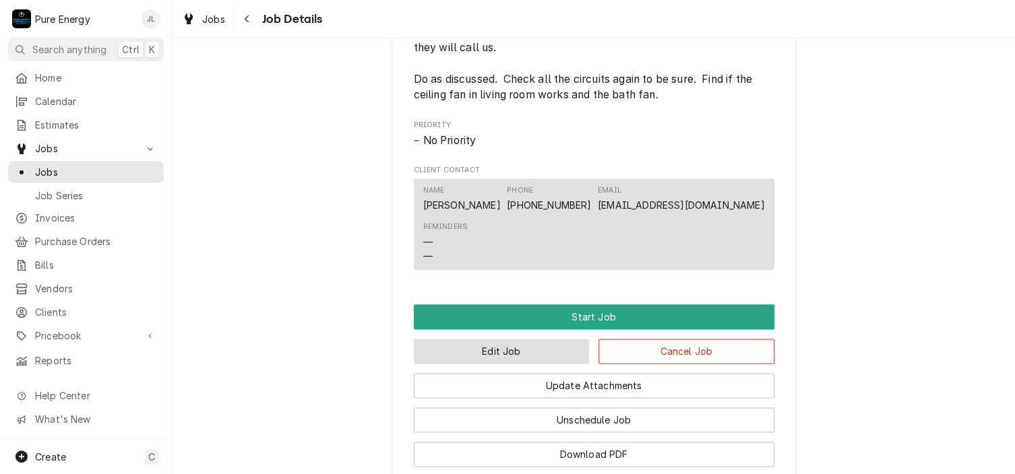
click at [536, 346] on button "Edit Job" at bounding box center [502, 351] width 176 height 25
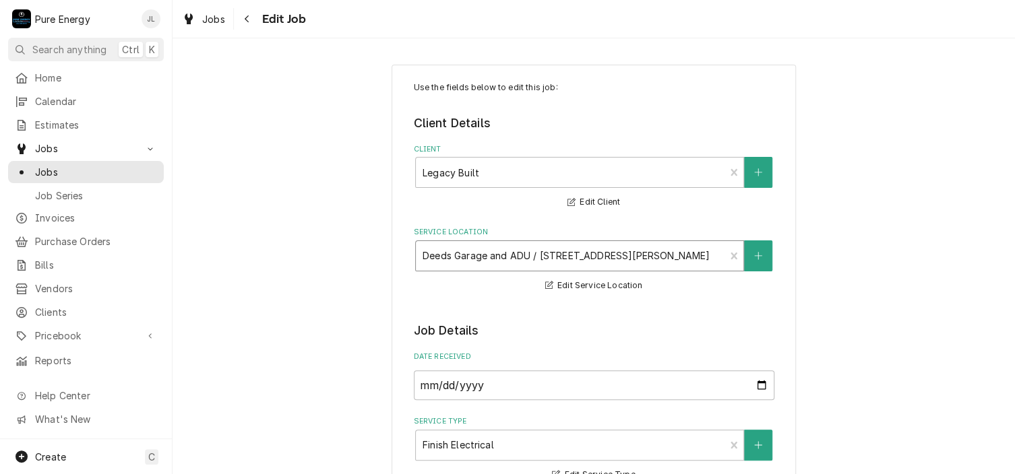
type textarea "x"
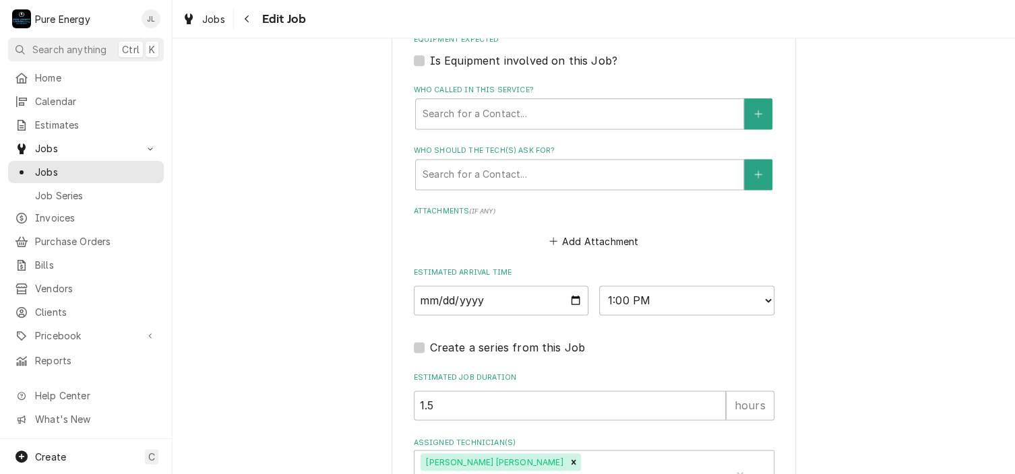
scroll to position [943, 0]
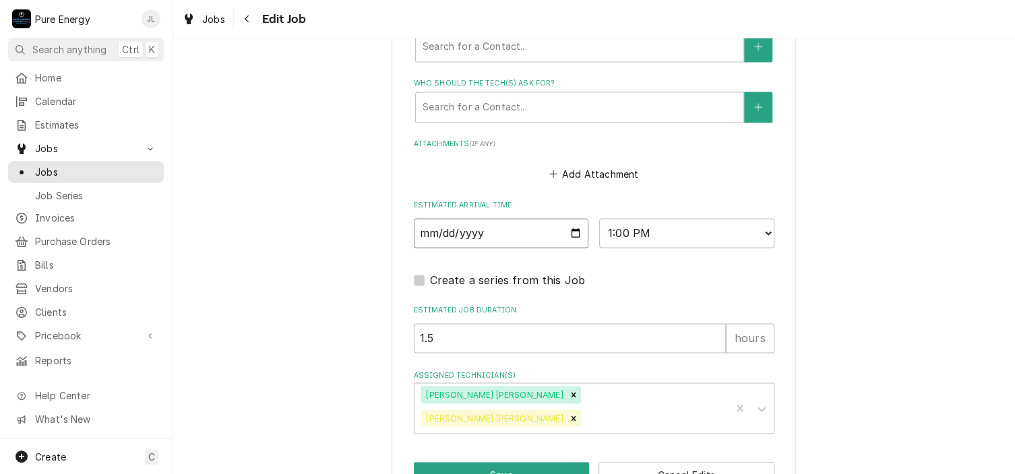
click at [571, 231] on input "2025-09-26" at bounding box center [501, 233] width 175 height 30
type input "2025-10-02"
click at [569, 393] on icon "Remove Albert Hernandez Soto" at bounding box center [573, 394] width 9 height 9
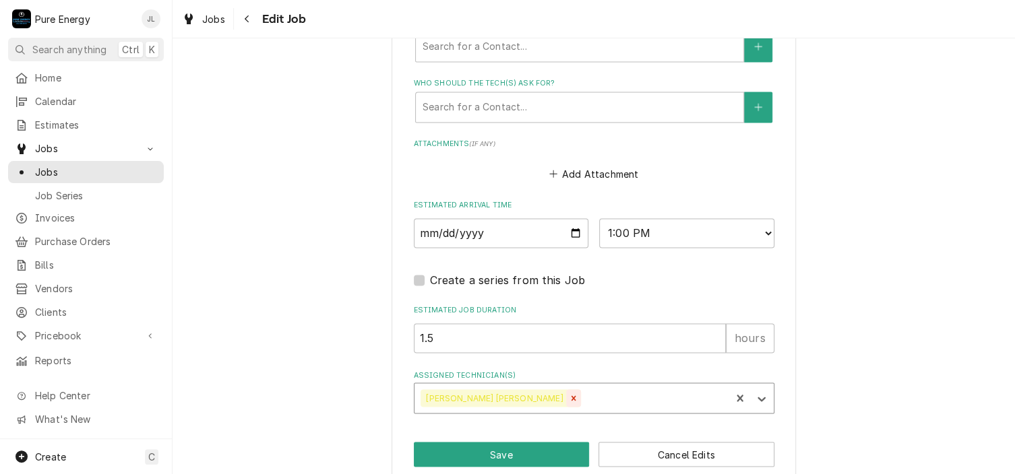
click at [569, 395] on icon "Remove Rodolfo Hernandez Lorenzo" at bounding box center [573, 397] width 9 height 9
click at [757, 401] on icon "Assigned Technician(s)" at bounding box center [760, 398] width 13 height 13
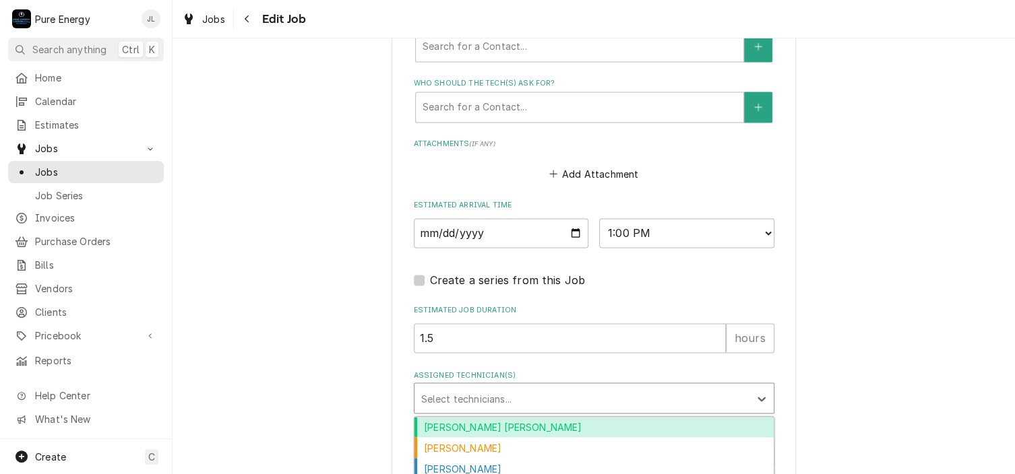
scroll to position [986, 0]
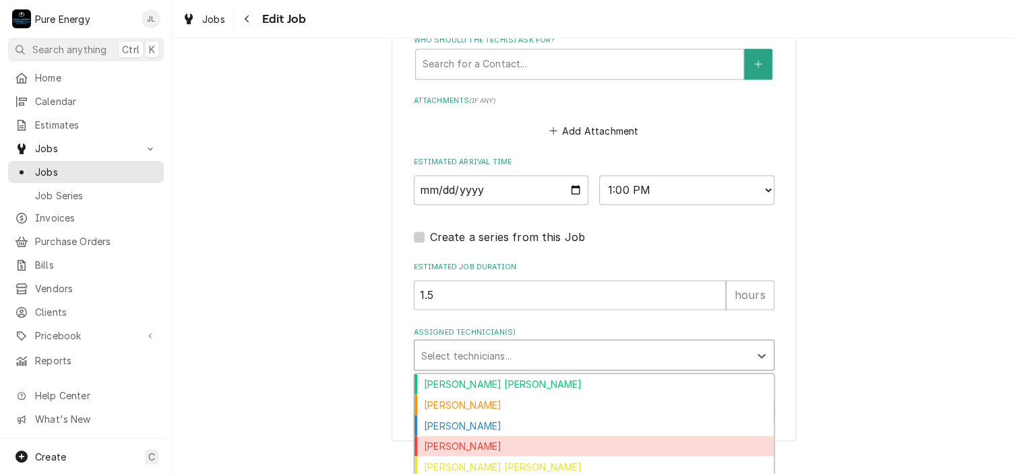
click at [485, 436] on div "James Linnenkamp" at bounding box center [593, 446] width 359 height 21
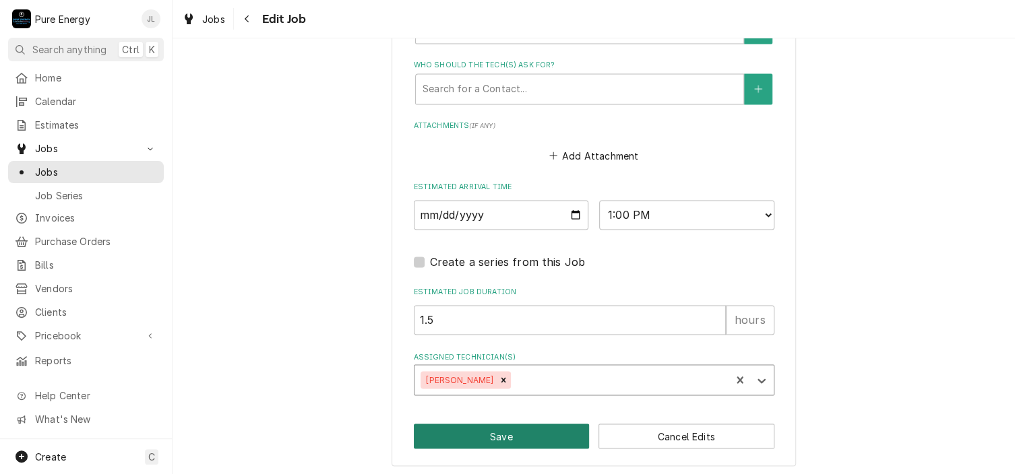
click at [525, 432] on button "Save" at bounding box center [502, 436] width 176 height 25
type textarea "x"
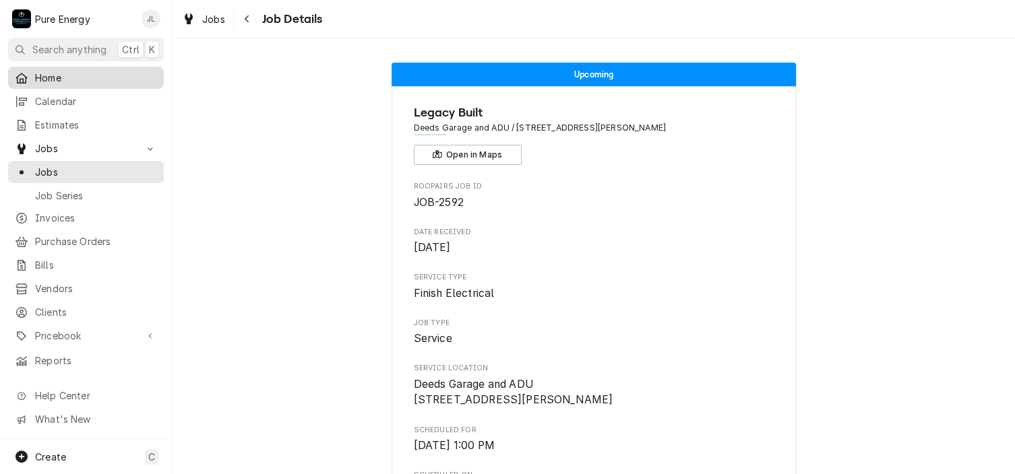
click at [67, 77] on span "Home" at bounding box center [96, 78] width 122 height 14
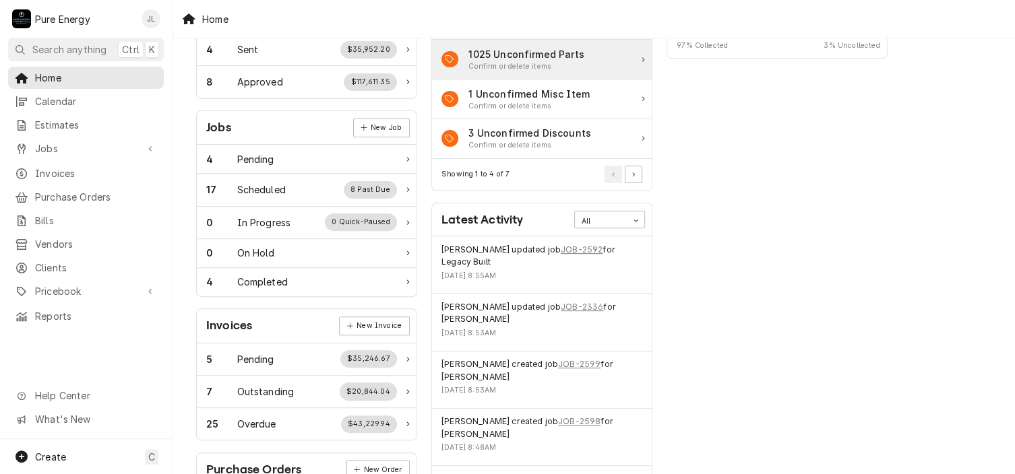
scroll to position [67, 0]
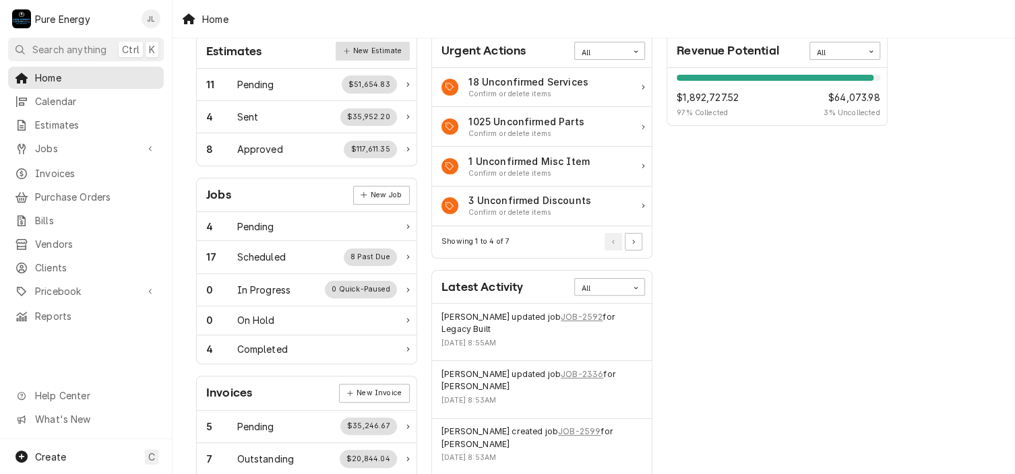
click at [399, 46] on link "New Estimate" at bounding box center [371, 51] width 73 height 19
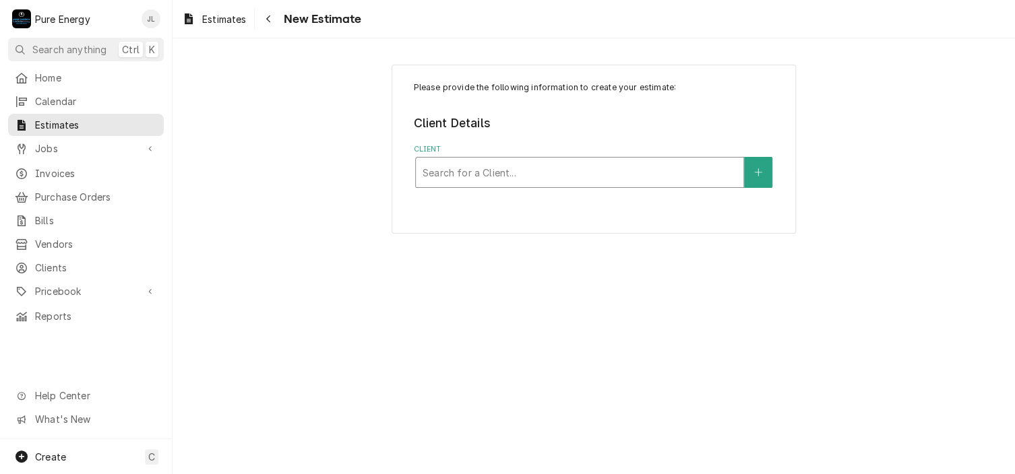
click at [477, 170] on div "Client" at bounding box center [579, 172] width 314 height 24
type input "[PERSON_NAME]"
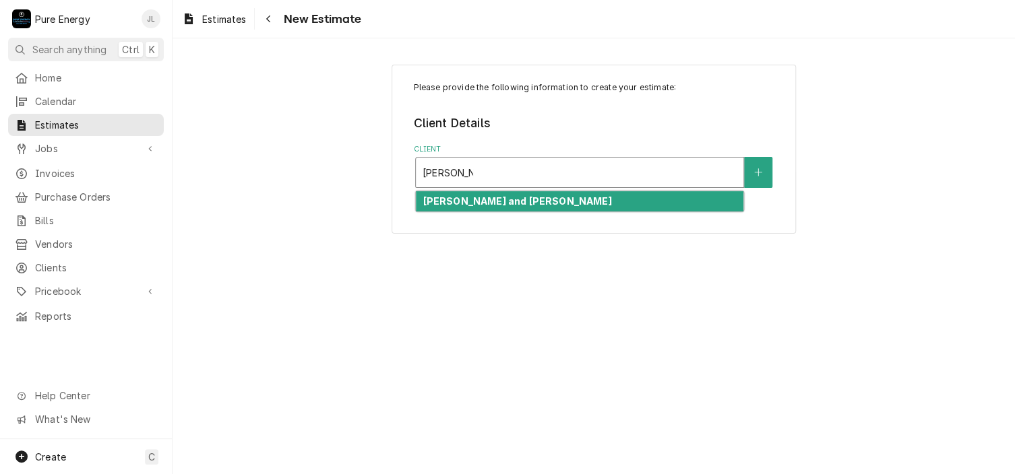
click at [478, 197] on strong "[PERSON_NAME] and [PERSON_NAME]" at bounding box center [516, 200] width 189 height 11
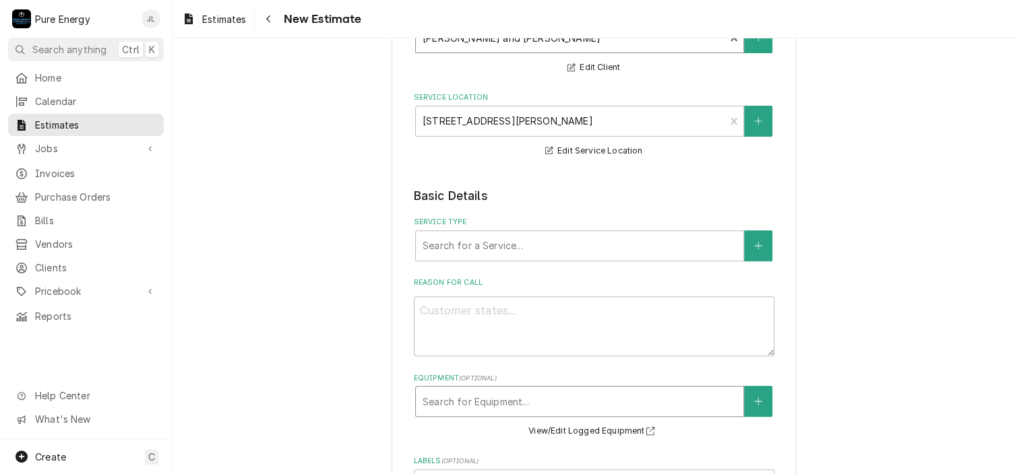
scroll to position [202, 0]
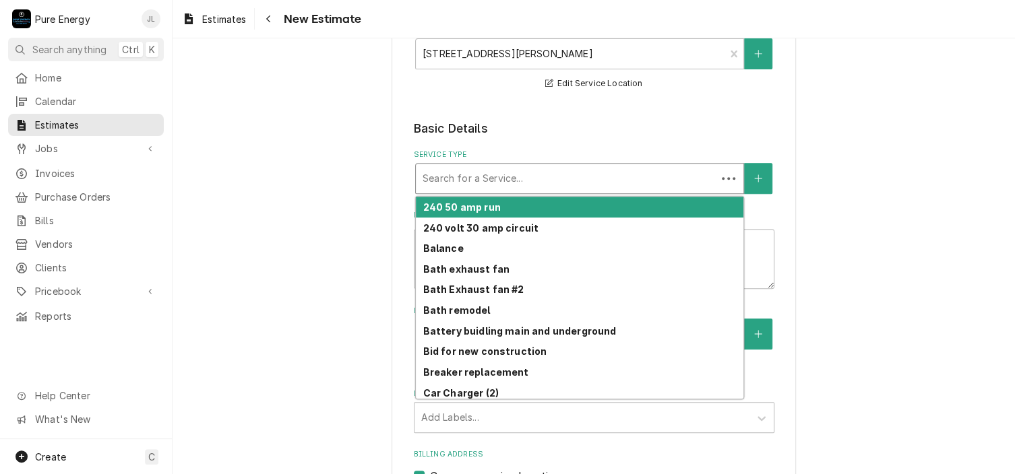
click at [505, 183] on div "Service Type" at bounding box center [565, 178] width 287 height 24
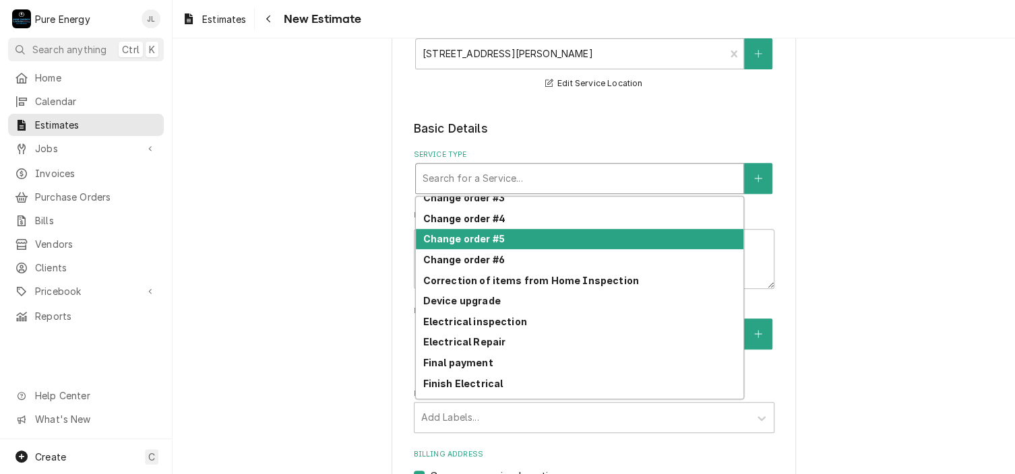
scroll to position [412, 0]
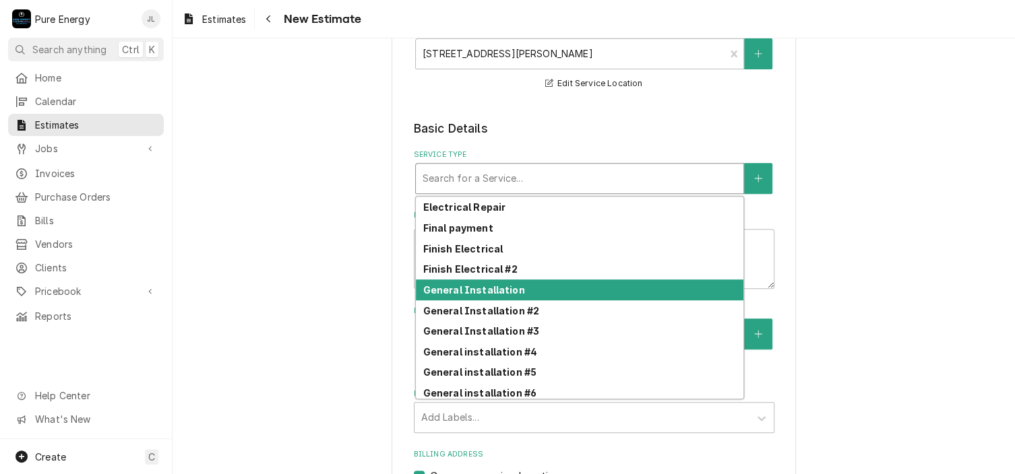
click at [536, 292] on div "General Installation" at bounding box center [579, 290] width 327 height 21
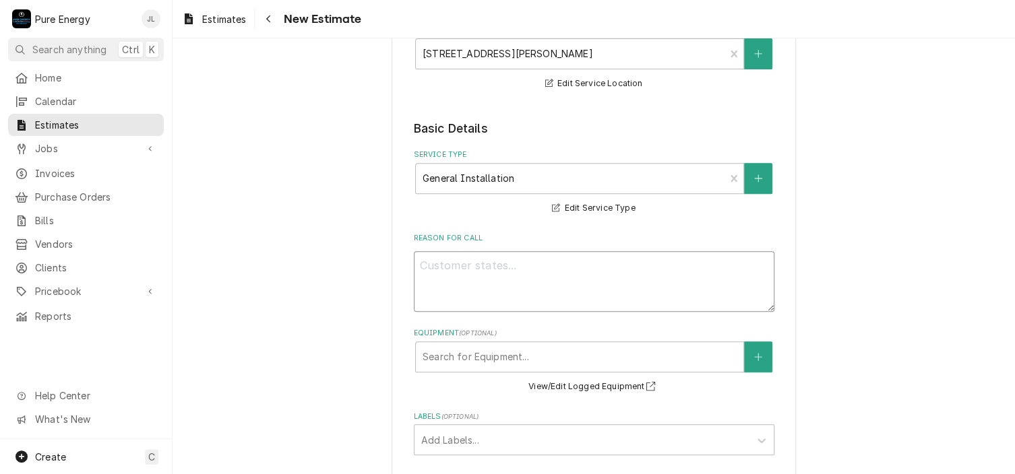
click at [476, 277] on textarea "Reason For Call" at bounding box center [594, 281] width 360 height 61
type textarea "x"
type textarea "F"
type textarea "x"
type textarea "Fo"
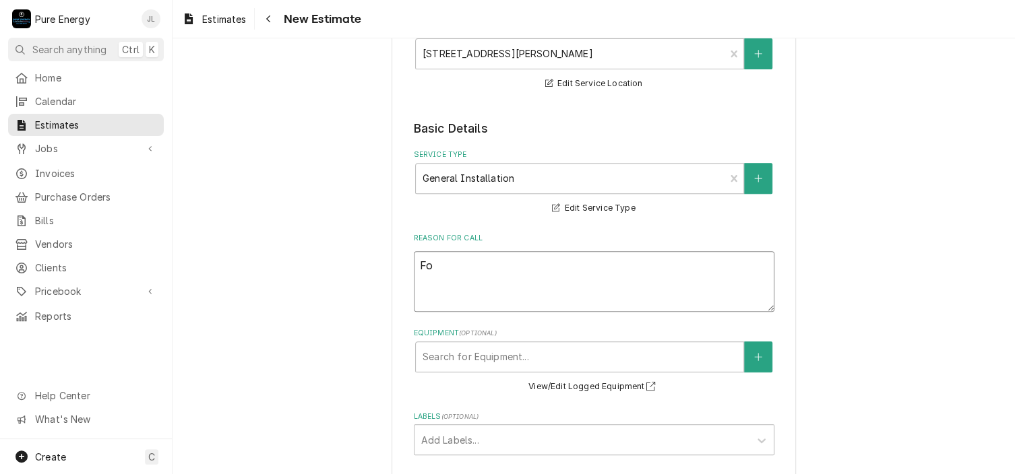
type textarea "x"
type textarea "For"
type textarea "x"
type textarea "For"
type textarea "x"
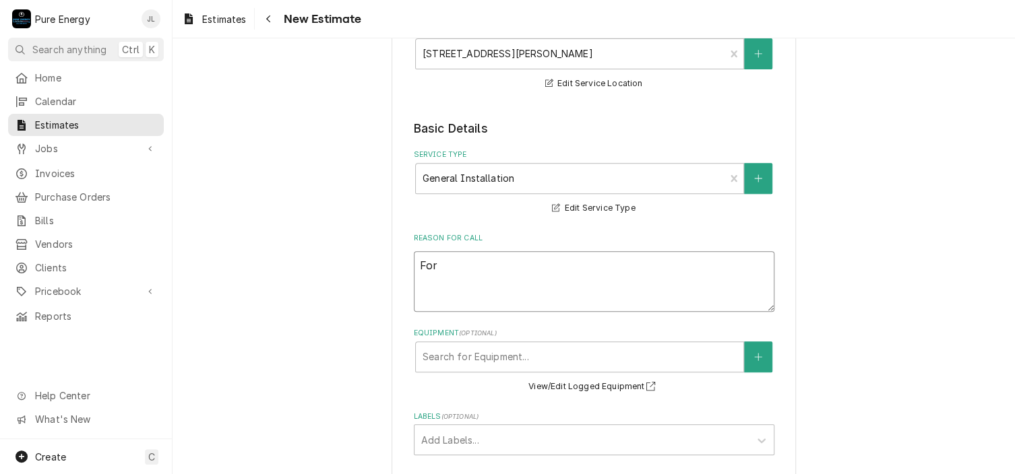
type textarea "For v"
type textarea "x"
type textarea "For va"
type textarea "x"
type textarea "For var"
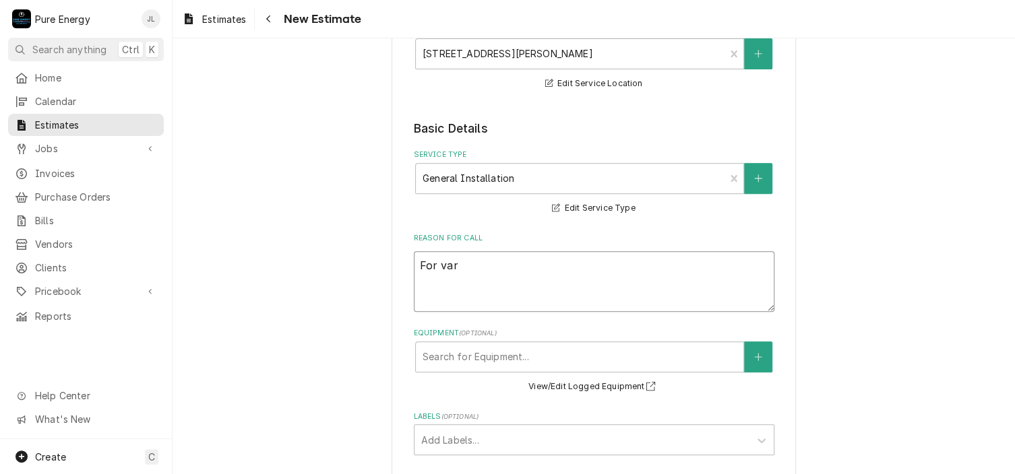
type textarea "x"
type textarea "For vari"
type textarea "x"
type textarea "For vario"
type textarea "x"
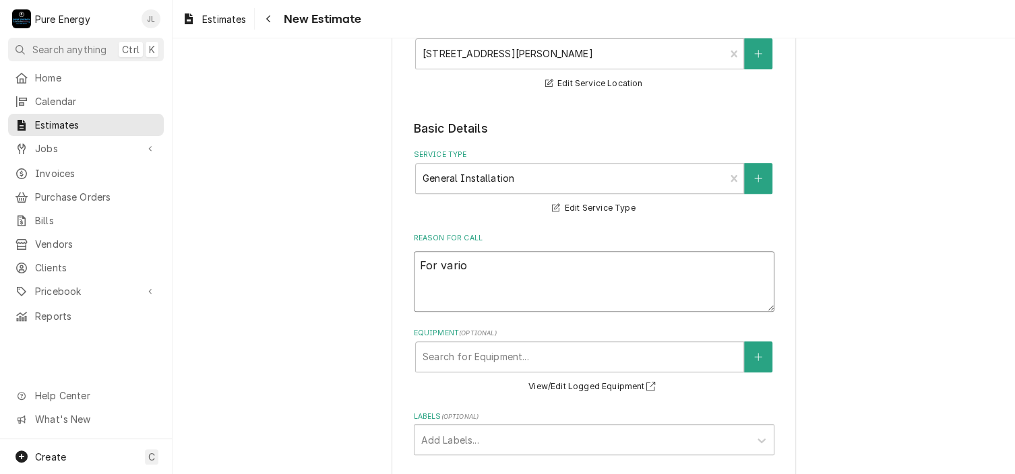
type textarea "For variou"
type textarea "x"
type textarea "For various"
type textarea "x"
type textarea "For various"
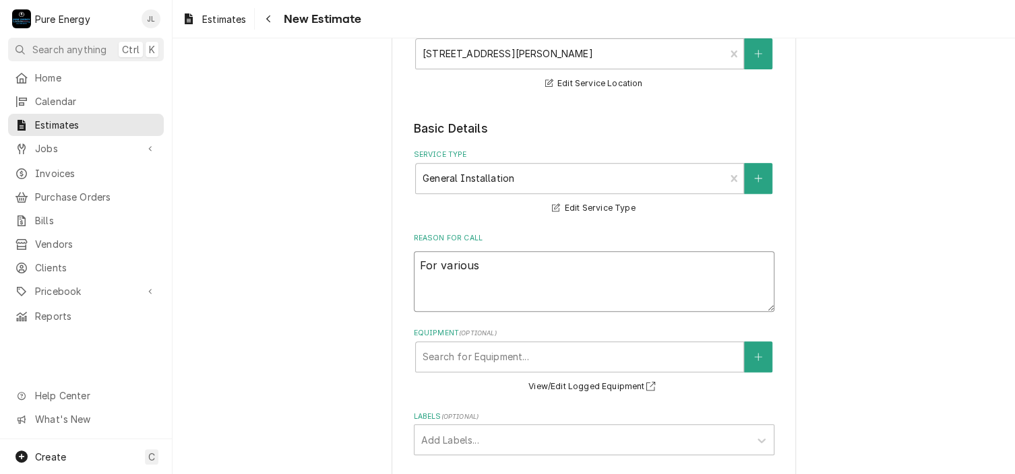
type textarea "x"
type textarea "For various p"
type textarea "x"
type textarea "For various pr"
type textarea "x"
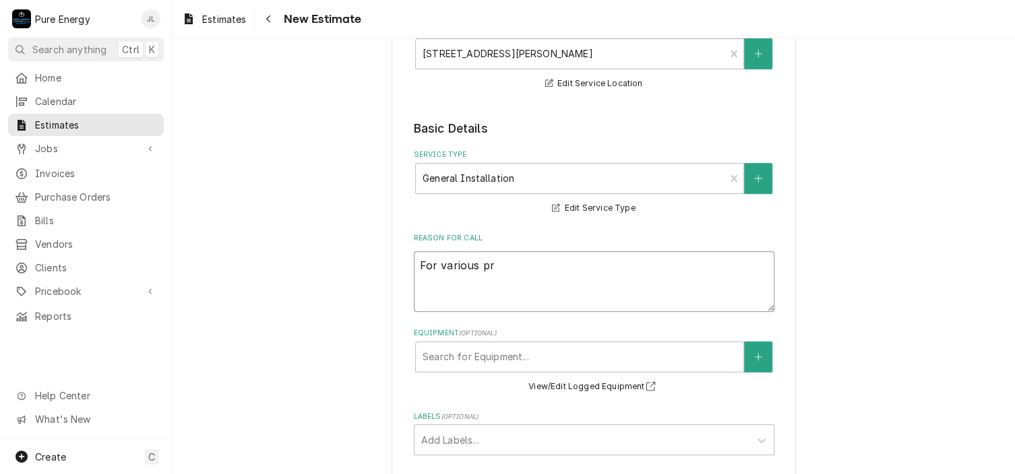
type textarea "For various pro"
type textarea "x"
type textarea "For various proj"
type textarea "x"
type textarea "For various proje"
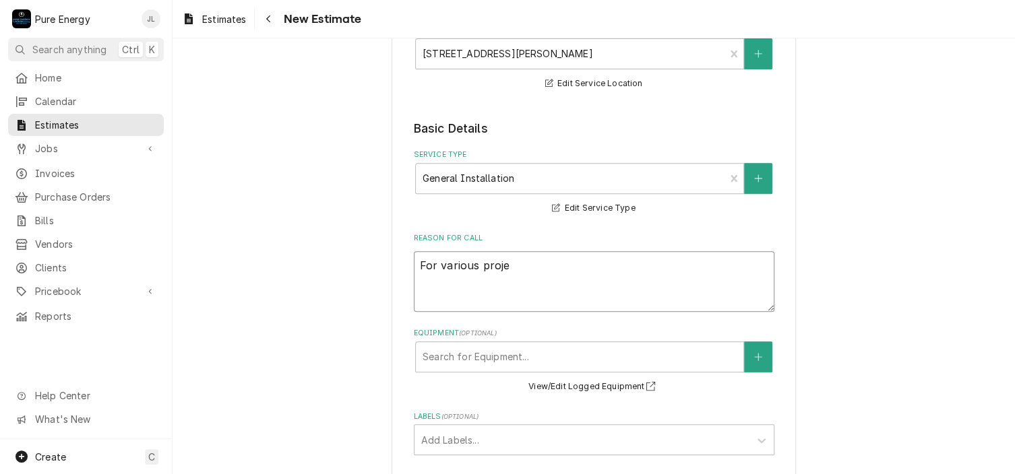
type textarea "x"
type textarea "For various projec"
type textarea "x"
type textarea "For various project"
type textarea "x"
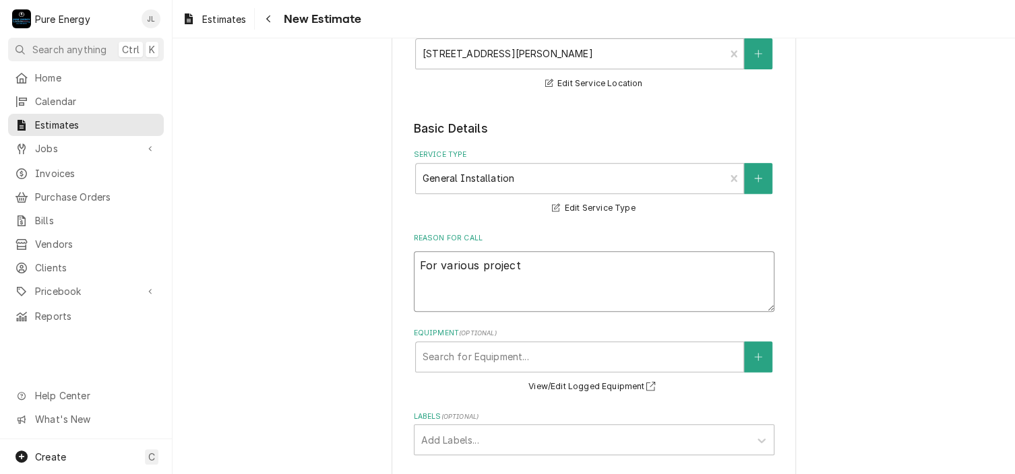
type textarea "For various projects"
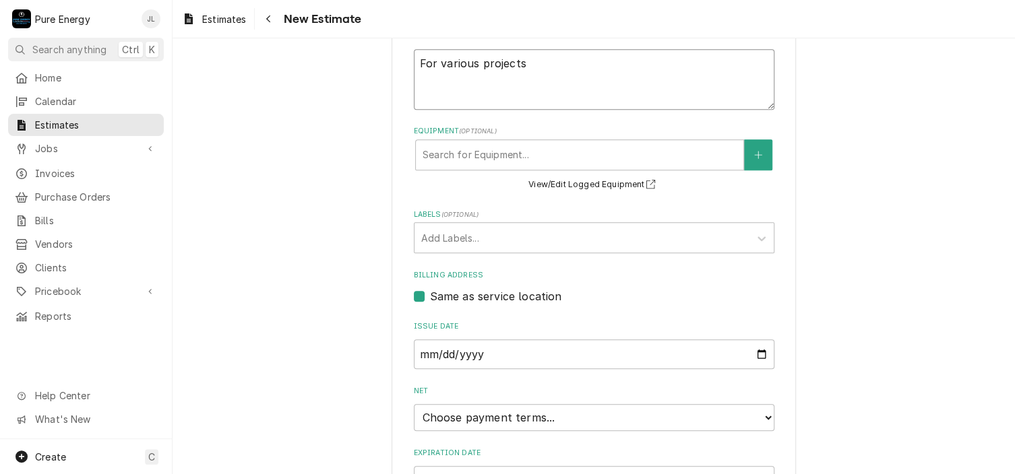
type textarea "x"
type textarea "For various projects"
type textarea "x"
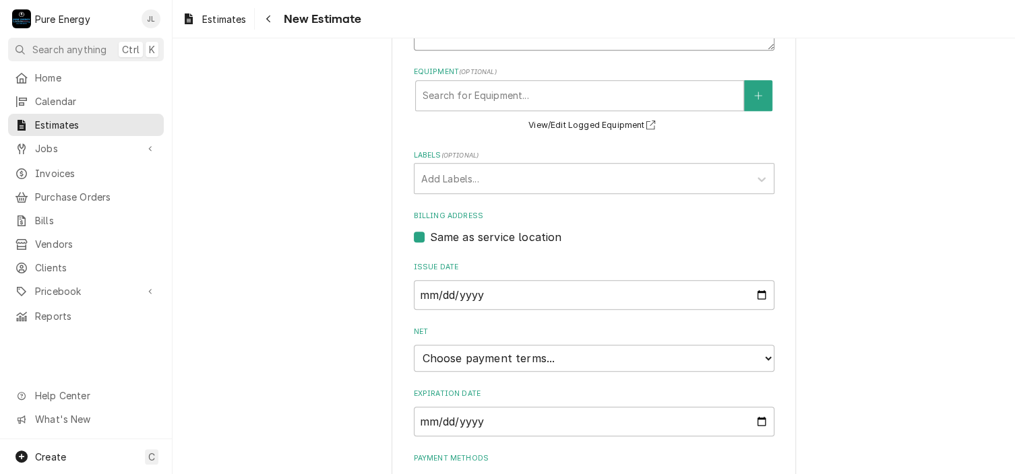
scroll to position [531, 0]
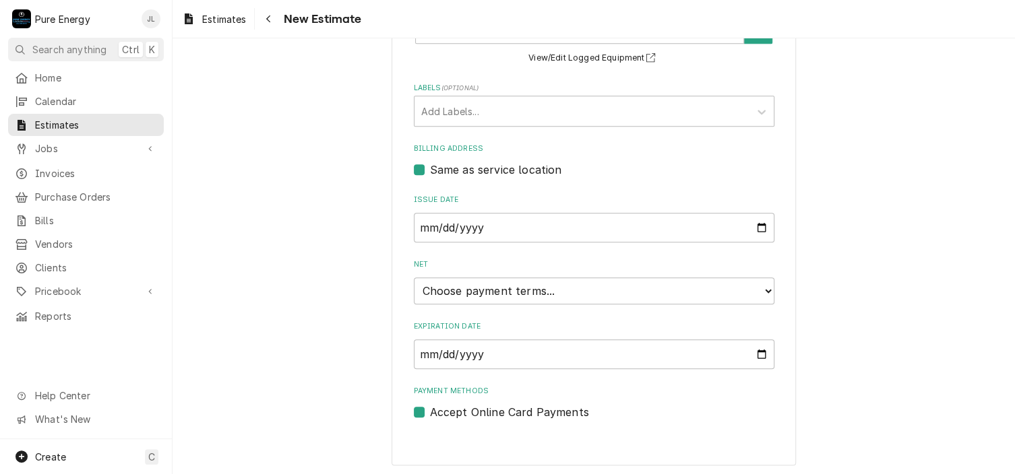
type textarea "For various projects"
click at [752, 226] on input "2025-10-01" at bounding box center [594, 228] width 360 height 30
type textarea "x"
type input "2025-10-03"
click at [763, 284] on select "Choose payment terms... Same Day Net 7 Net 14 Net 21 Net 30 Net 45 Net 60 Net 90" at bounding box center [594, 291] width 360 height 27
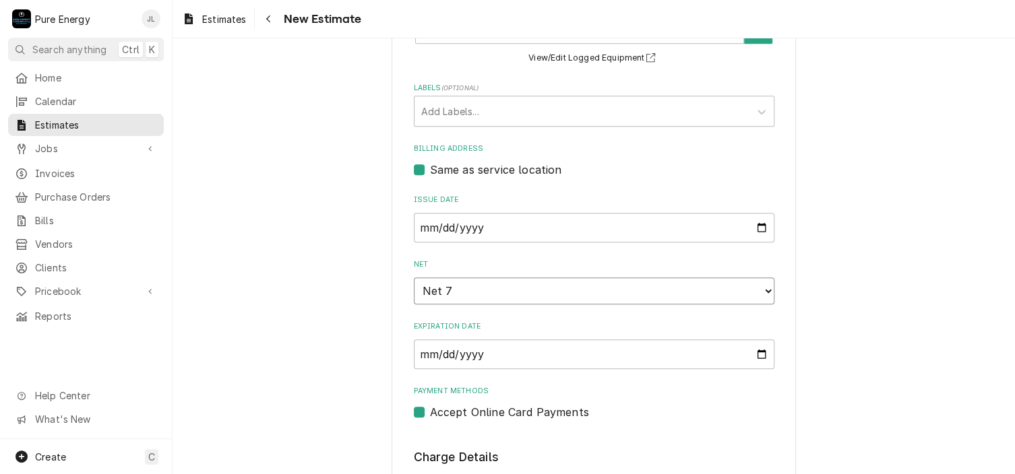
click at [760, 292] on select "Choose payment terms... Same Day Net 7 Net 7 Net 14 Net 21 Net 30 Net 45 Net 60…" at bounding box center [594, 291] width 360 height 27
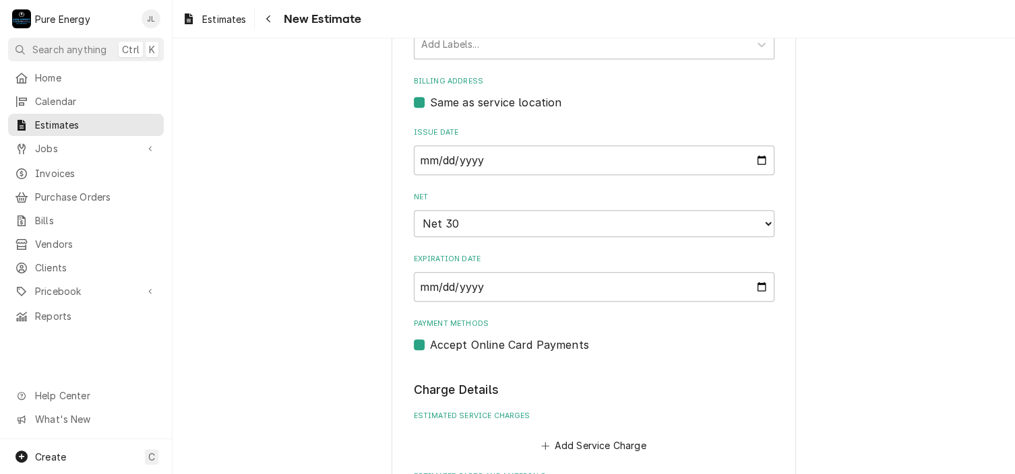
scroll to position [666, 0]
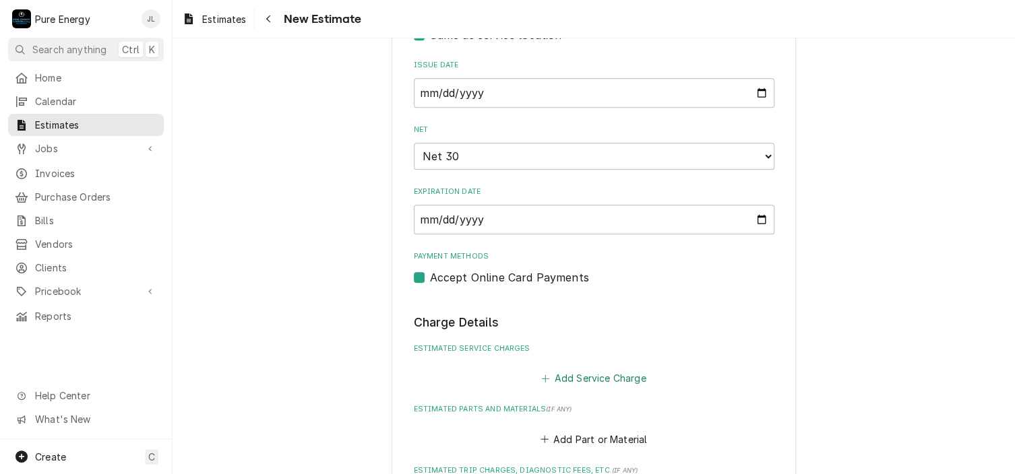
click at [610, 377] on button "Add Service Charge" at bounding box center [593, 378] width 109 height 19
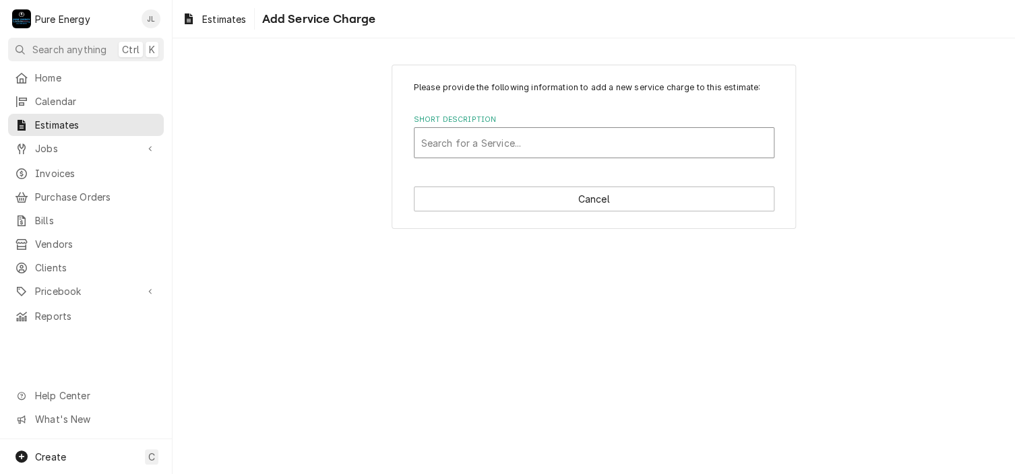
click at [516, 150] on div "Short Description" at bounding box center [594, 143] width 346 height 24
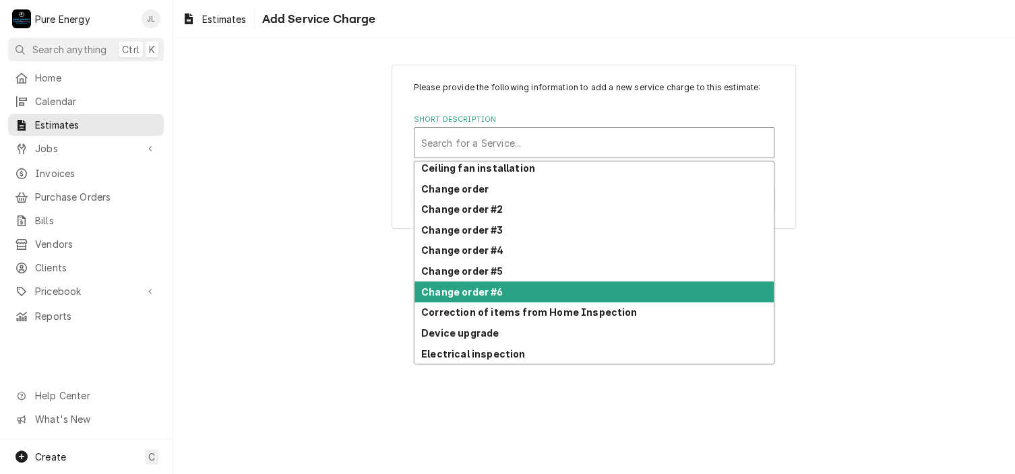
scroll to position [412, 0]
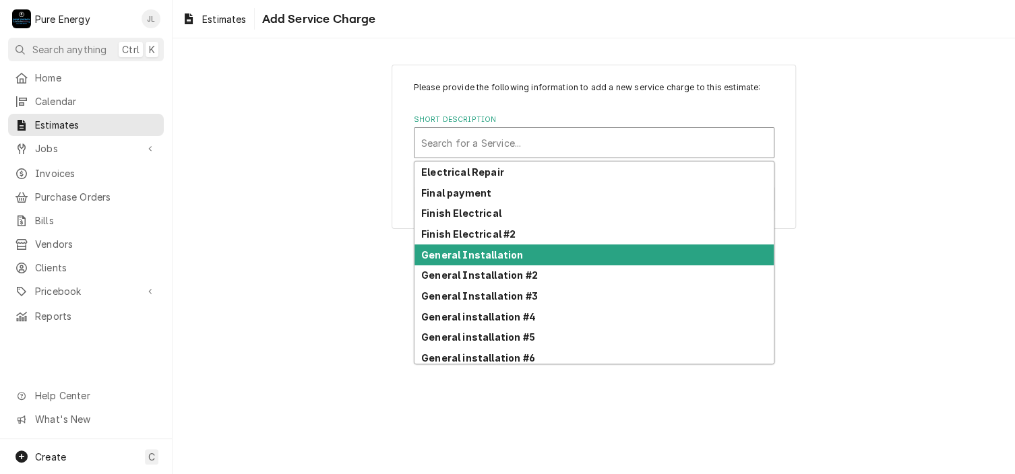
click at [519, 254] on div "General Installation" at bounding box center [593, 255] width 359 height 21
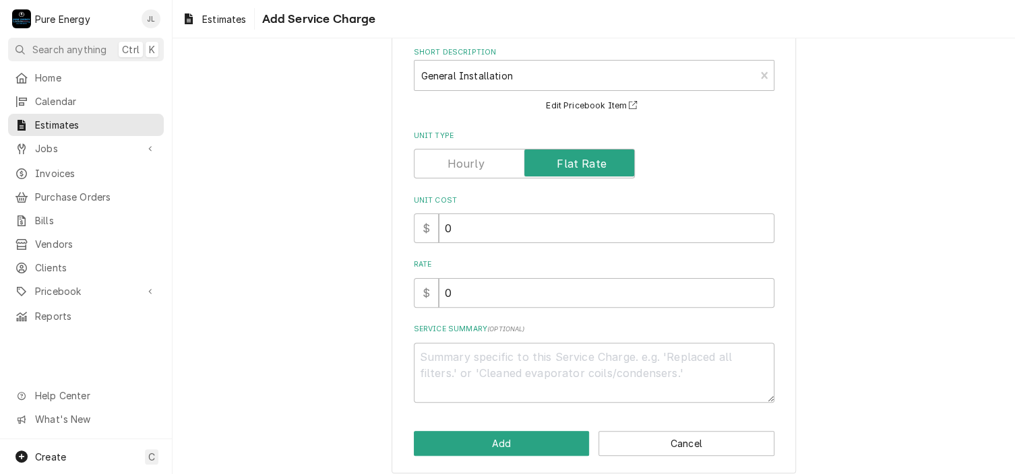
scroll to position [77, 0]
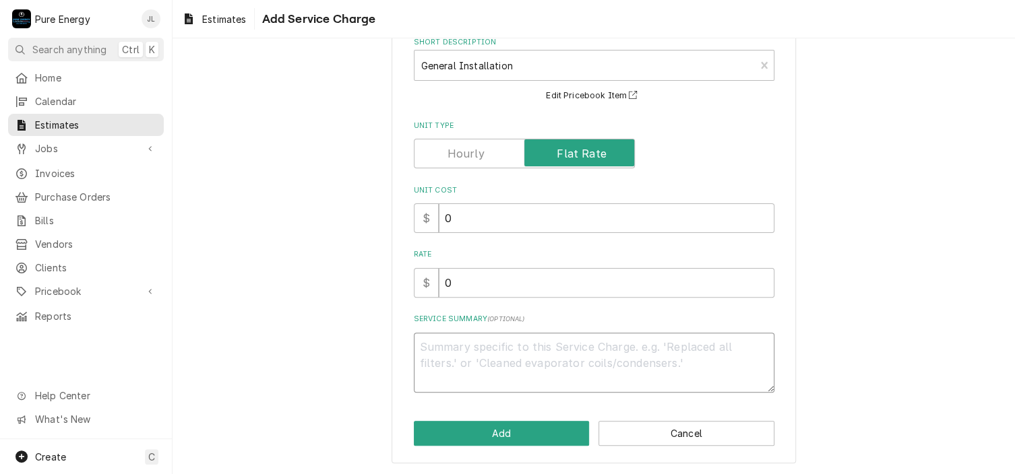
click at [468, 357] on textarea "Service Summary ( optional )" at bounding box center [594, 363] width 360 height 61
type textarea "x"
type textarea "F"
type textarea "x"
type textarea "Fo"
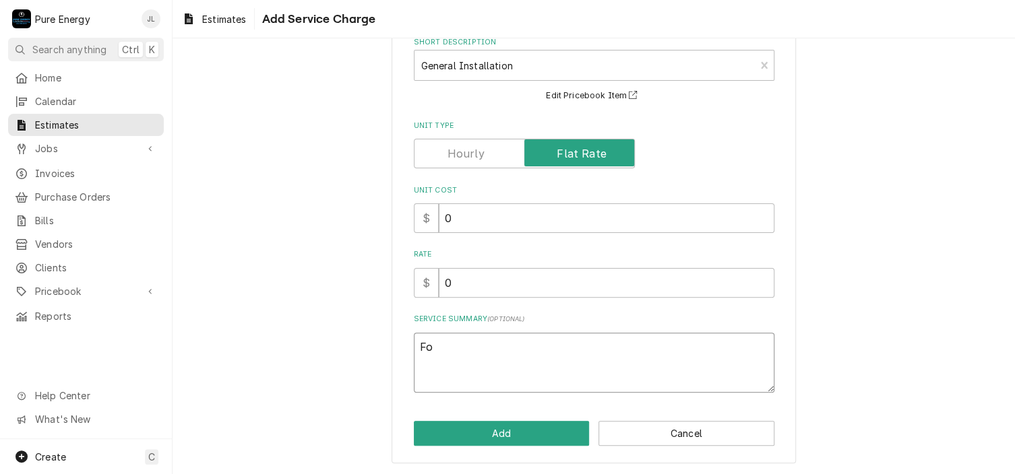
type textarea "x"
type textarea "For"
type textarea "x"
type textarea "For"
type textarea "x"
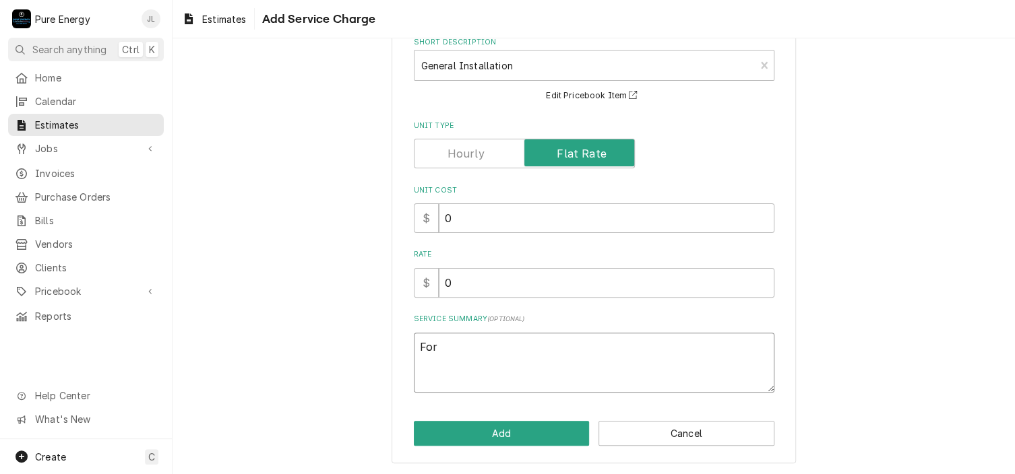
type textarea "For v"
type textarea "x"
type textarea "For var"
type textarea "x"
type textarea "For vari"
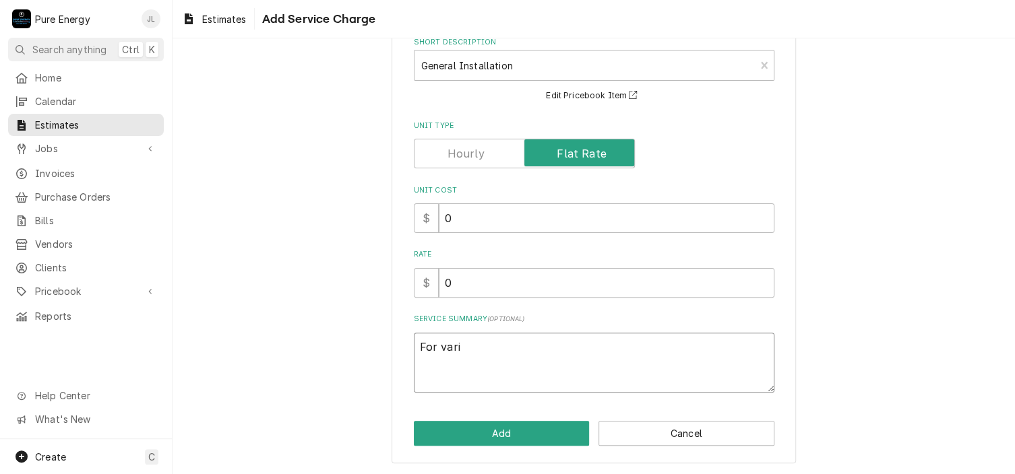
type textarea "x"
type textarea "For vario"
type textarea "x"
type textarea "For variou"
type textarea "x"
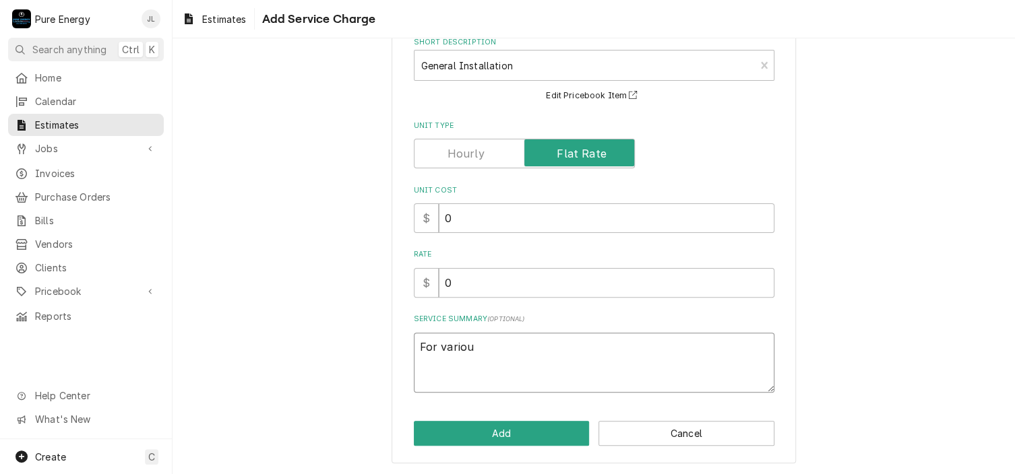
type textarea "For various"
type textarea "x"
type textarea "For various"
click at [503, 423] on button "Add" at bounding box center [502, 433] width 176 height 25
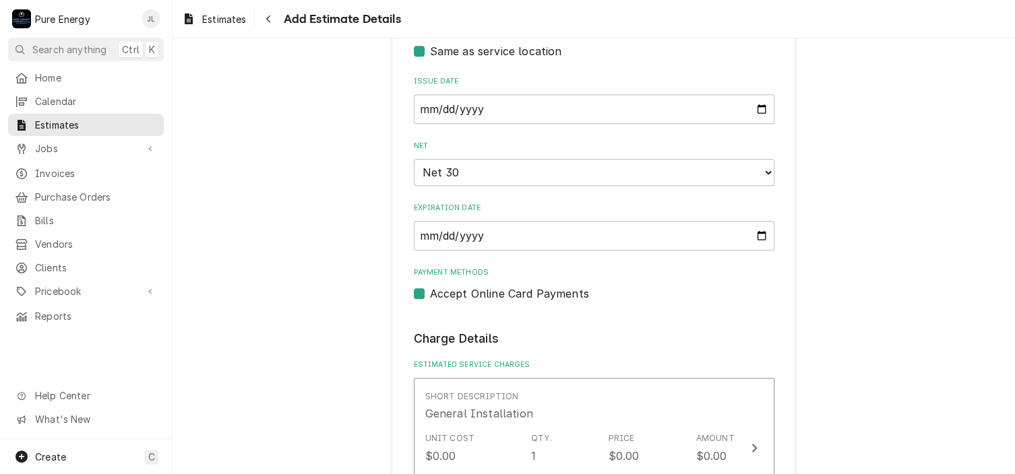
type textarea "x"
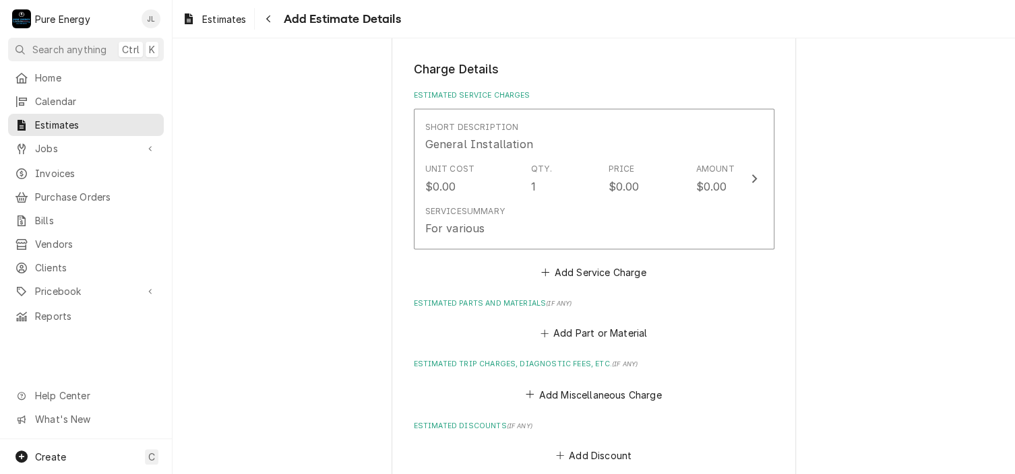
scroll to position [986, 0]
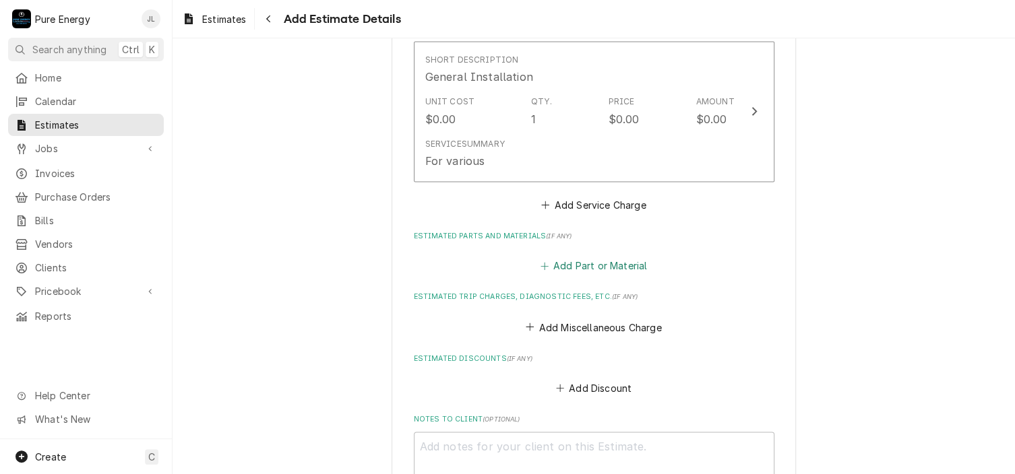
click at [593, 260] on button "Add Part or Material" at bounding box center [593, 266] width 111 height 19
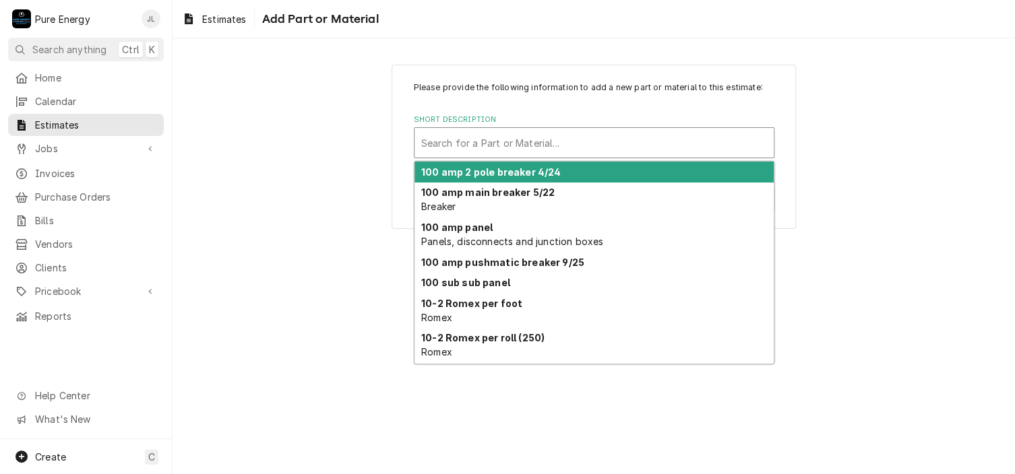
click at [476, 147] on div "Short Description" at bounding box center [594, 143] width 346 height 24
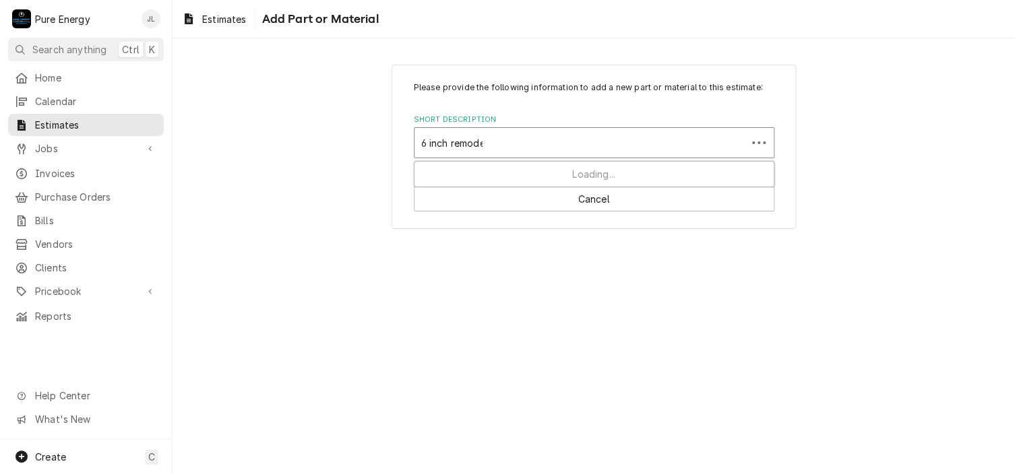
type input "6 inch remodel"
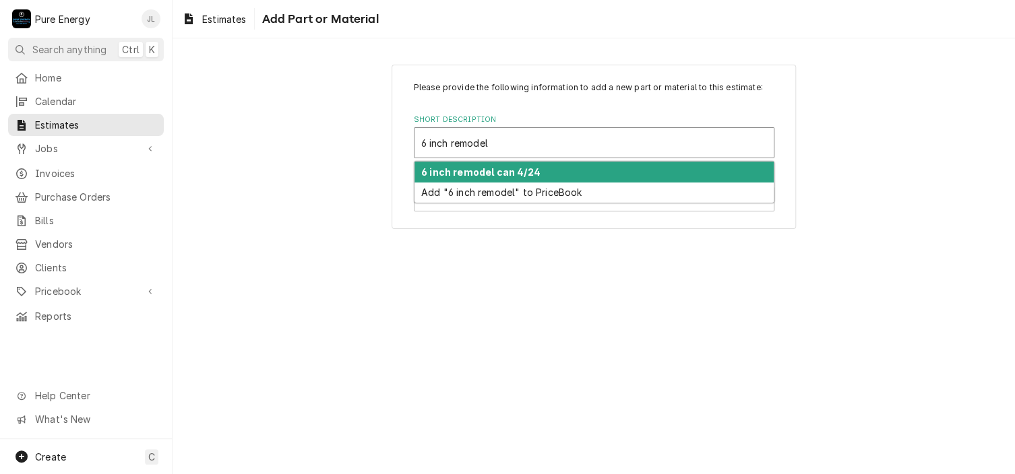
click at [478, 176] on strong "6 inch remodel can 4/24" at bounding box center [480, 171] width 119 height 11
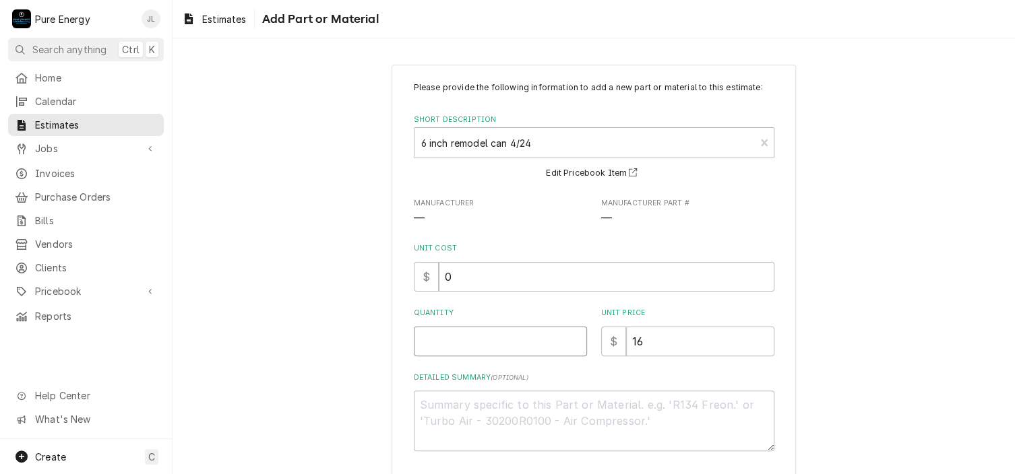
click at [489, 336] on input "Quantity" at bounding box center [500, 342] width 173 height 30
type textarea "x"
type input "4"
type textarea "x"
type input "4"
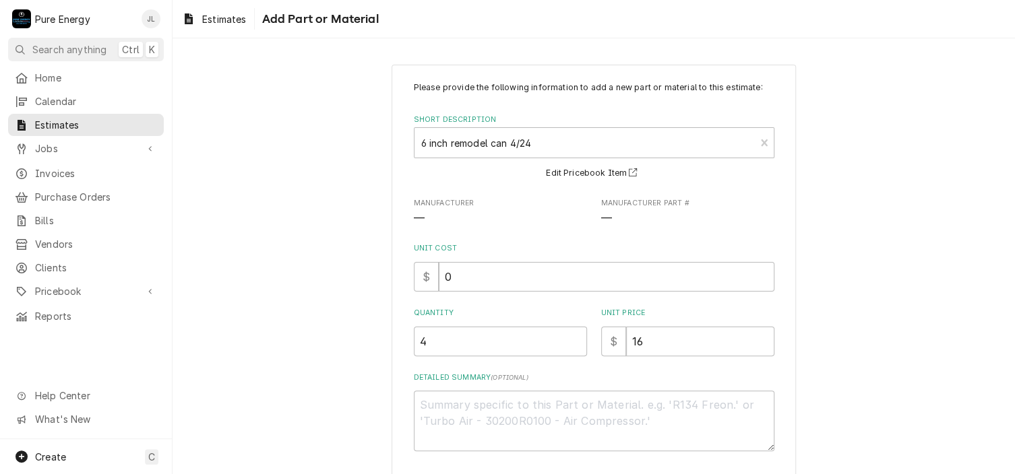
scroll to position [58, 0]
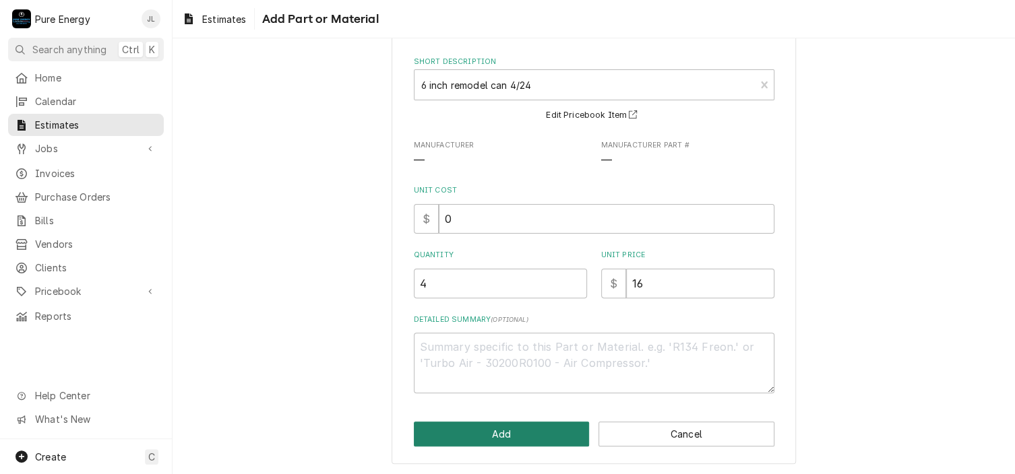
click at [506, 436] on button "Add" at bounding box center [502, 434] width 176 height 25
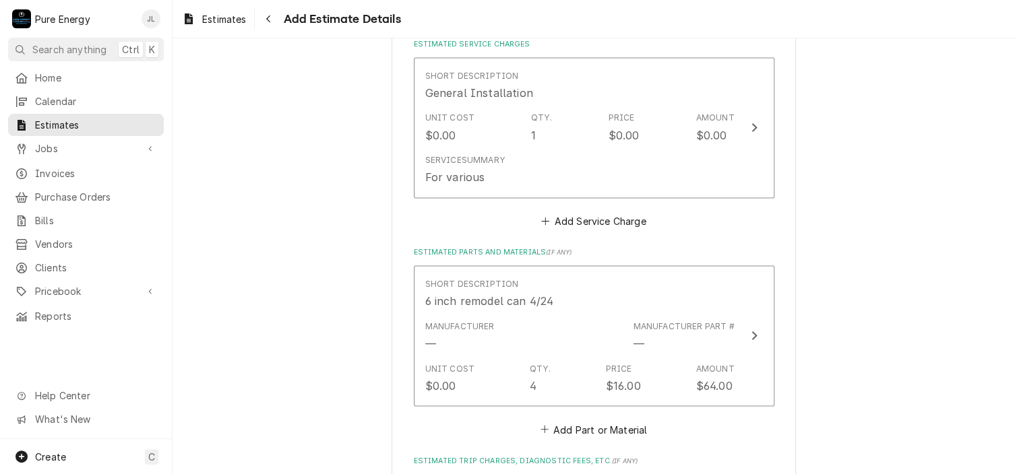
scroll to position [969, 0]
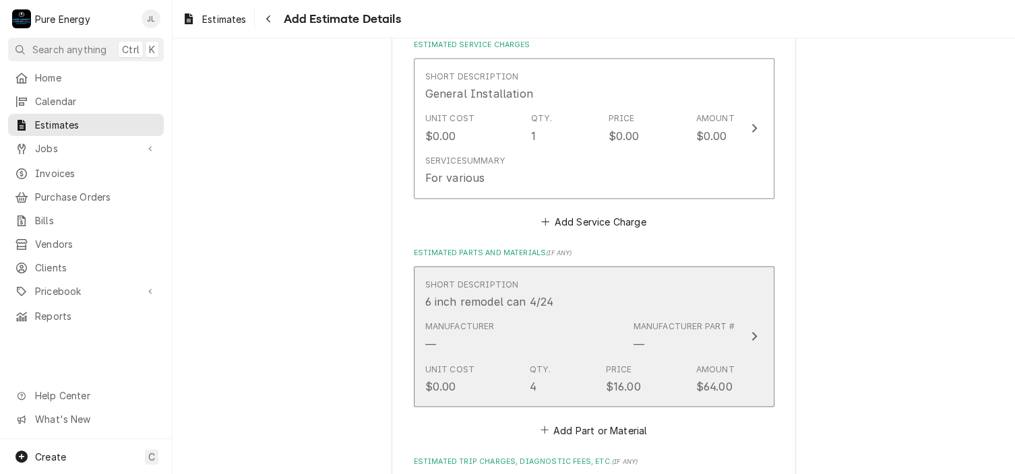
type textarea "x"
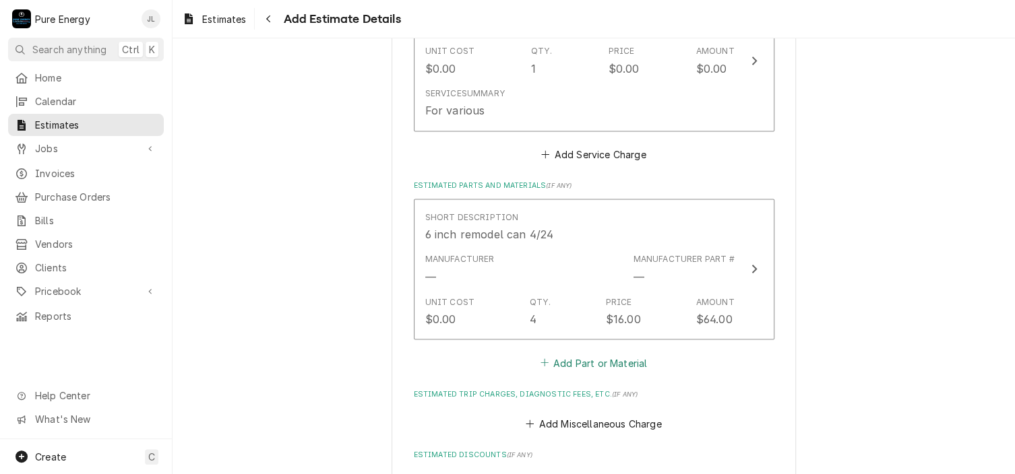
click at [584, 358] on button "Add Part or Material" at bounding box center [593, 362] width 111 height 19
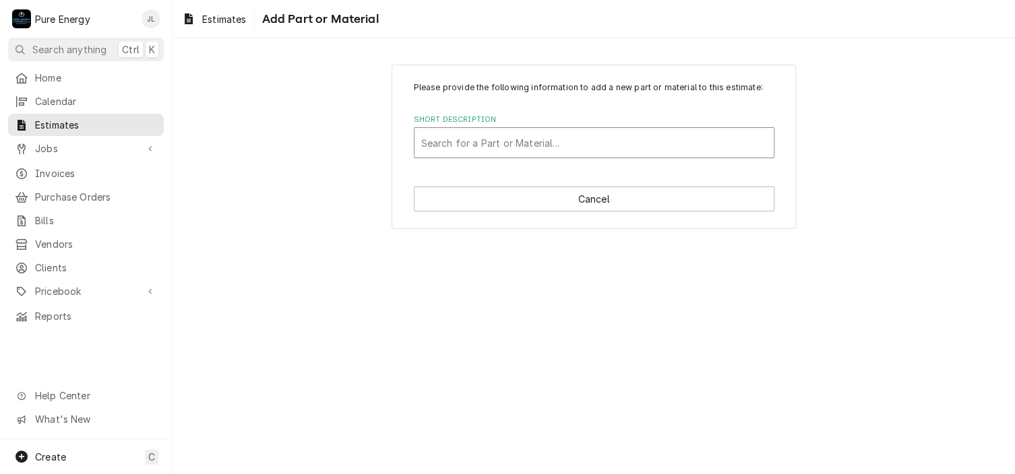
click at [469, 148] on div "Short Description" at bounding box center [594, 143] width 346 height 24
type input "6 inch led"
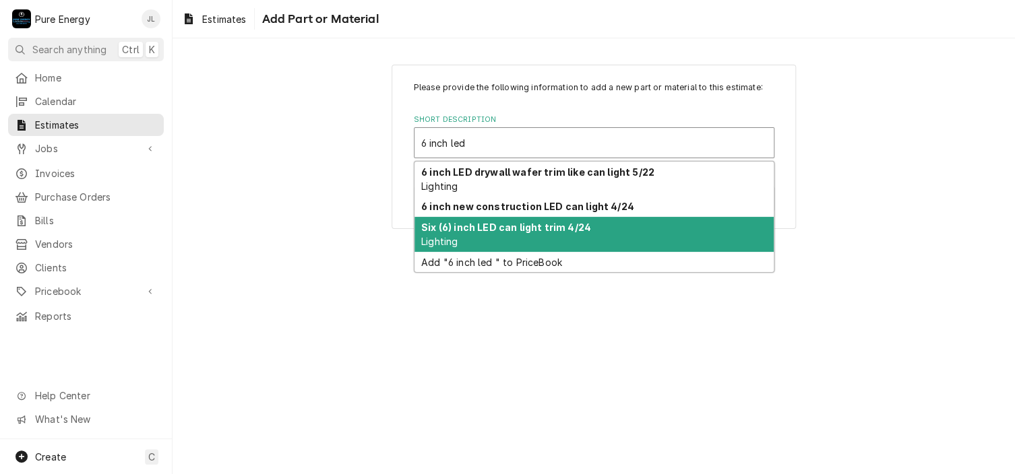
click at [480, 223] on strong "Six (6) inch LED can light trim 4/24" at bounding box center [506, 227] width 170 height 11
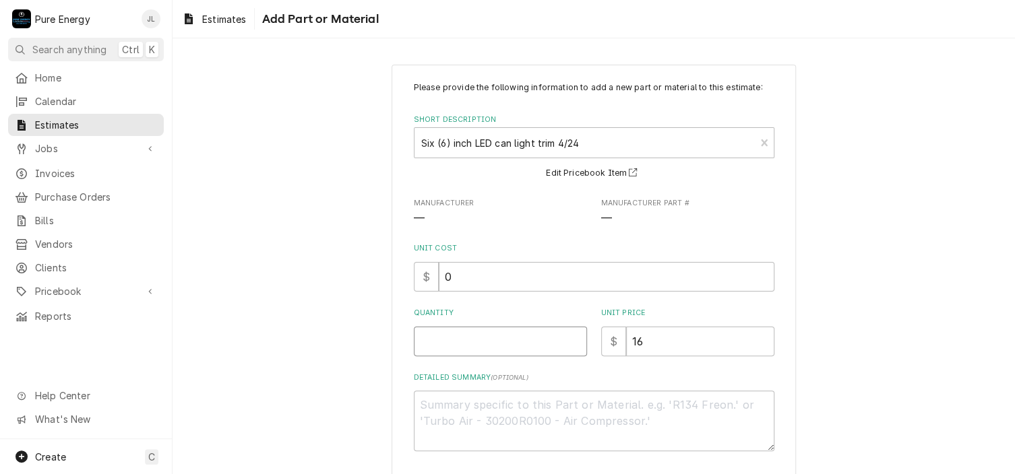
click at [464, 345] on input "Quantity" at bounding box center [500, 342] width 173 height 30
type textarea "x"
type input "4"
type textarea "x"
type input "4"
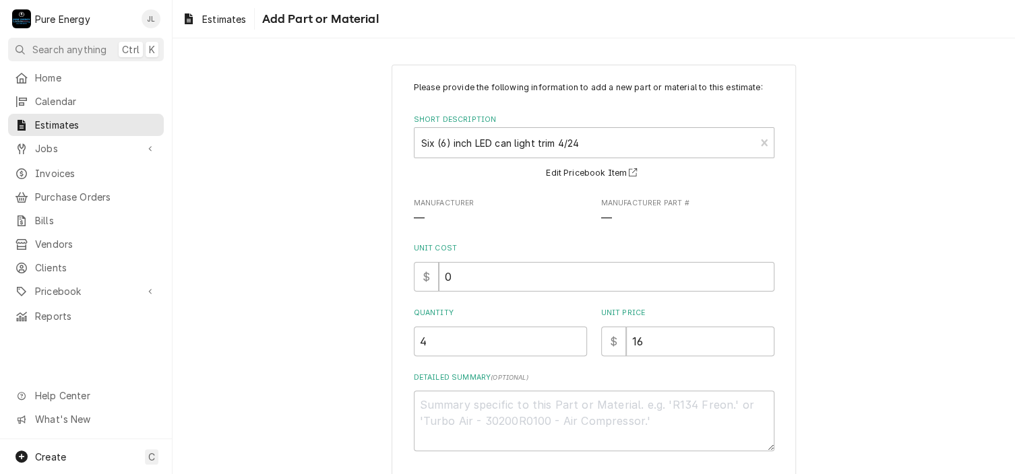
scroll to position [58, 0]
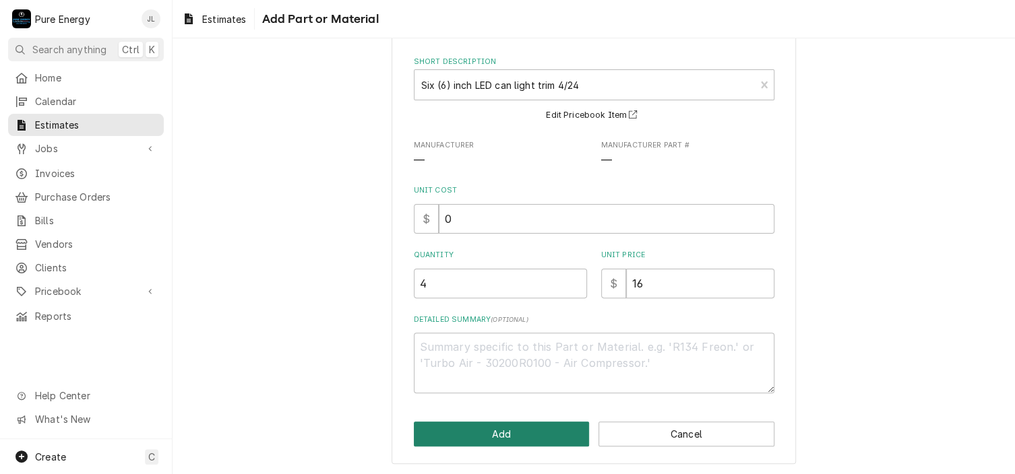
click at [512, 436] on button "Add" at bounding box center [502, 434] width 176 height 25
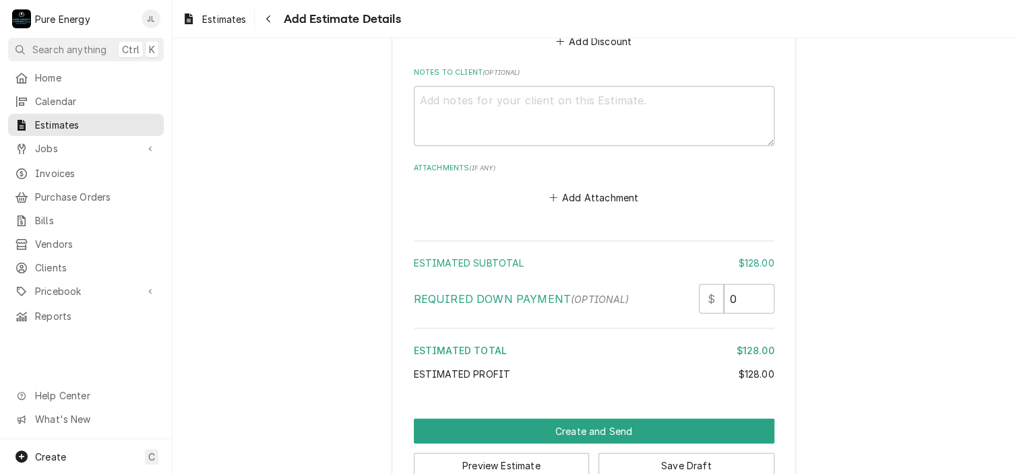
scroll to position [1655, 0]
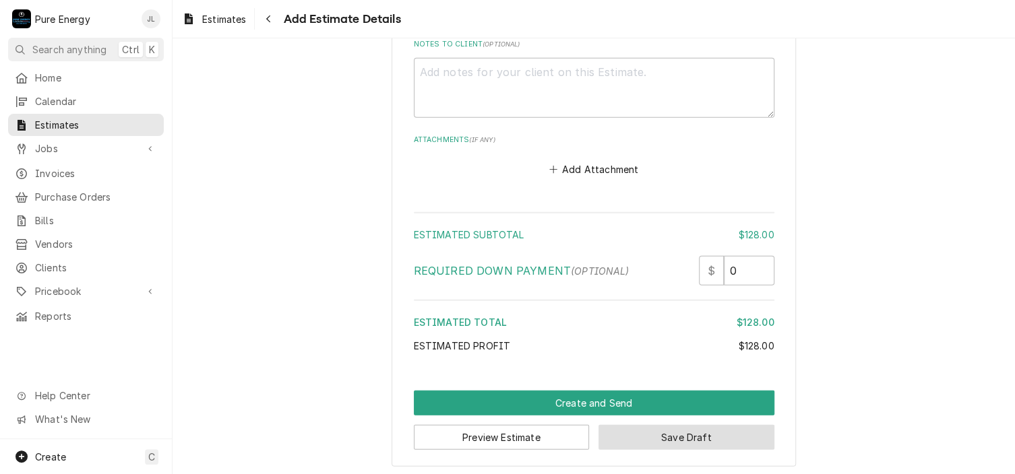
click at [683, 431] on button "Save Draft" at bounding box center [686, 437] width 176 height 25
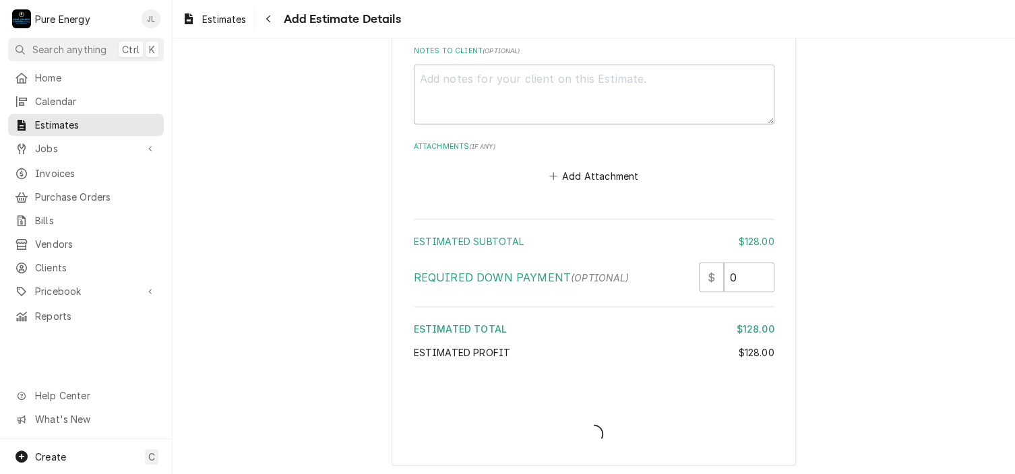
type textarea "x"
